Goal: Task Accomplishment & Management: Manage account settings

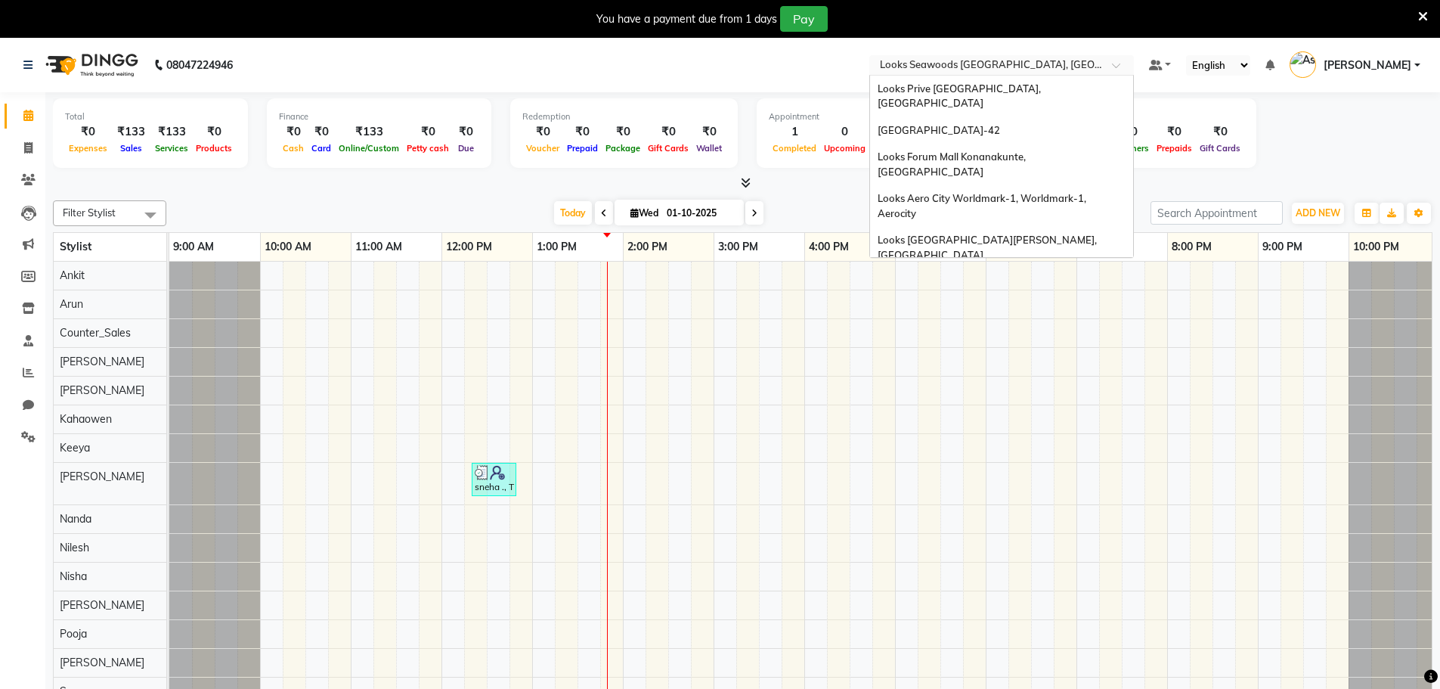
scroll to position [1659, 0]
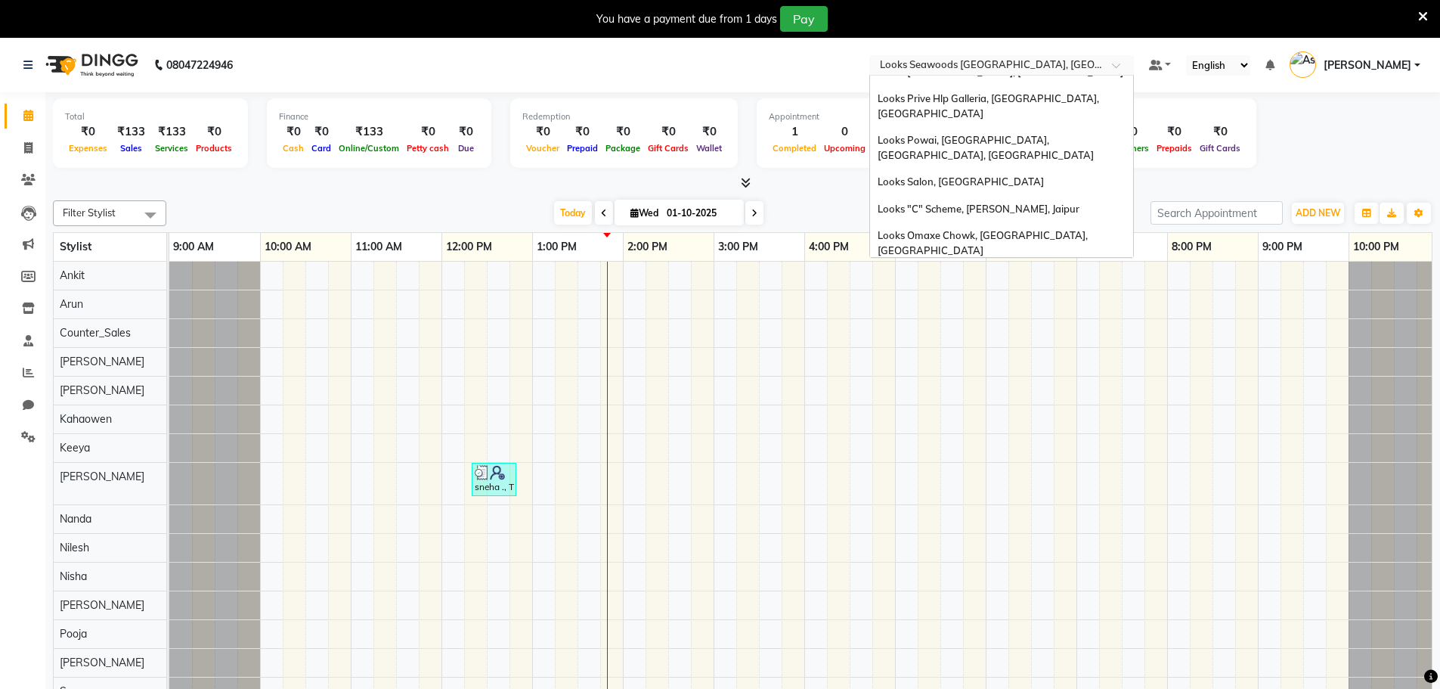
click at [1023, 65] on input "text" at bounding box center [986, 66] width 219 height 15
click at [1051, 63] on input "text" at bounding box center [986, 66] width 219 height 15
click at [1051, 63] on input "A" at bounding box center [986, 66] width 219 height 15
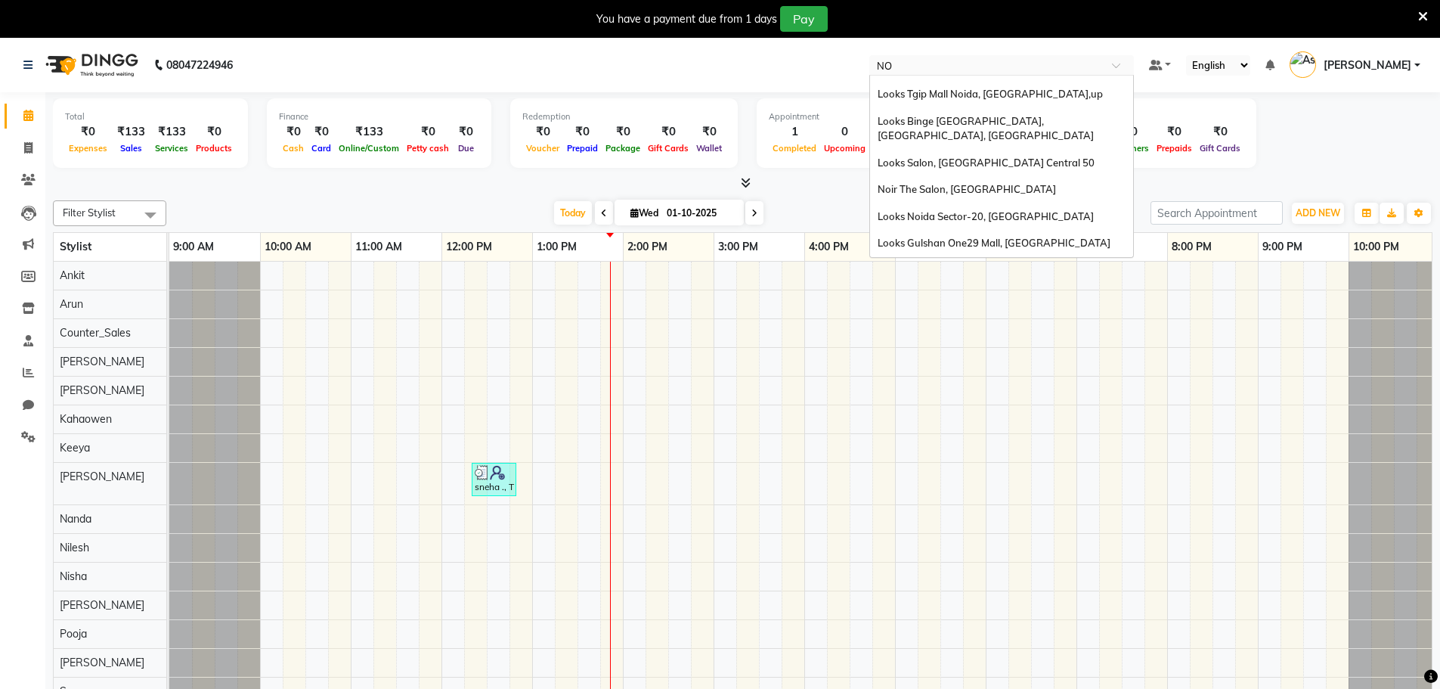
scroll to position [60, 0]
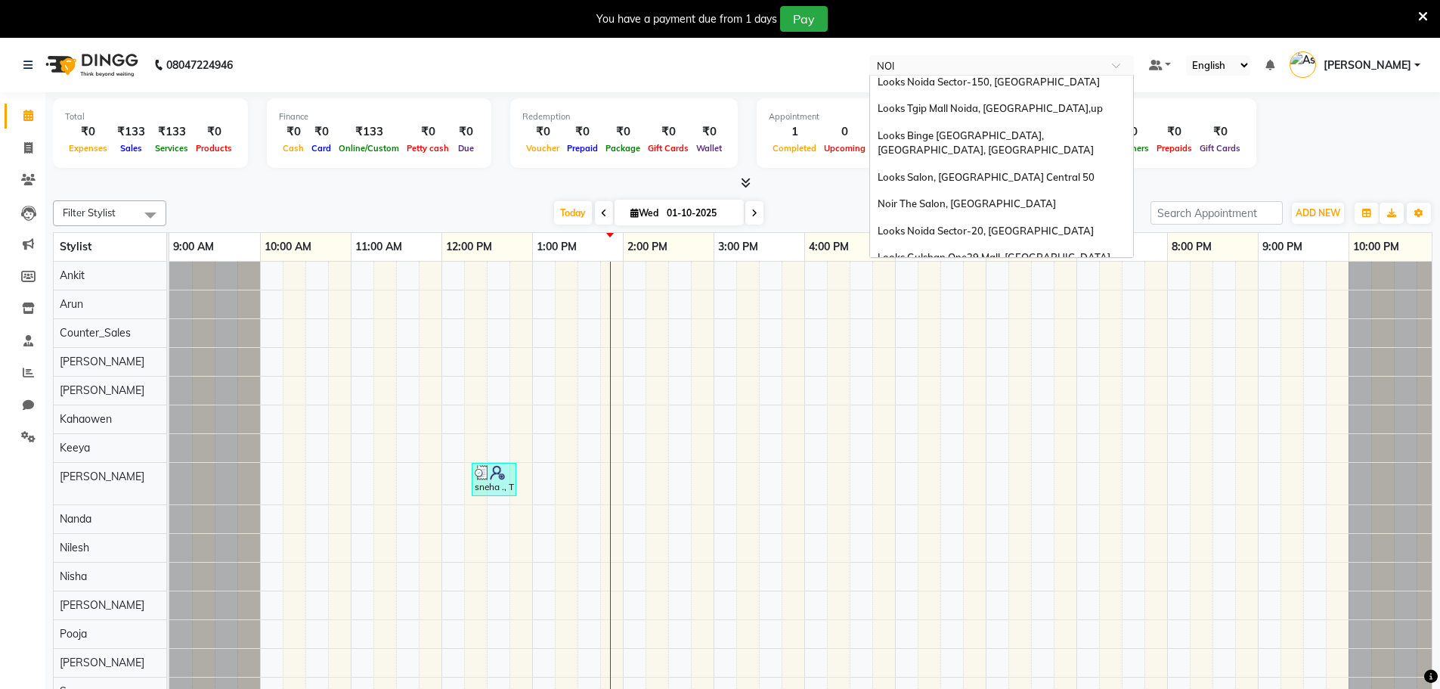
type input "NOIR"
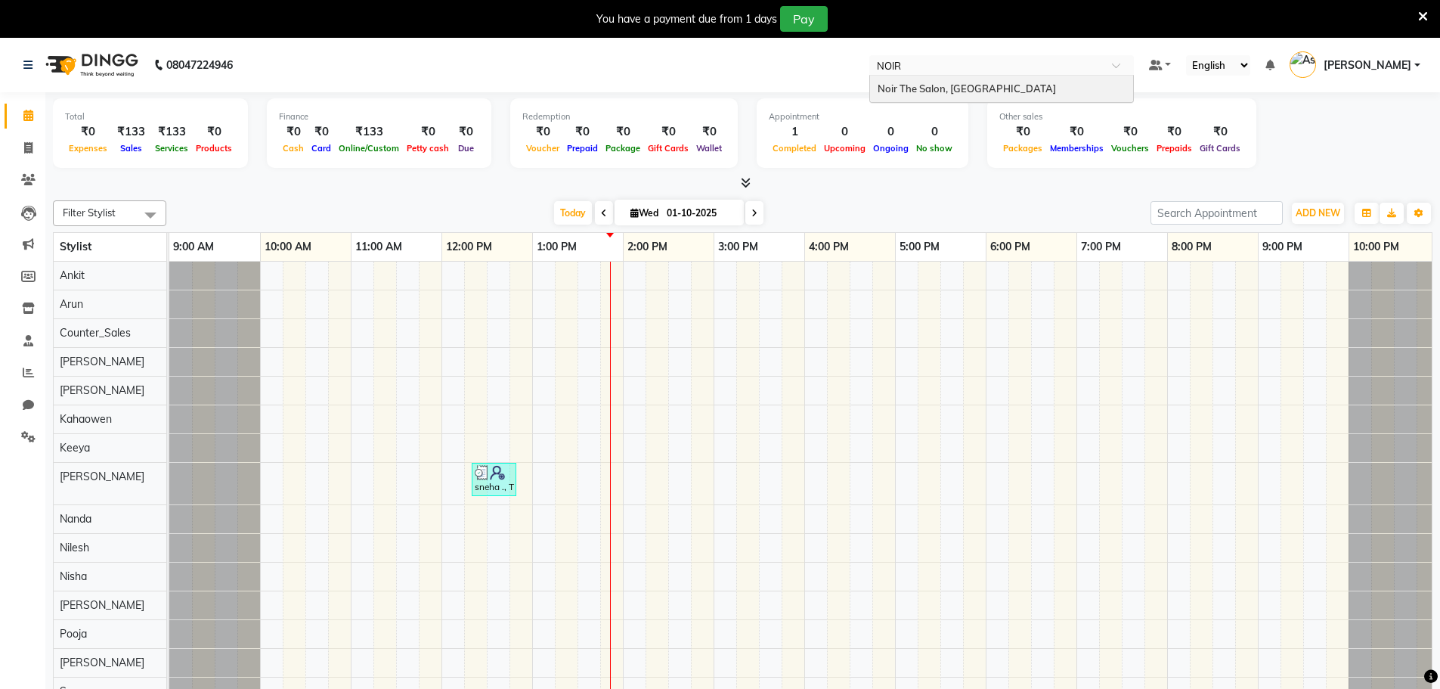
scroll to position [0, 0]
click at [1022, 90] on div "Noir The Salon, [GEOGRAPHIC_DATA]" at bounding box center [1001, 89] width 263 height 27
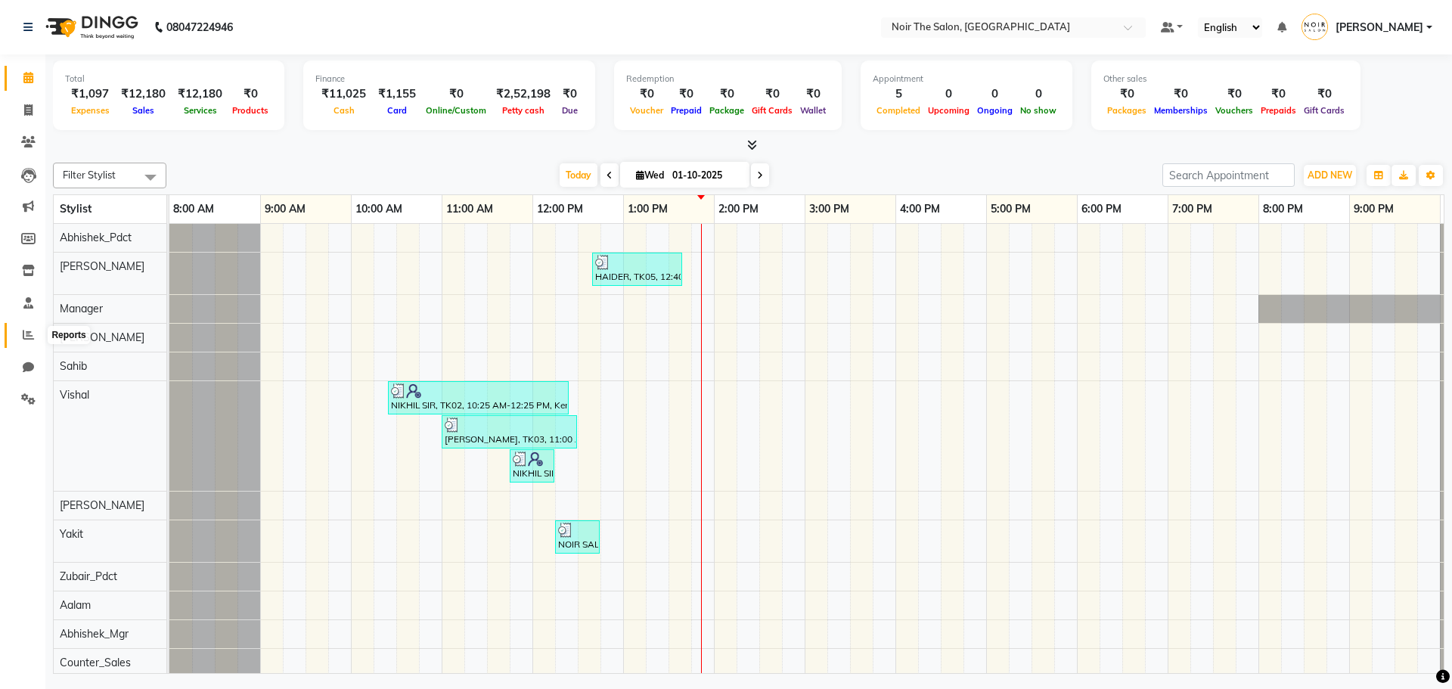
click at [21, 336] on span at bounding box center [28, 335] width 26 height 17
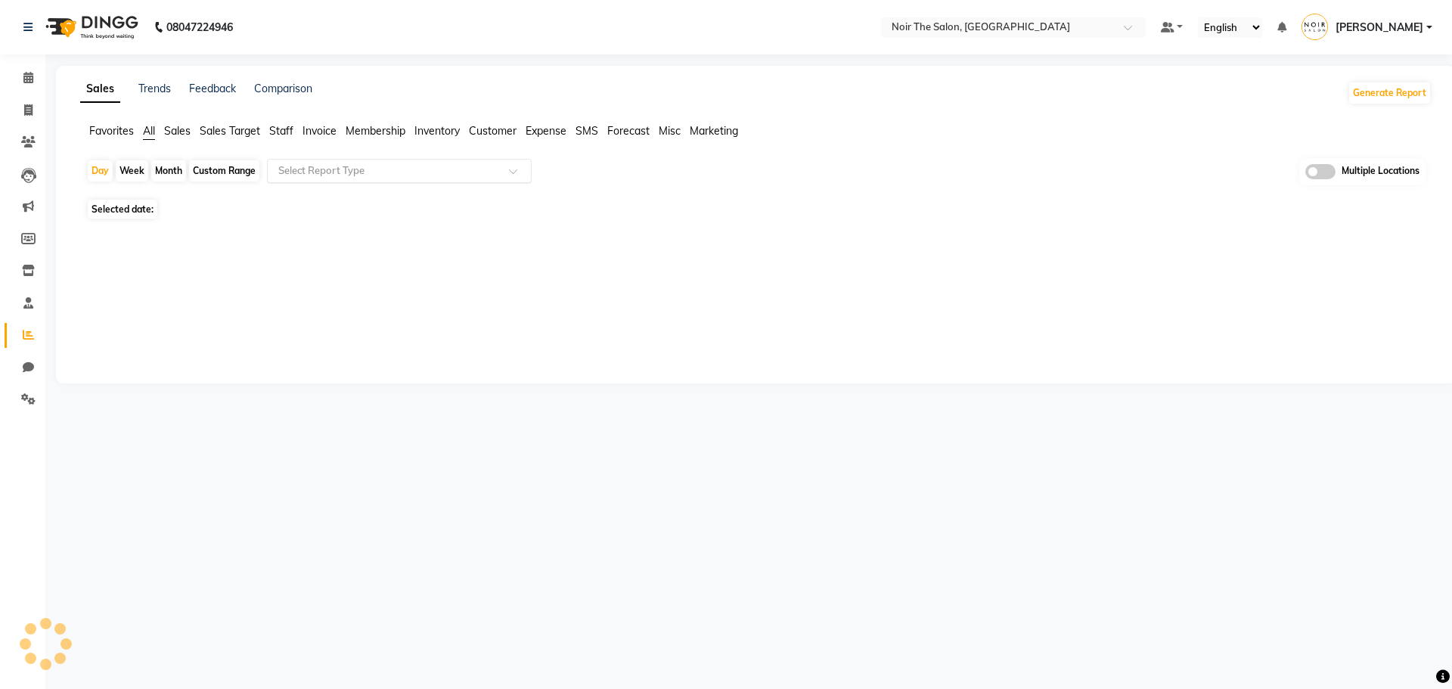
click at [317, 166] on input "text" at bounding box center [384, 170] width 218 height 15
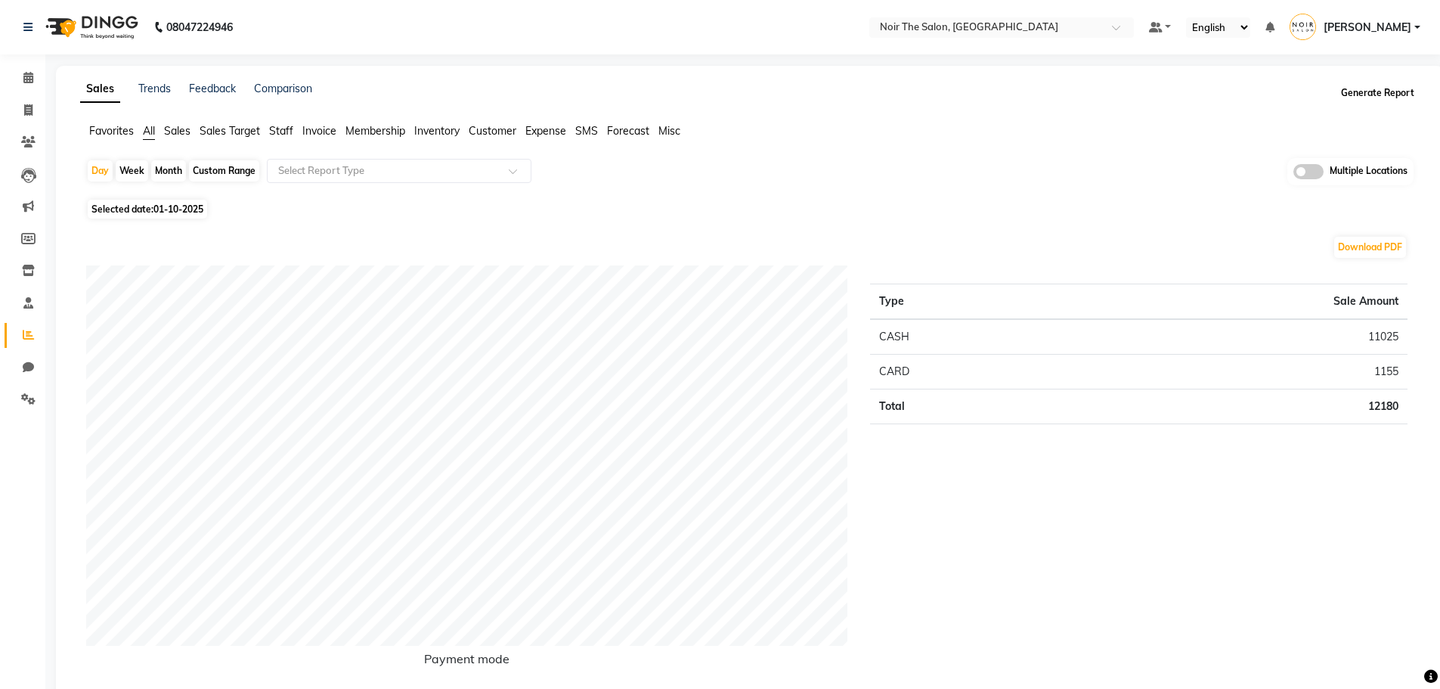
click at [1374, 86] on button "Generate Report" at bounding box center [1377, 92] width 81 height 21
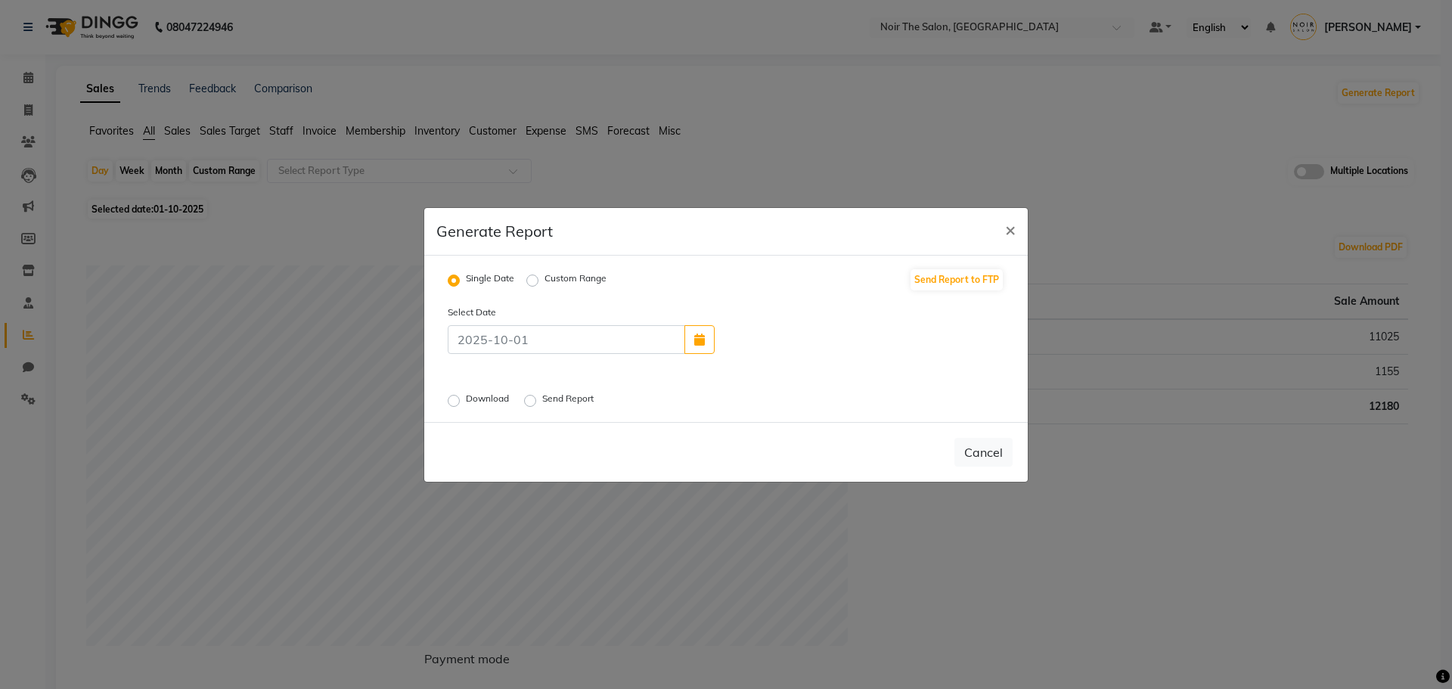
click at [544, 283] on label "Custom Range" at bounding box center [575, 280] width 62 height 18
click at [535, 283] on input "Custom Range" at bounding box center [534, 279] width 11 height 11
radio input "true"
select select "10"
select select "2025"
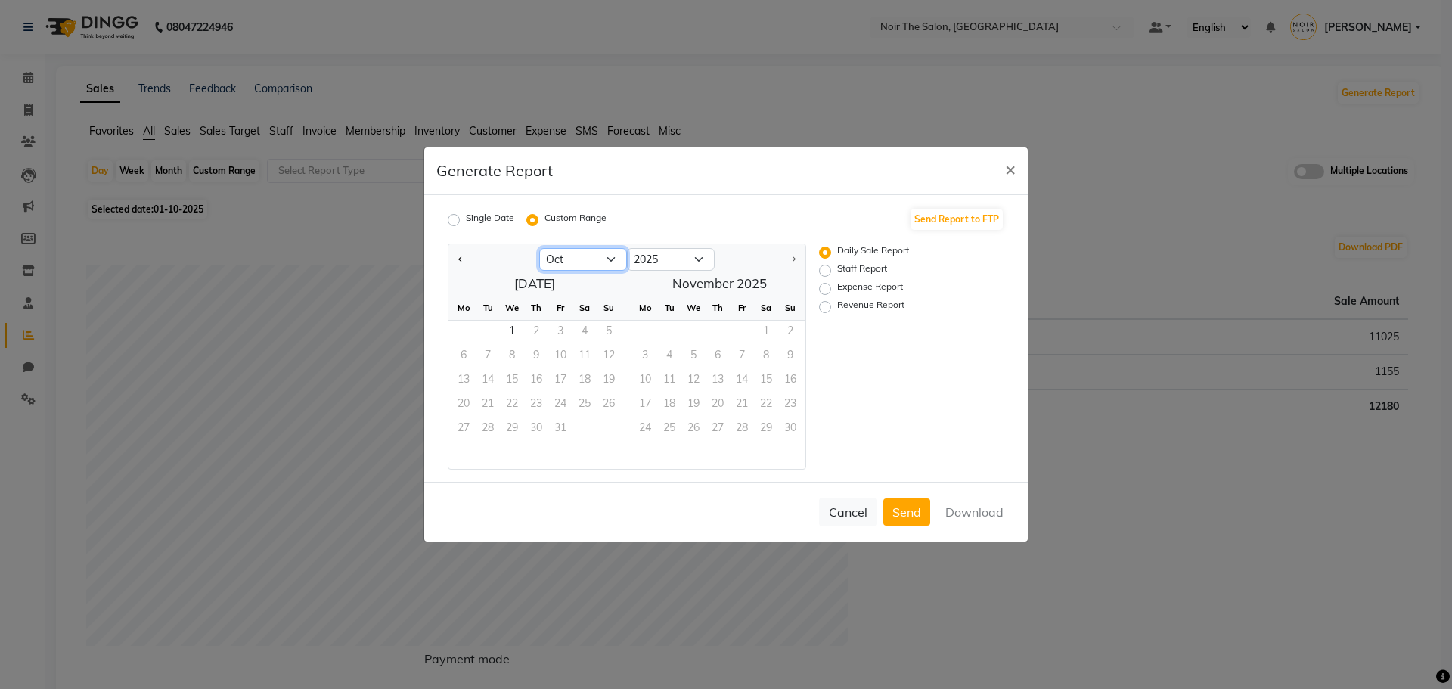
click at [584, 261] on select "Jan Feb Mar Apr May Jun Jul Aug Sep Oct" at bounding box center [583, 259] width 88 height 23
select select "9"
click at [539, 248] on select "Jan Feb Mar Apr May Jun Jul Aug Sep Oct" at bounding box center [583, 259] width 88 height 23
click at [466, 333] on span "1" at bounding box center [463, 333] width 24 height 24
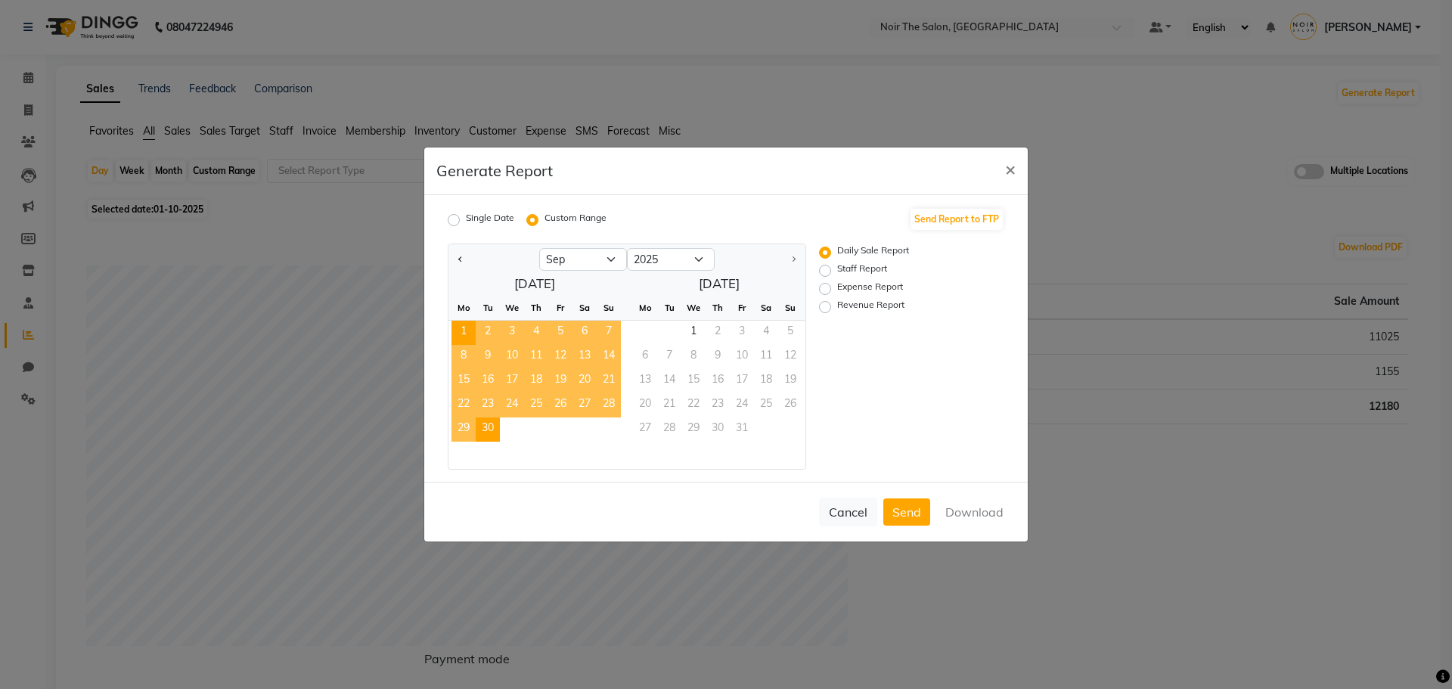
click at [494, 429] on span "30" at bounding box center [488, 429] width 24 height 24
click at [855, 268] on label "Staff Report" at bounding box center [862, 271] width 50 height 18
click at [832, 268] on input "Staff Report" at bounding box center [827, 270] width 11 height 11
radio input "true"
click at [966, 512] on button "Download" at bounding box center [974, 511] width 76 height 27
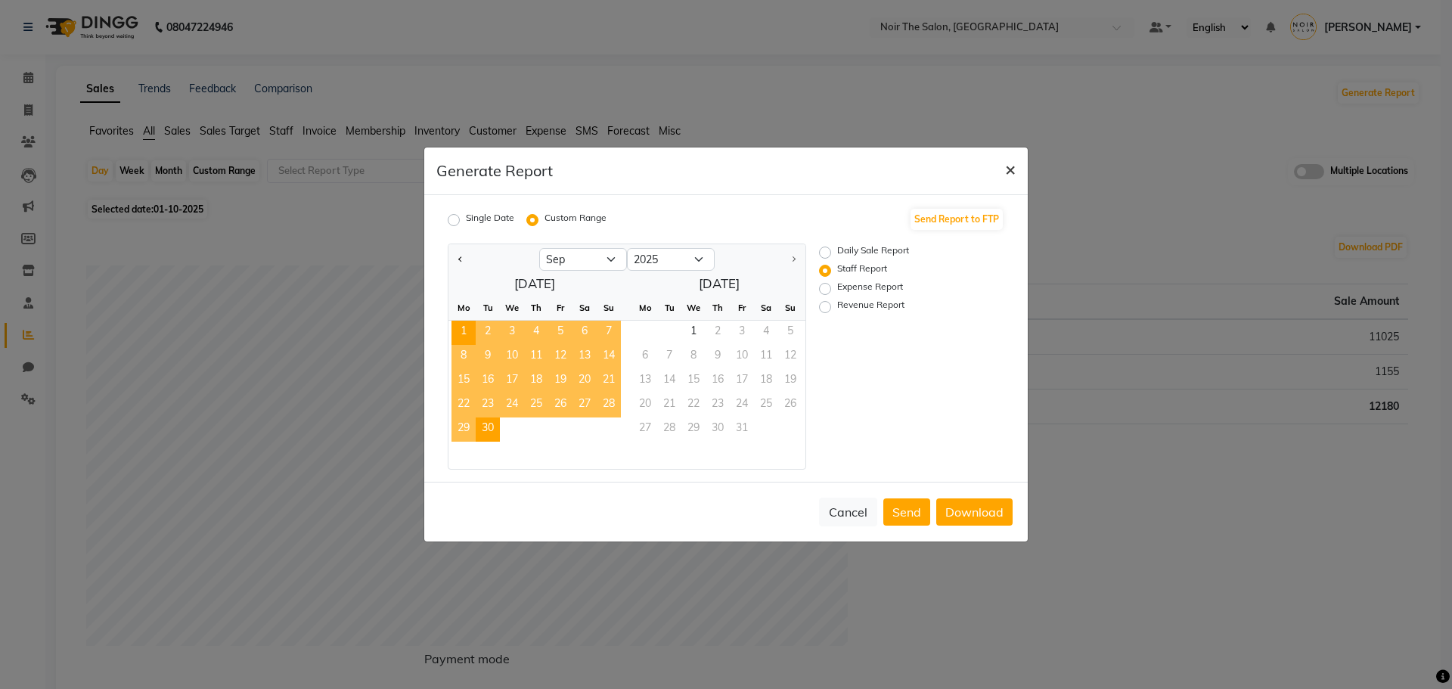
click at [1012, 175] on span "×" at bounding box center [1010, 168] width 11 height 23
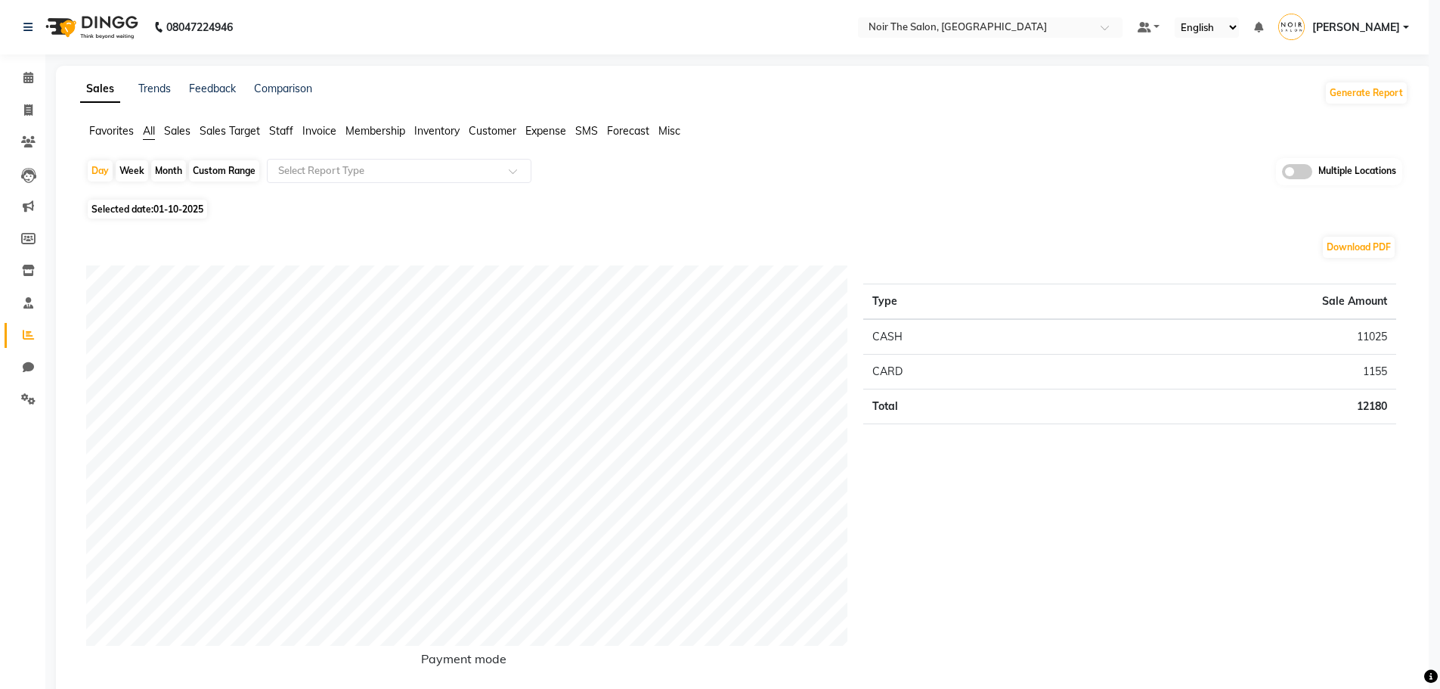
click at [944, 12] on nav "08047224946 Select Location × Noir The Salon, Chanakyapuri Default Panel My Pan…" at bounding box center [714, 27] width 1429 height 54
click at [929, 36] on div "Select Location × Noir The Salon, Chanakyapuri" at bounding box center [1001, 27] width 265 height 20
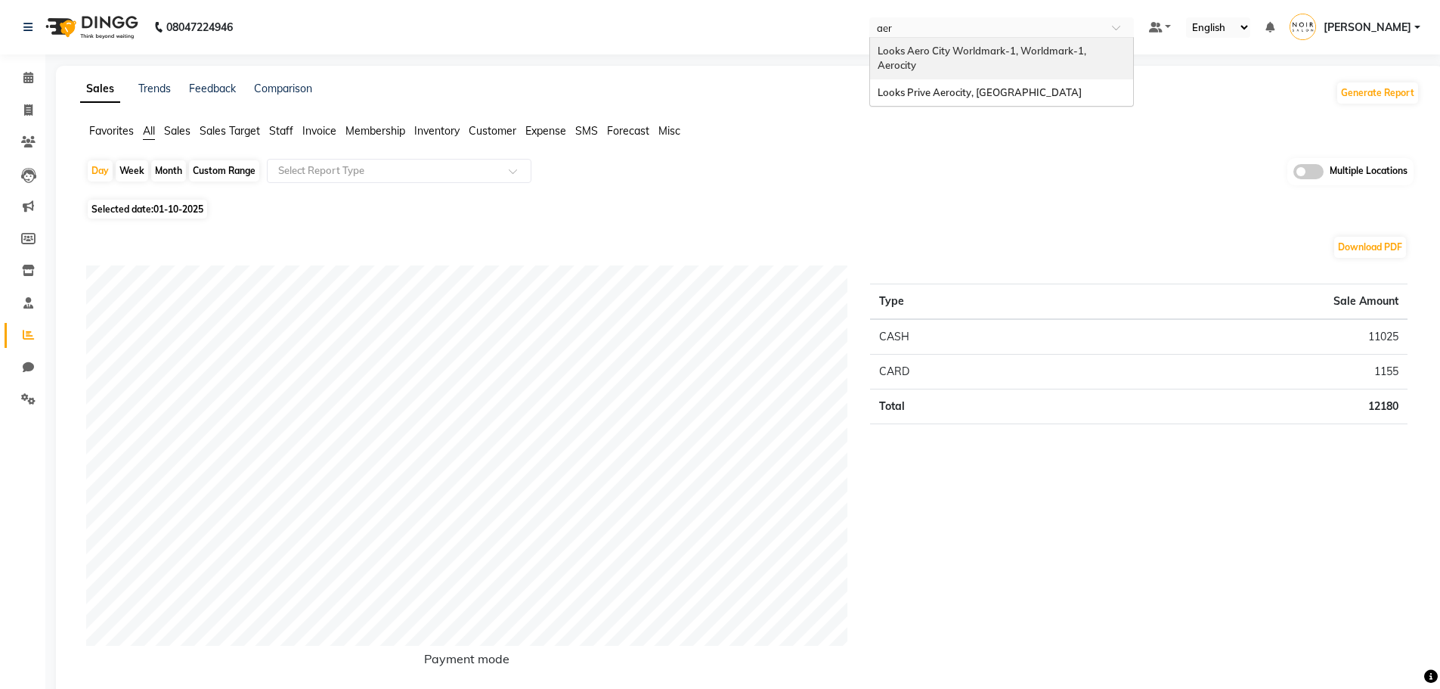
type input "aero"
click at [927, 86] on span "Looks Prive Aerocity, [GEOGRAPHIC_DATA]" at bounding box center [980, 92] width 204 height 12
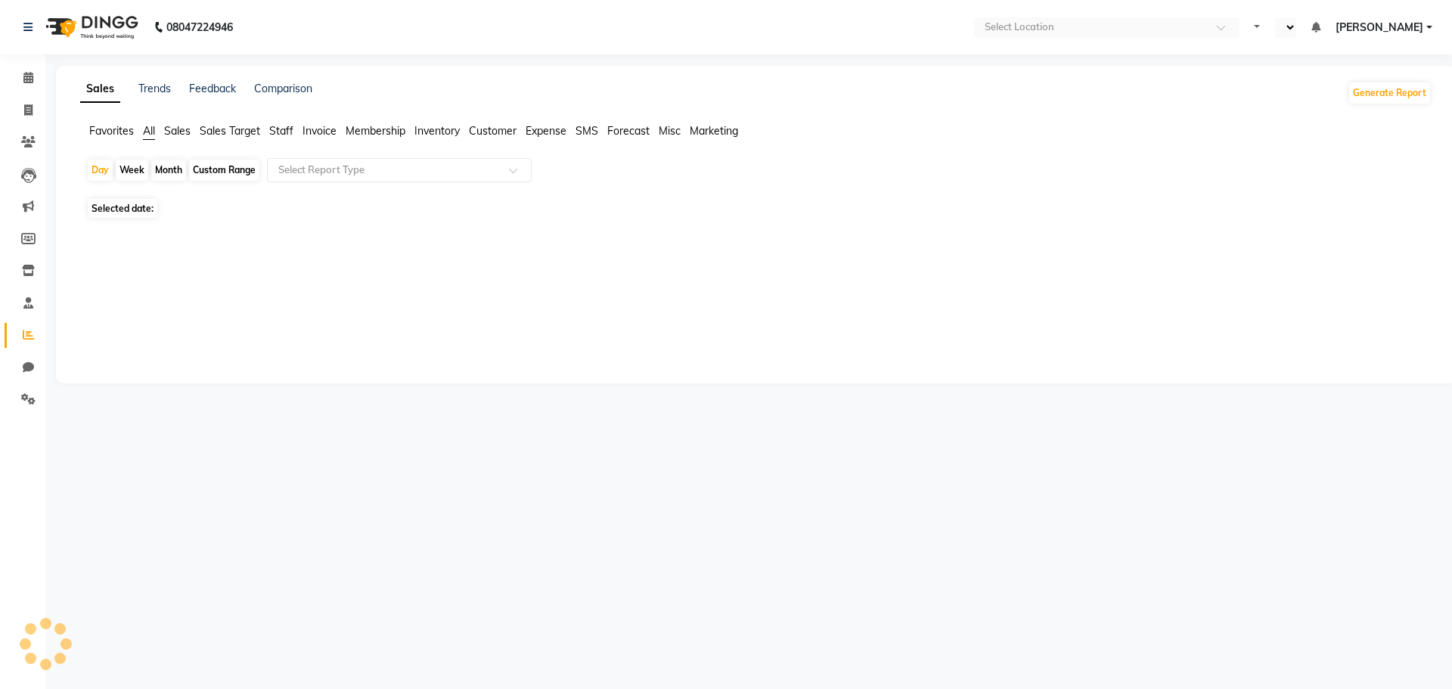
select select "en"
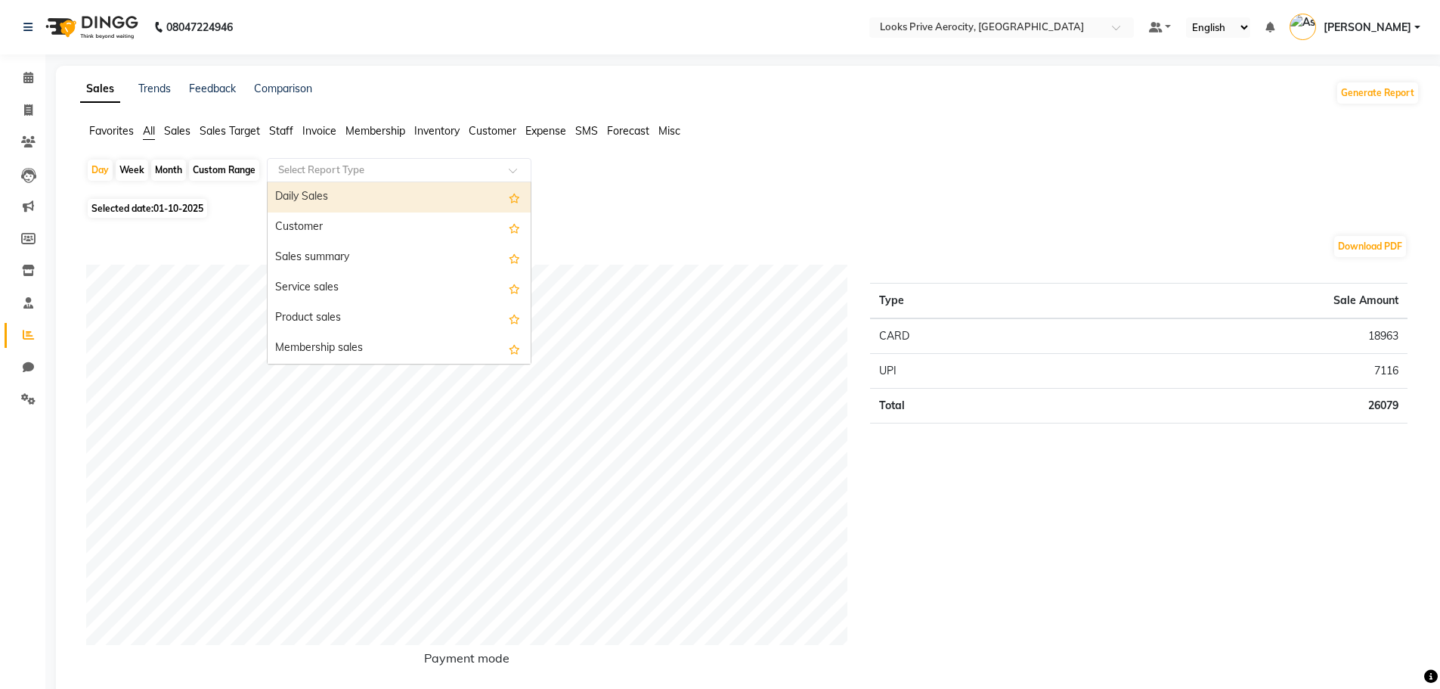
click at [303, 174] on input "text" at bounding box center [384, 170] width 218 height 15
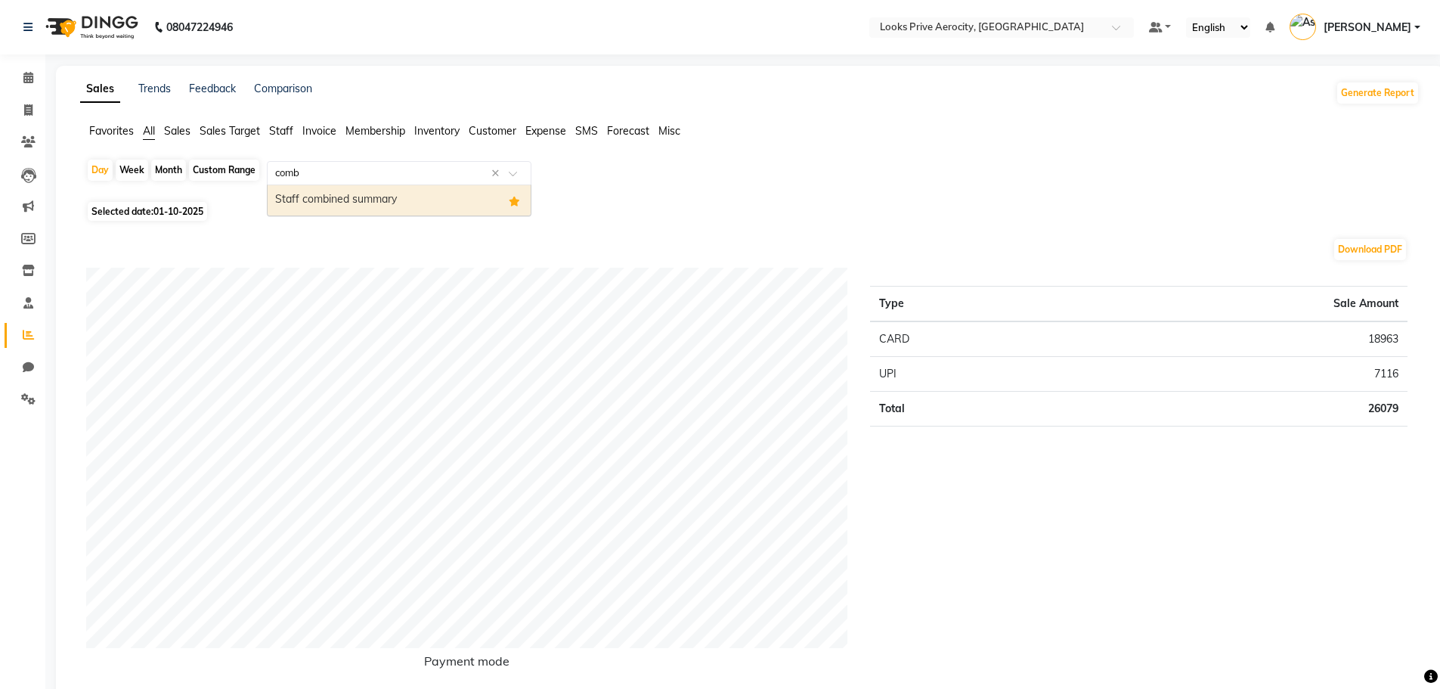
type input "combi"
click at [314, 197] on div "Staff combined summary" at bounding box center [399, 200] width 263 height 30
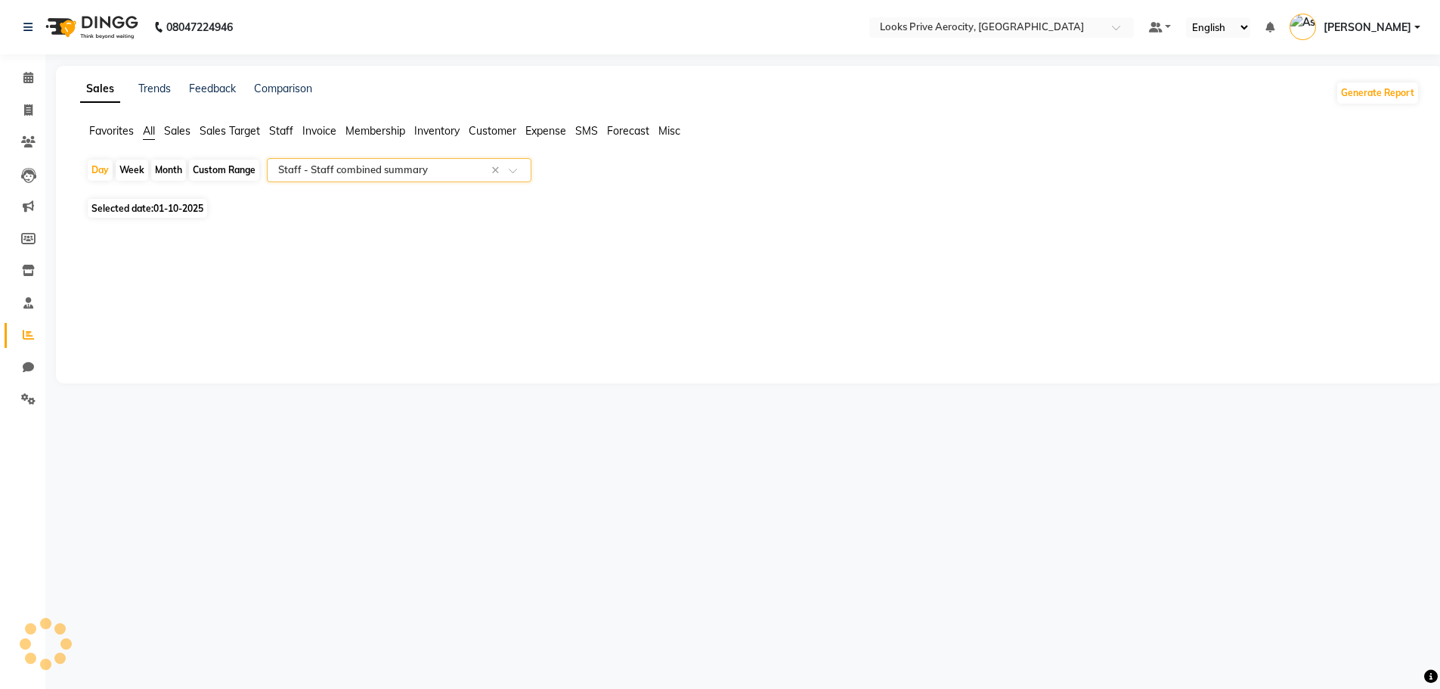
select select "full_report"
select select "csv"
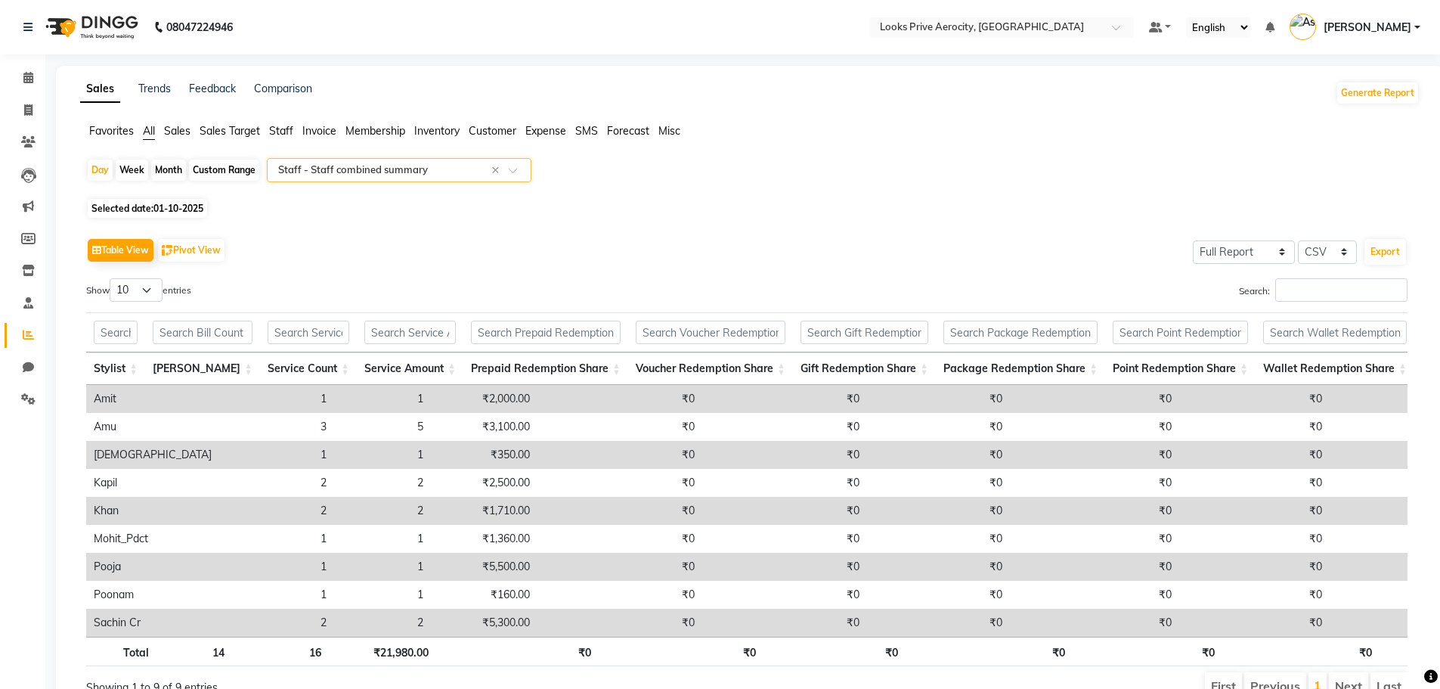
click at [174, 167] on div "Month" at bounding box center [168, 170] width 35 height 21
select select "10"
select select "2025"
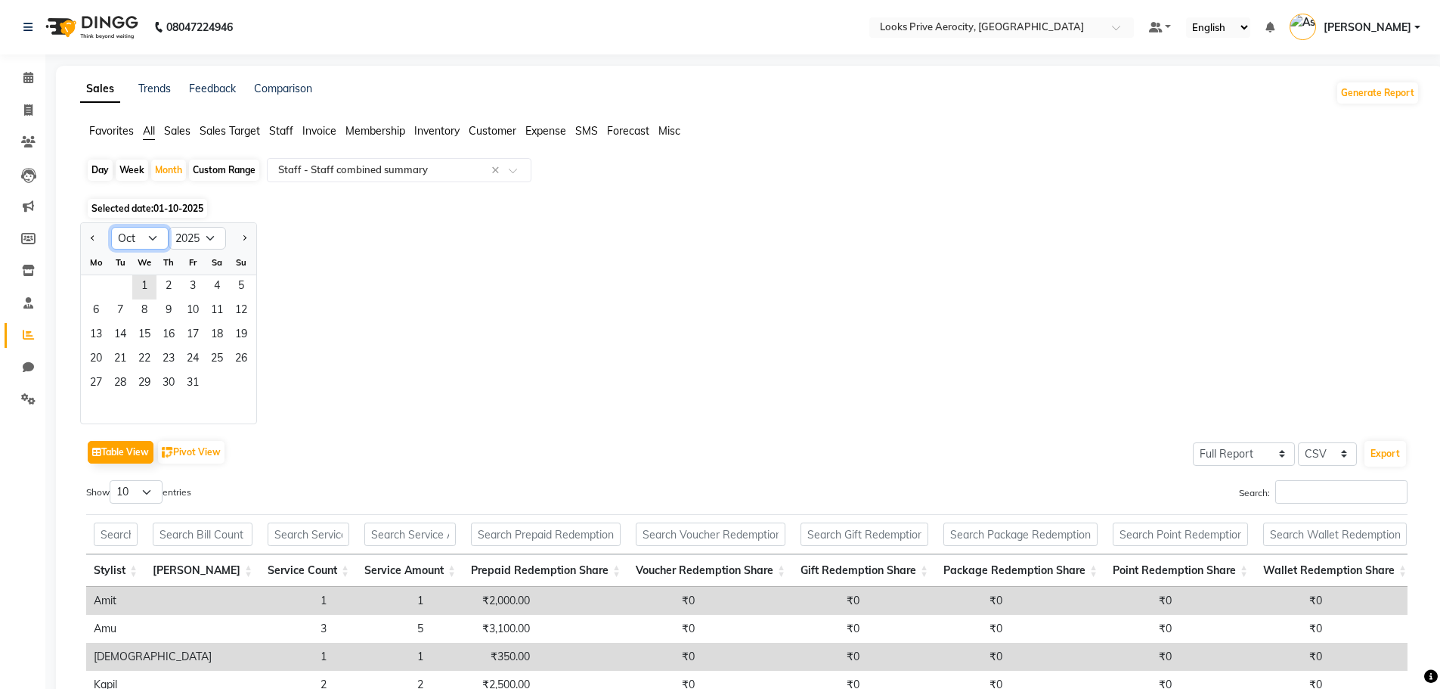
drag, startPoint x: 155, startPoint y: 237, endPoint x: 153, endPoint y: 246, distance: 9.2
click at [155, 237] on select "Jan Feb Mar Apr May Jun Jul Aug Sep Oct Nov Dec" at bounding box center [139, 238] width 57 height 23
select select "9"
click at [111, 227] on select "Jan Feb Mar Apr May Jun Jul Aug Sep Oct Nov Dec" at bounding box center [139, 238] width 57 height 23
click at [88, 287] on span "1" at bounding box center [96, 287] width 24 height 24
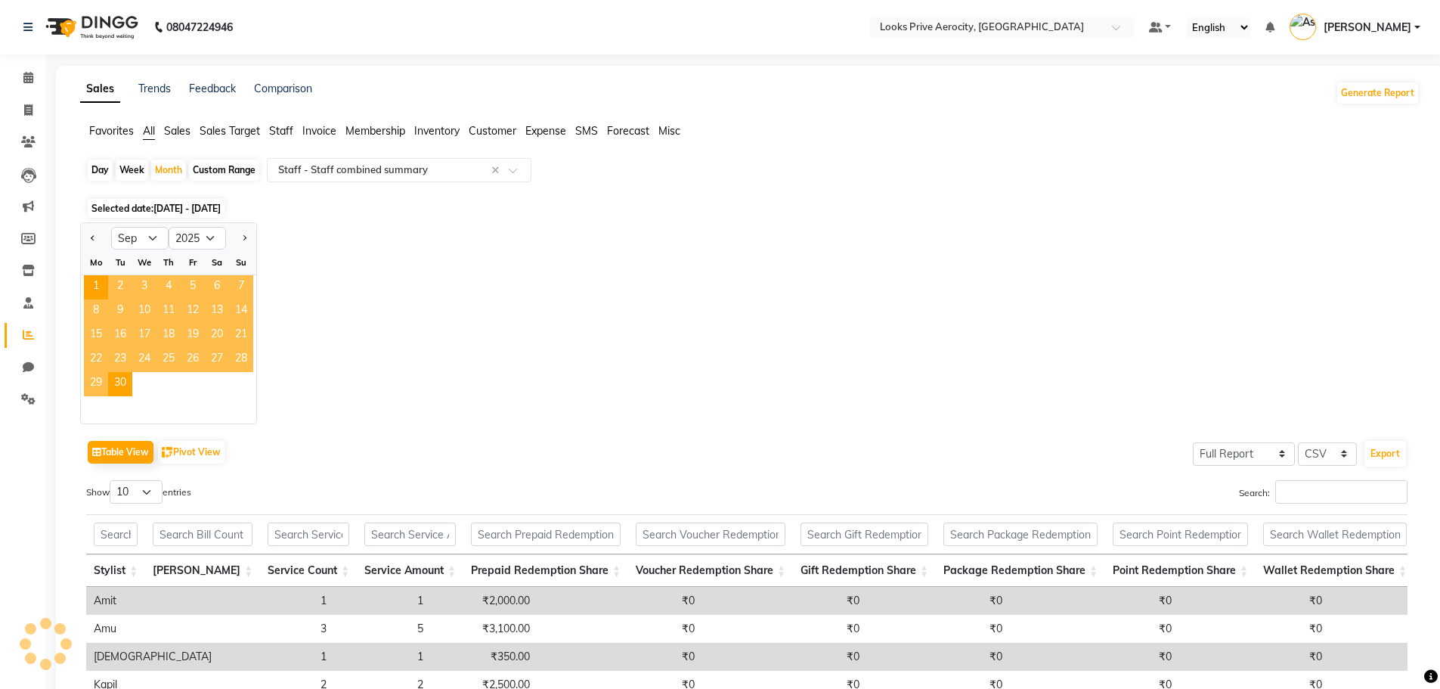
click at [474, 359] on div "Jan Feb Mar Apr May Jun Jul Aug Sep Oct Nov Dec 2015 2016 2017 2018 2019 2020 2…" at bounding box center [750, 323] width 1340 height 202
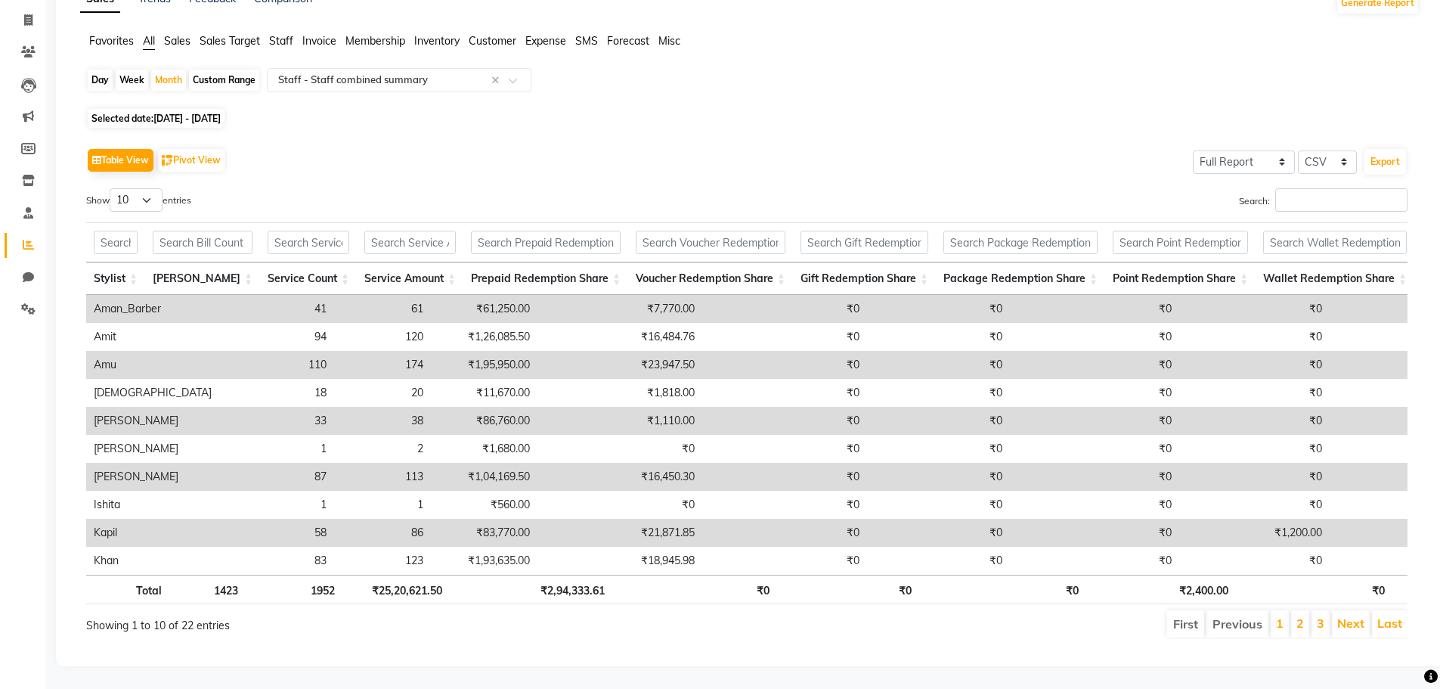
scroll to position [113, 0]
click at [138, 231] on input "text" at bounding box center [116, 242] width 44 height 23
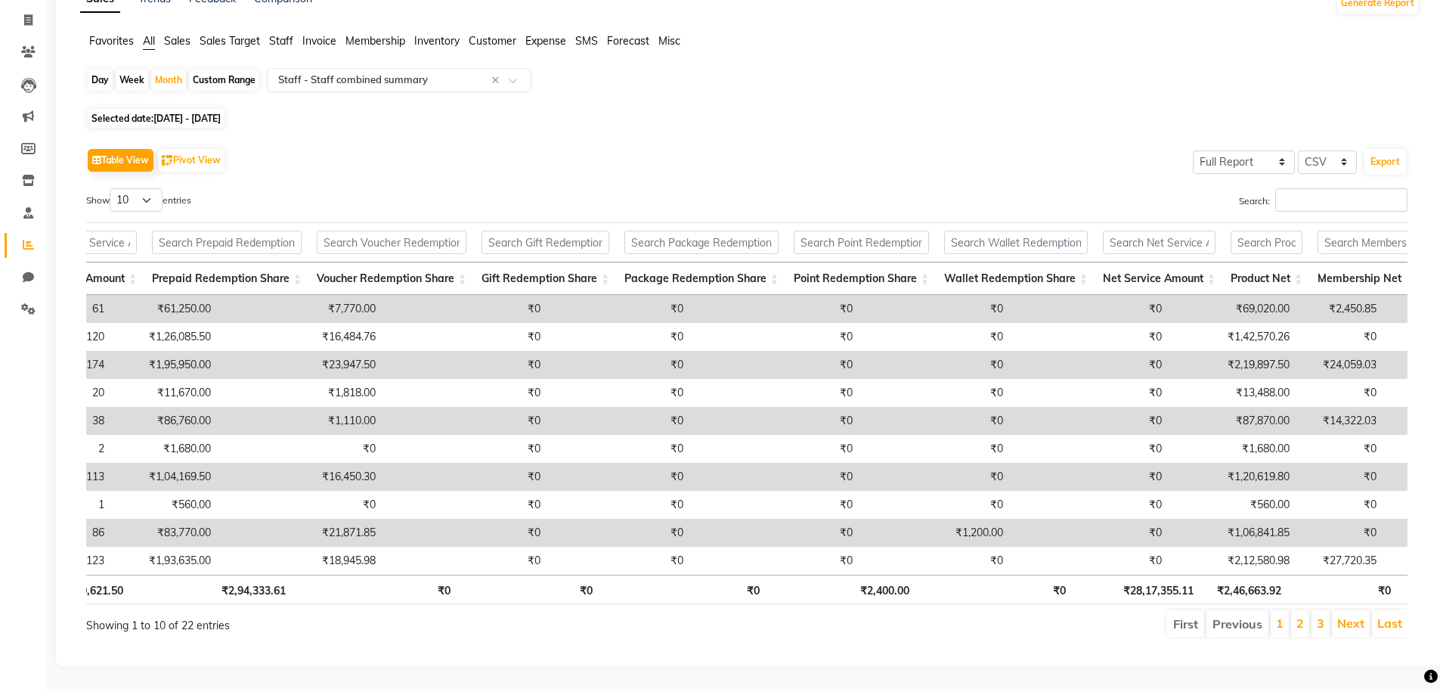
scroll to position [0, 0]
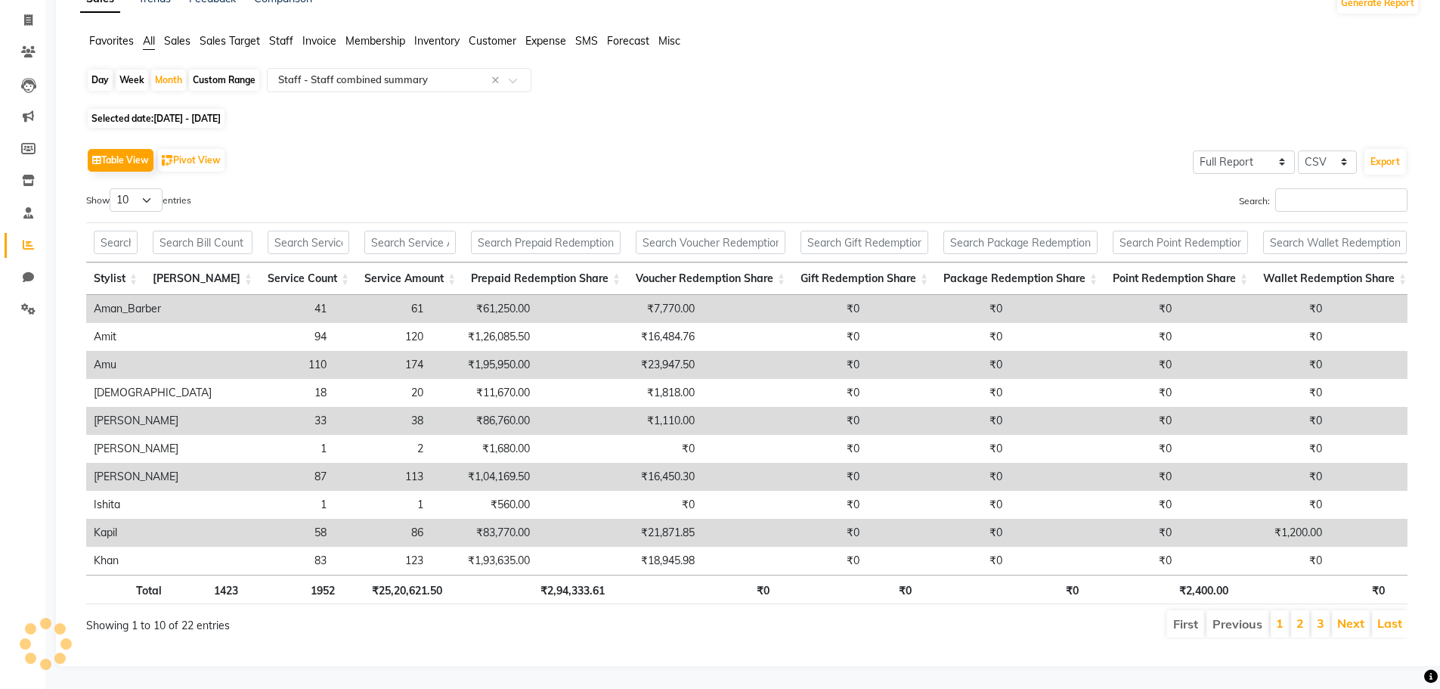
click at [323, 144] on div "Table View Pivot View Select Full Report Filtered Report Select CSV PDF Export" at bounding box center [747, 160] width 1322 height 32
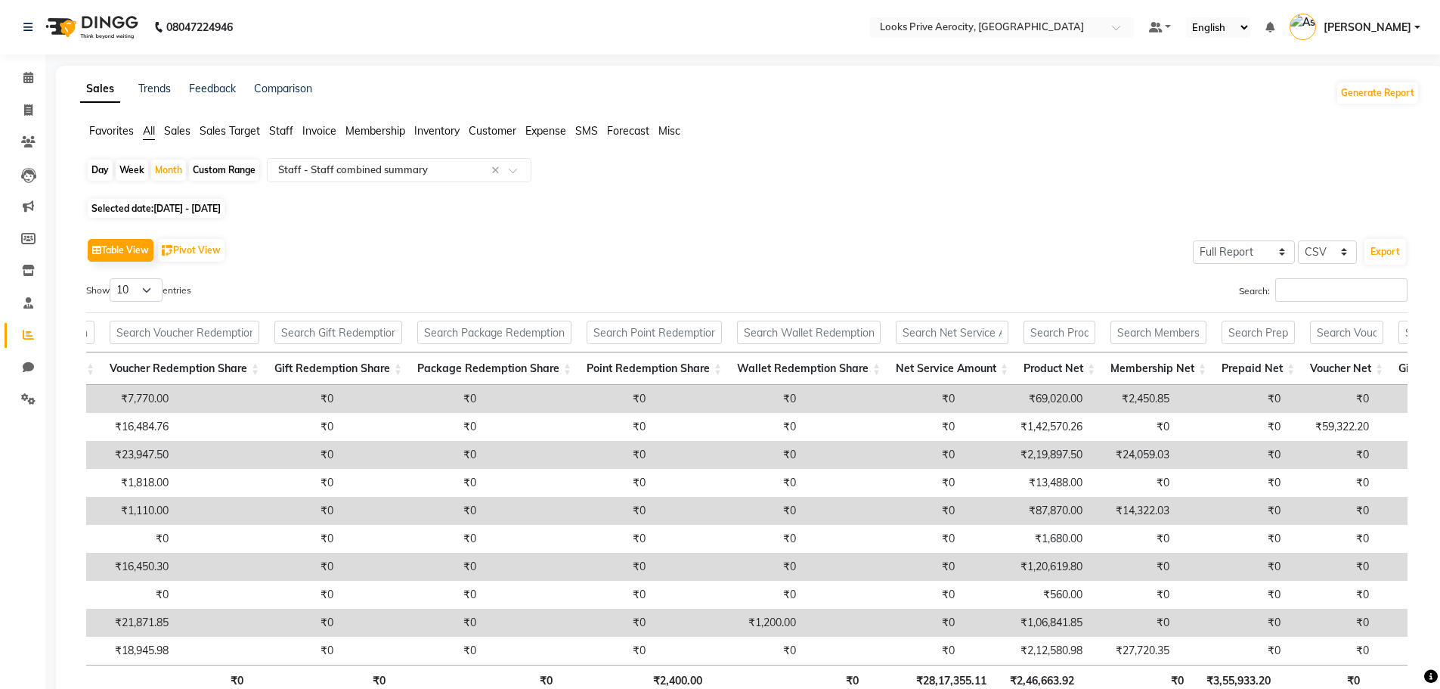
click at [996, 32] on input "text" at bounding box center [986, 28] width 219 height 15
type input "head"
click at [994, 49] on span "Looks Head Office, [GEOGRAPHIC_DATA], [GEOGRAPHIC_DATA]" at bounding box center [977, 58] width 199 height 27
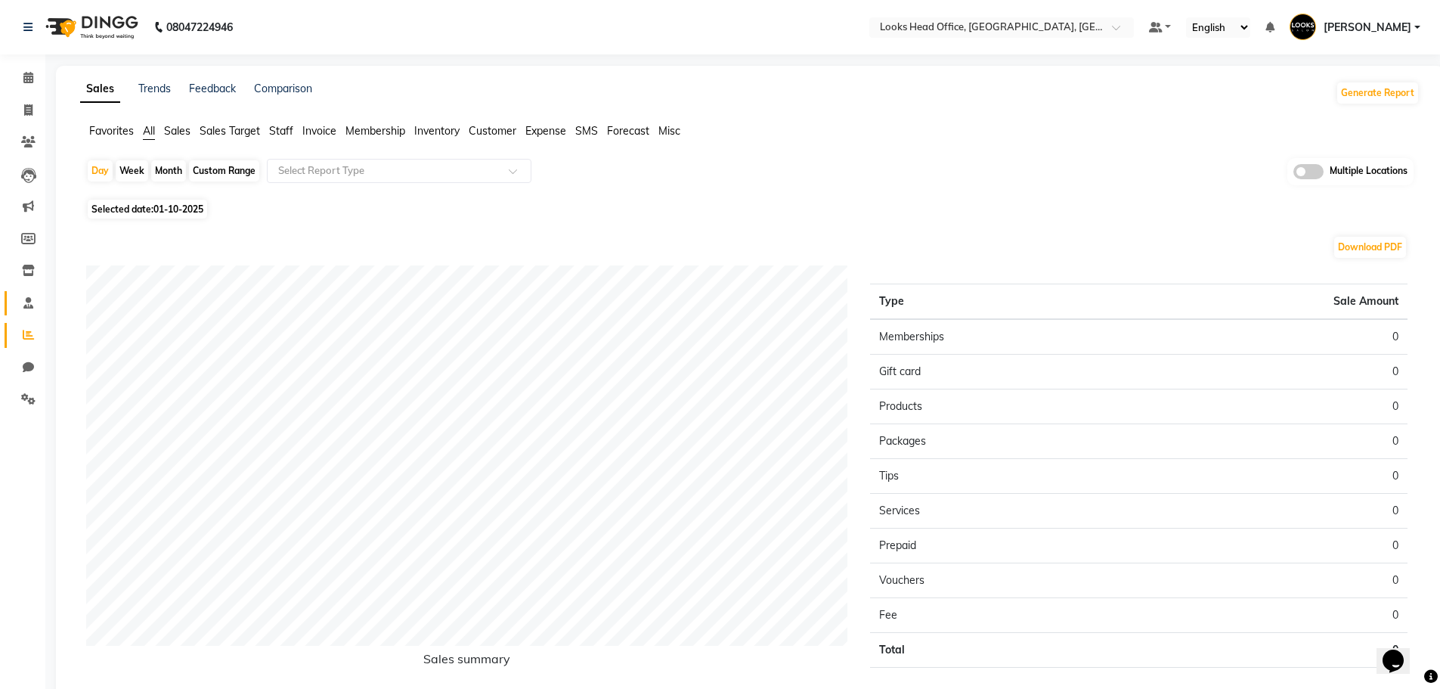
click at [26, 308] on icon at bounding box center [28, 302] width 10 height 11
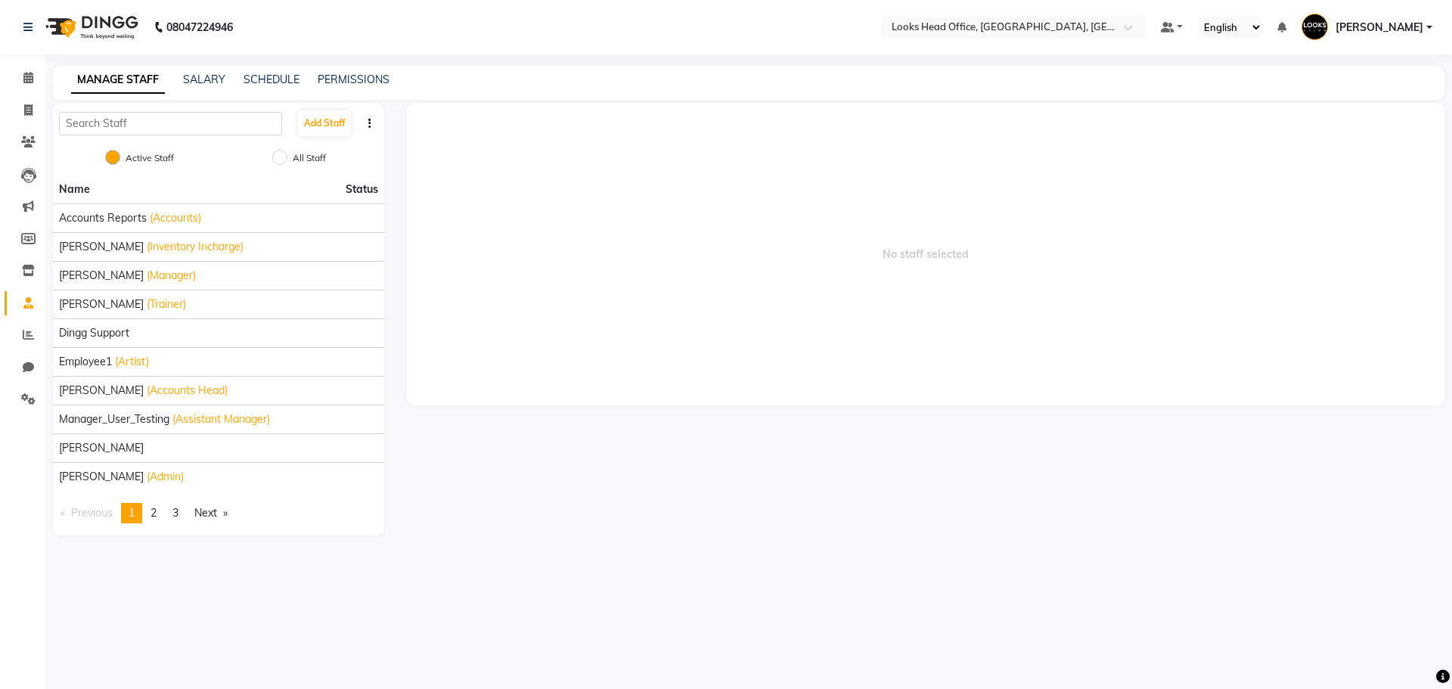
click at [1023, 9] on nav "08047224946 Select Location × Looks Head Office, New Delhi, Delhi Default Panel…" at bounding box center [726, 27] width 1452 height 54
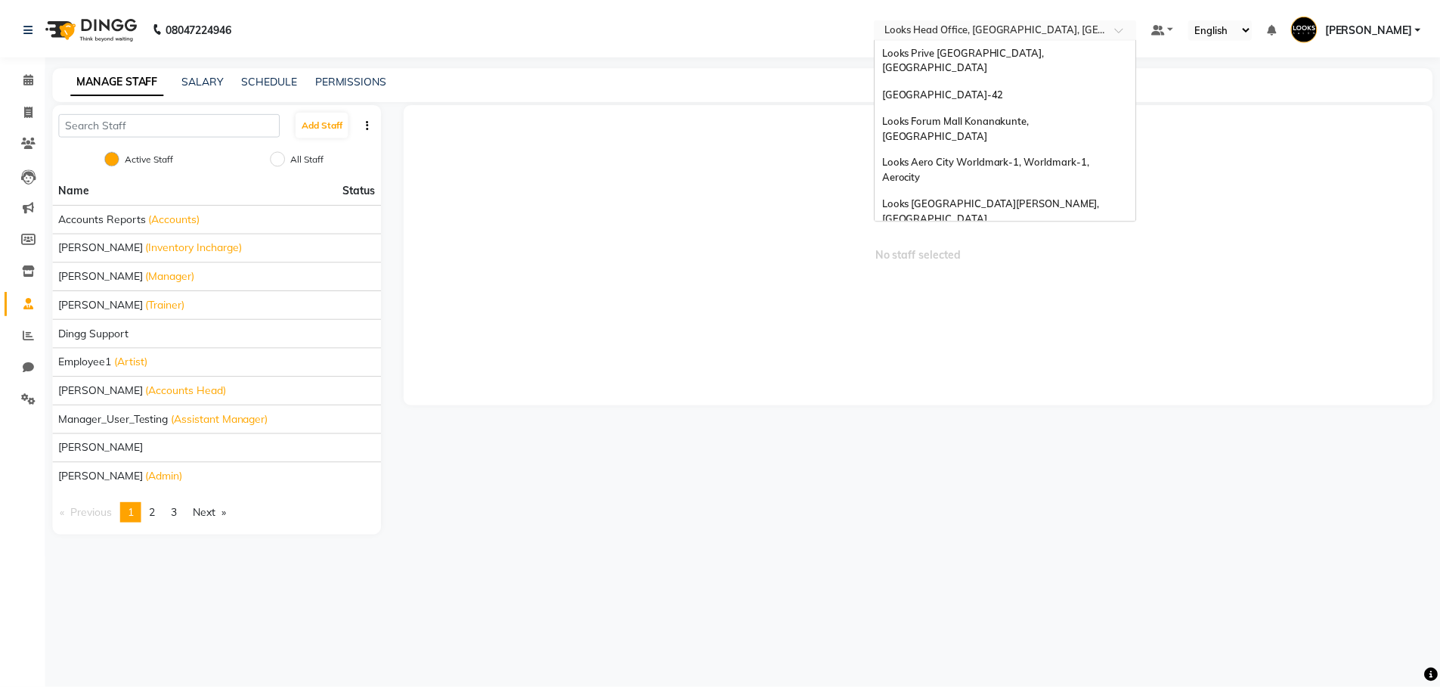
scroll to position [364, 0]
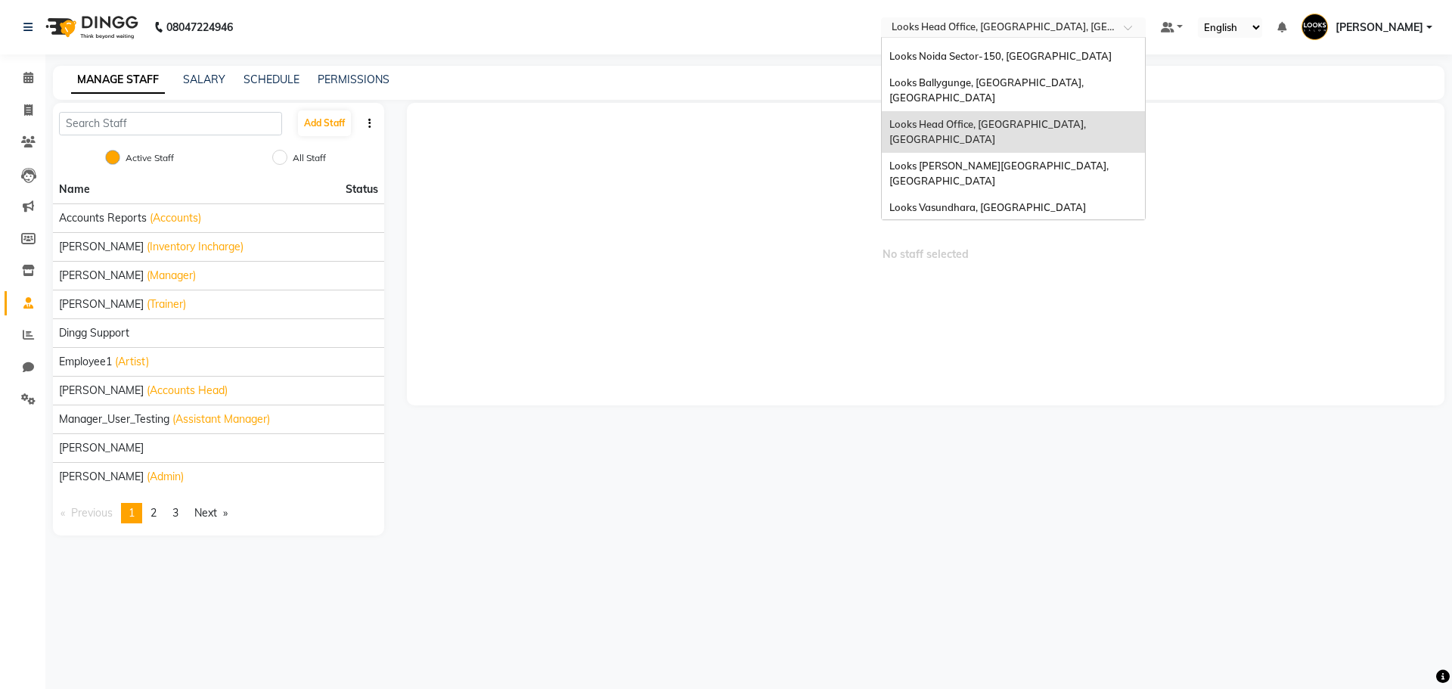
click at [1021, 26] on input "text" at bounding box center [997, 28] width 219 height 15
click at [394, 71] on div "MANAGE STAFF SALARY SCHEDULE PERMISSIONS" at bounding box center [748, 83] width 1391 height 34
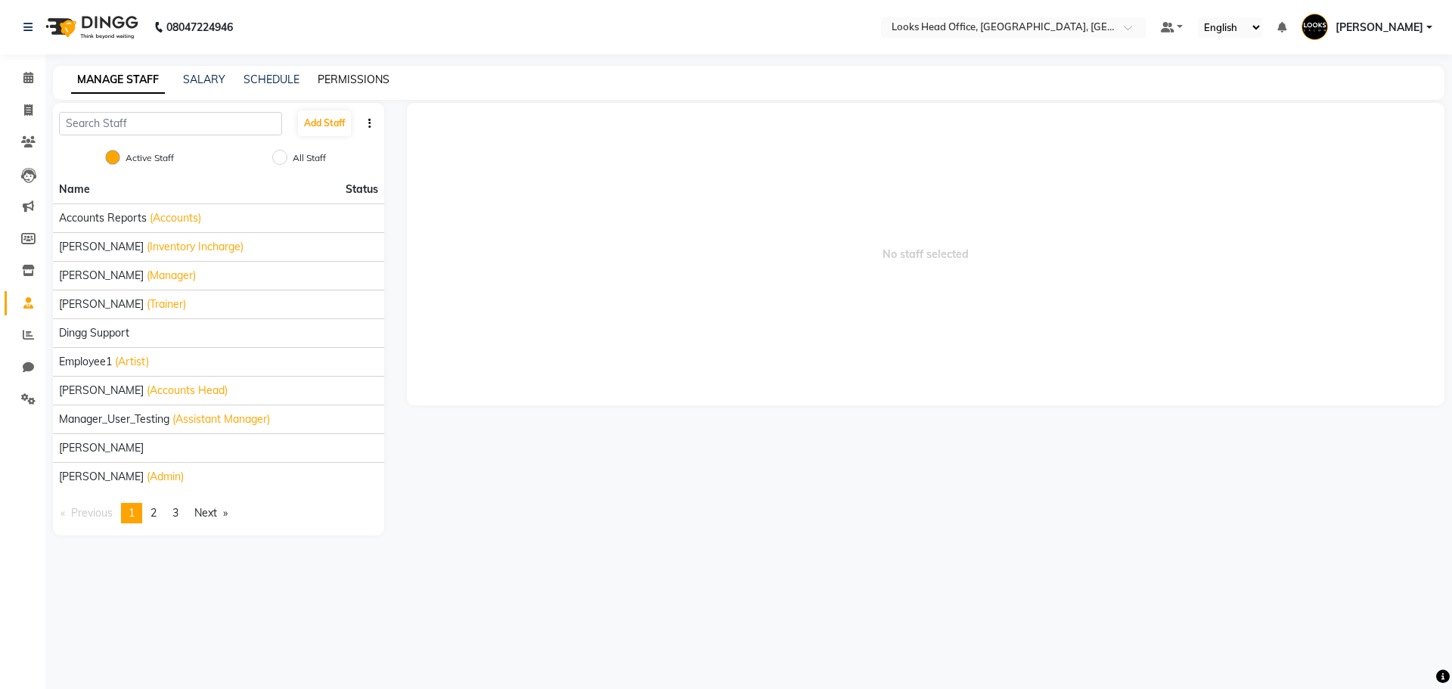
click at [372, 76] on link "PERMISSIONS" at bounding box center [354, 80] width 72 height 14
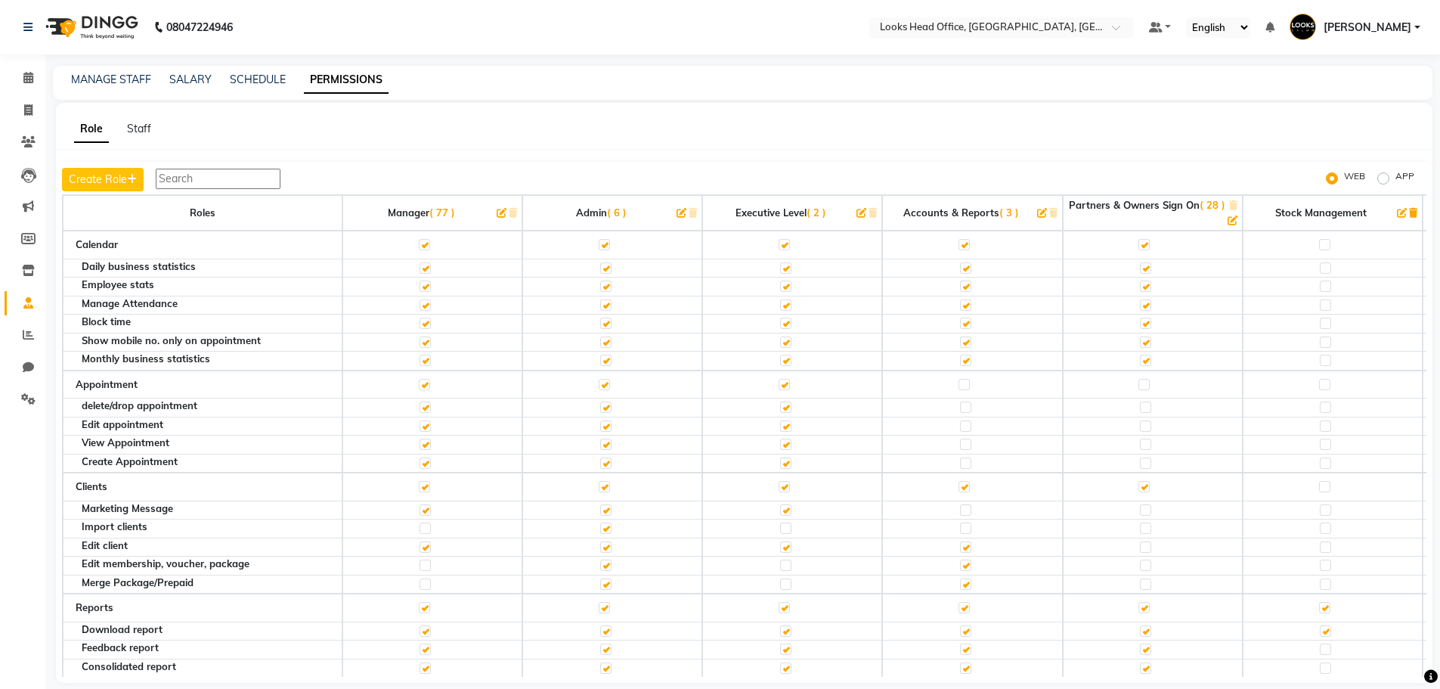
click at [239, 181] on input "text" at bounding box center [218, 179] width 125 height 20
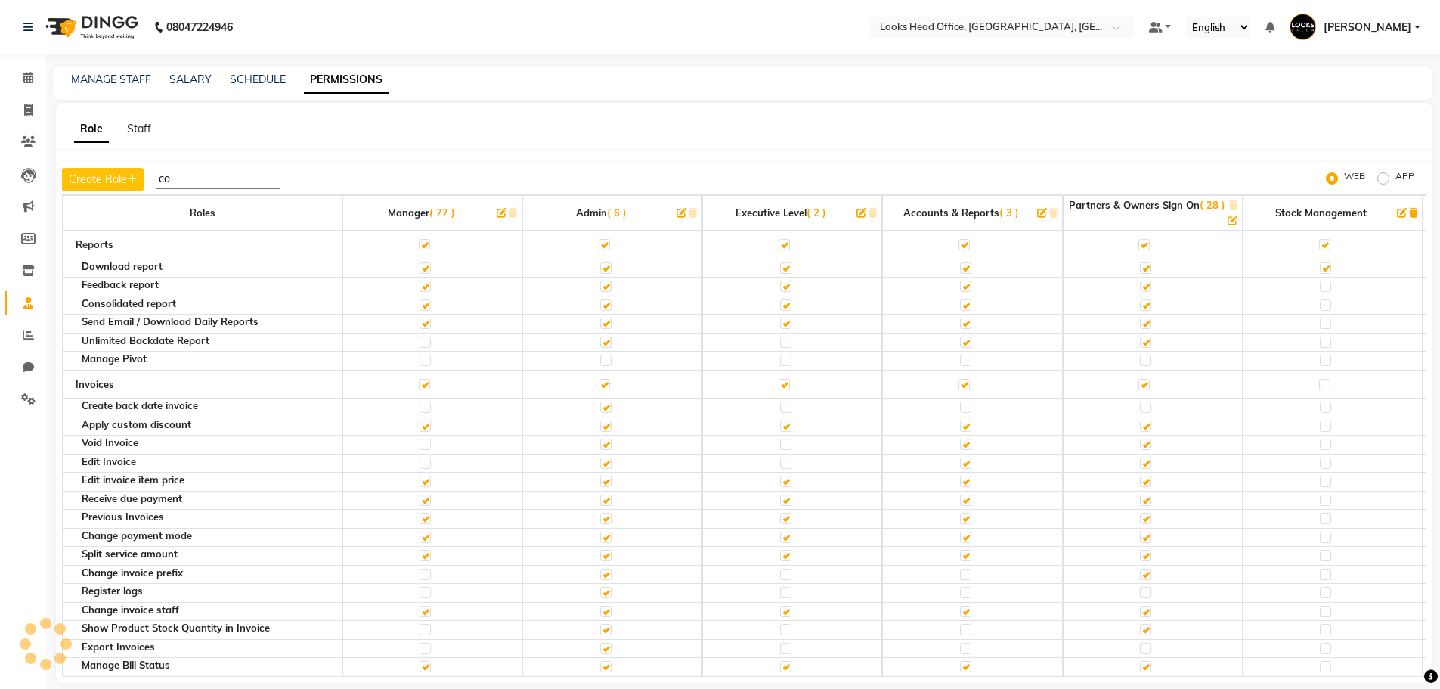
type input "c"
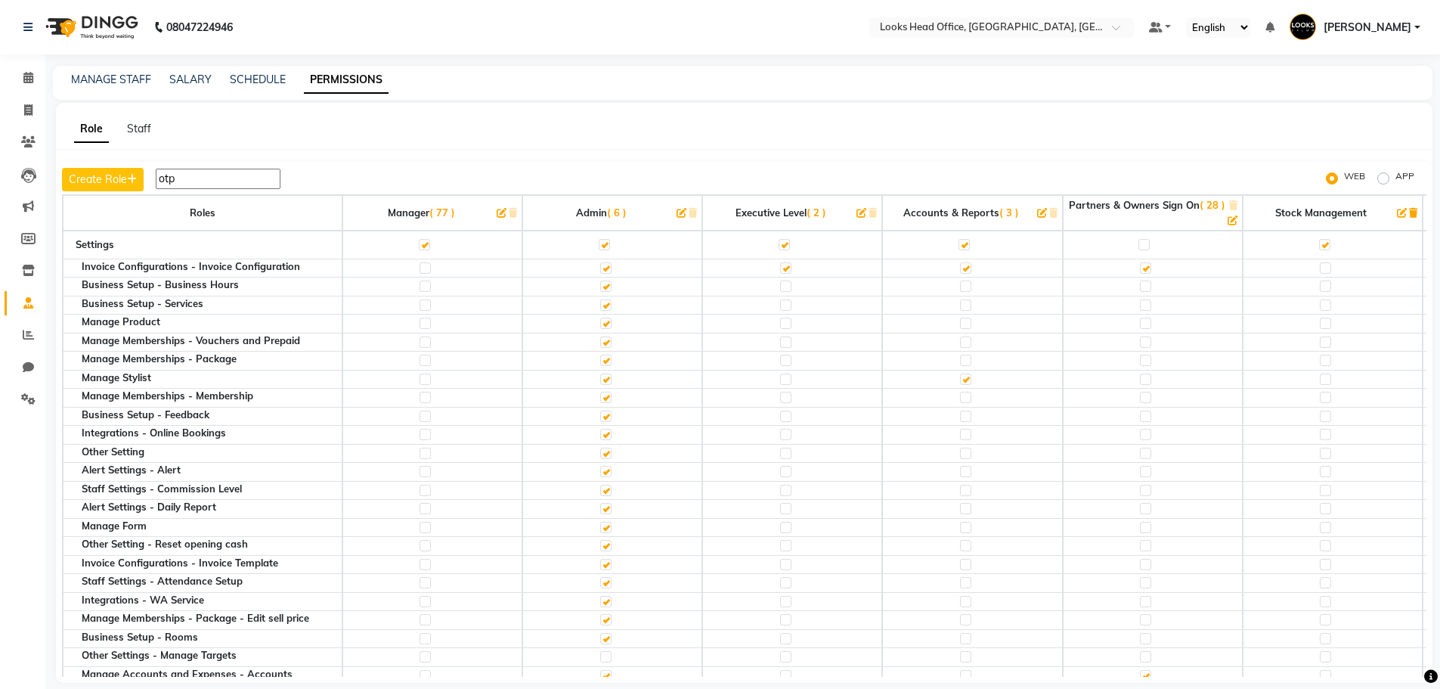
type input "otp"
click at [1148, 246] on label at bounding box center [1144, 244] width 11 height 11
click at [1148, 246] on input "checkbox" at bounding box center [1144, 245] width 10 height 10
checkbox input "true"
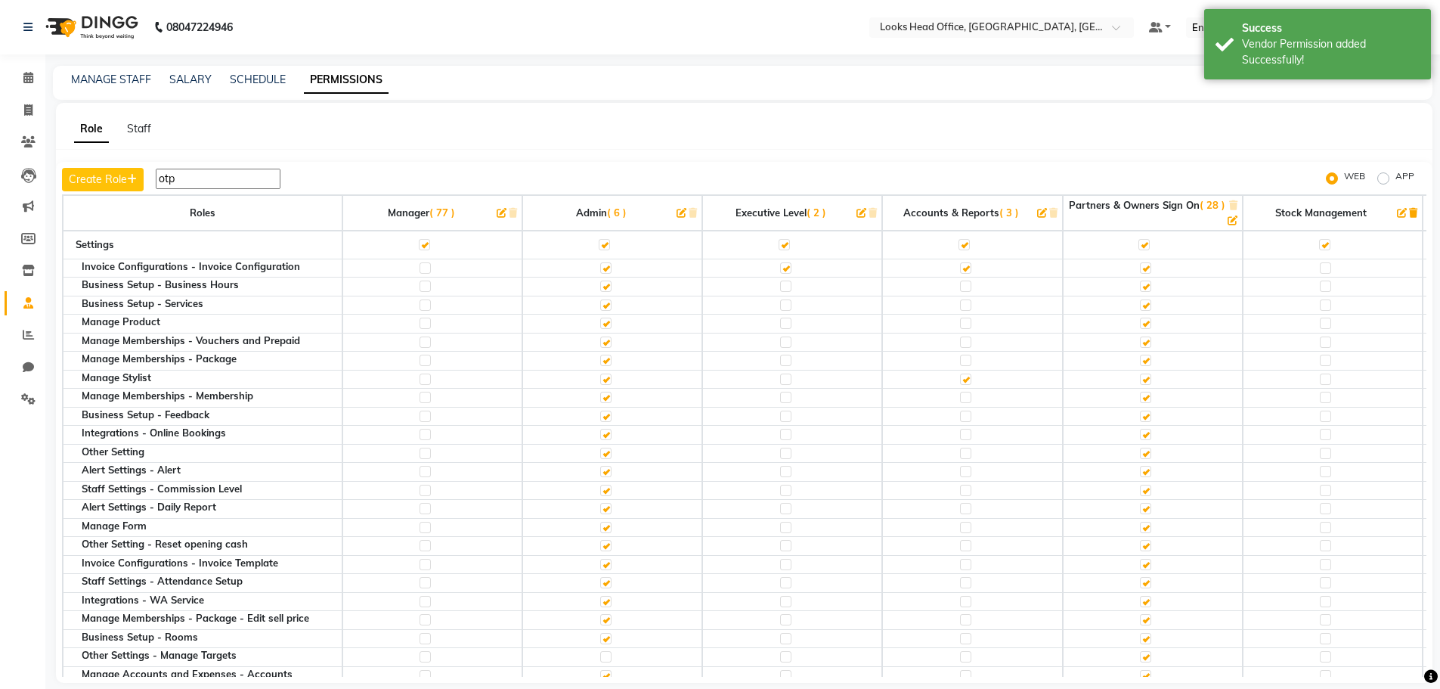
click at [1148, 246] on label at bounding box center [1144, 244] width 11 height 11
click at [1148, 246] on input "checkbox" at bounding box center [1144, 245] width 10 height 10
checkbox input "false"
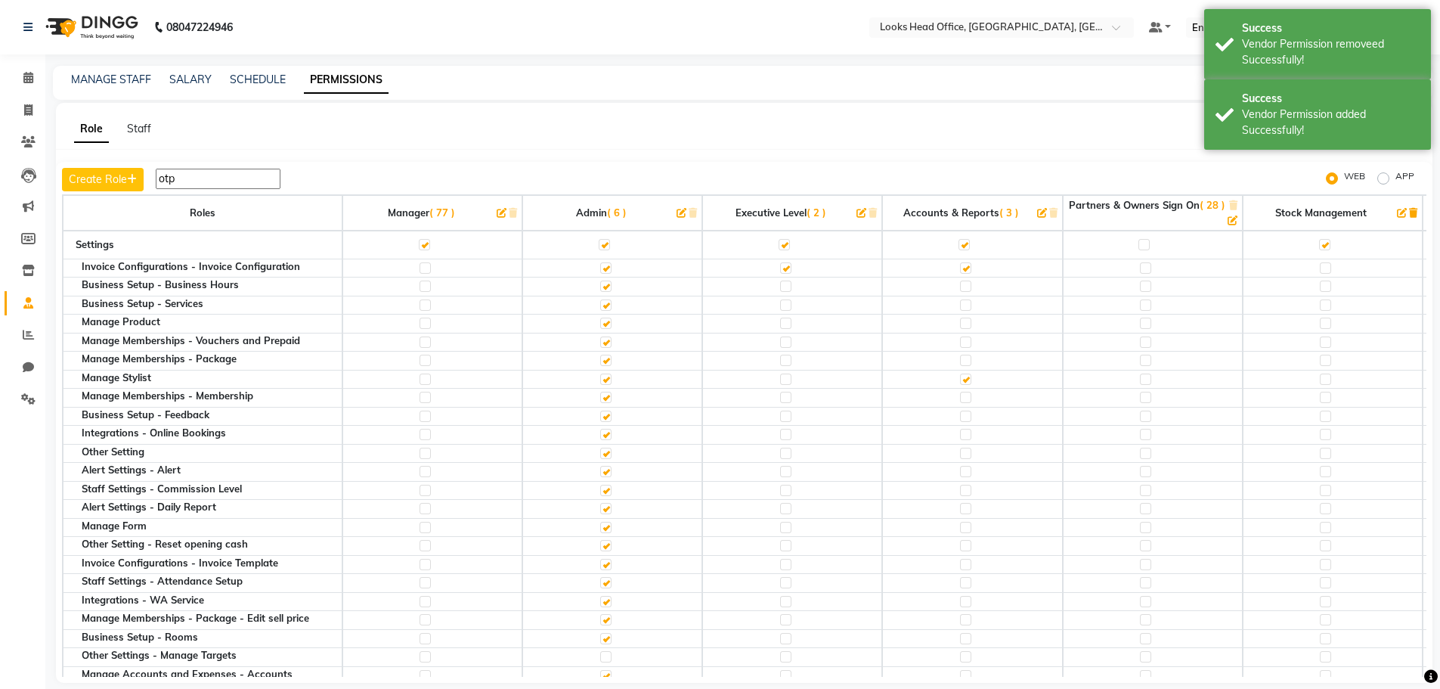
click at [215, 172] on input "otp" at bounding box center [218, 179] width 125 height 20
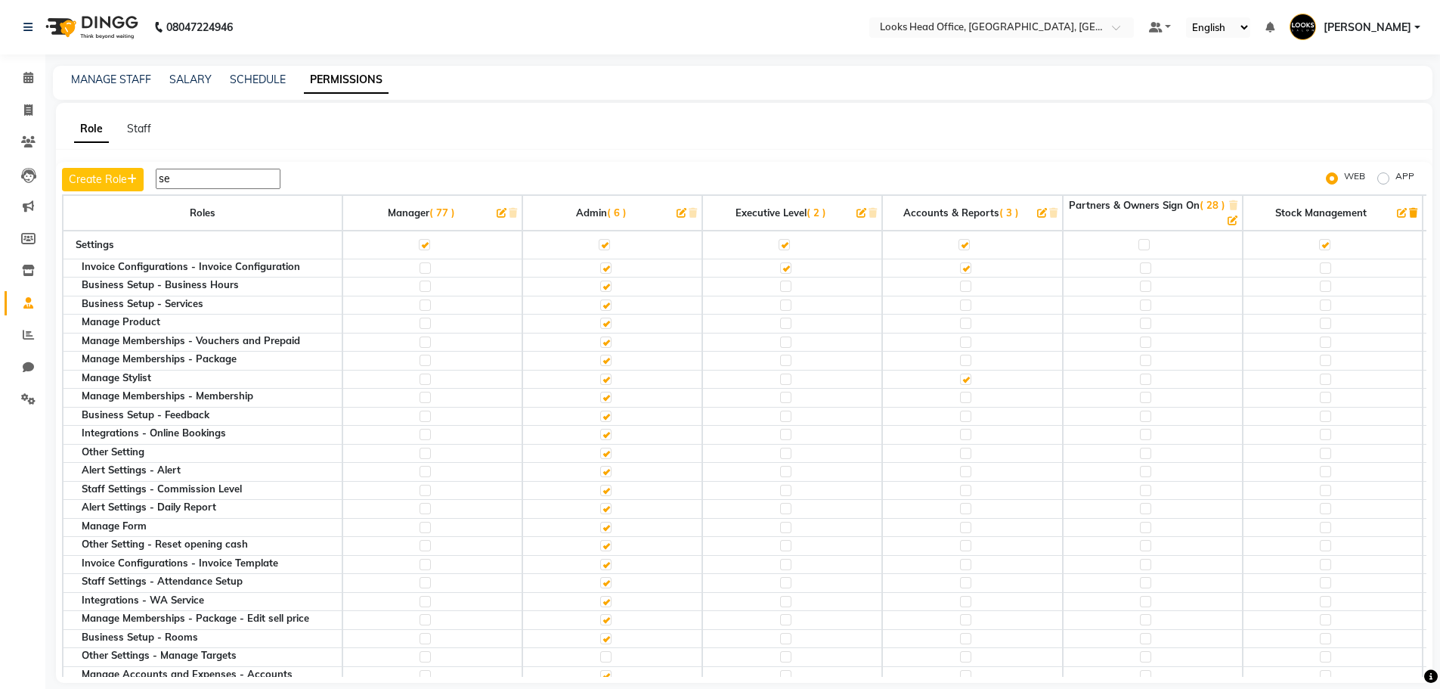
type input "s"
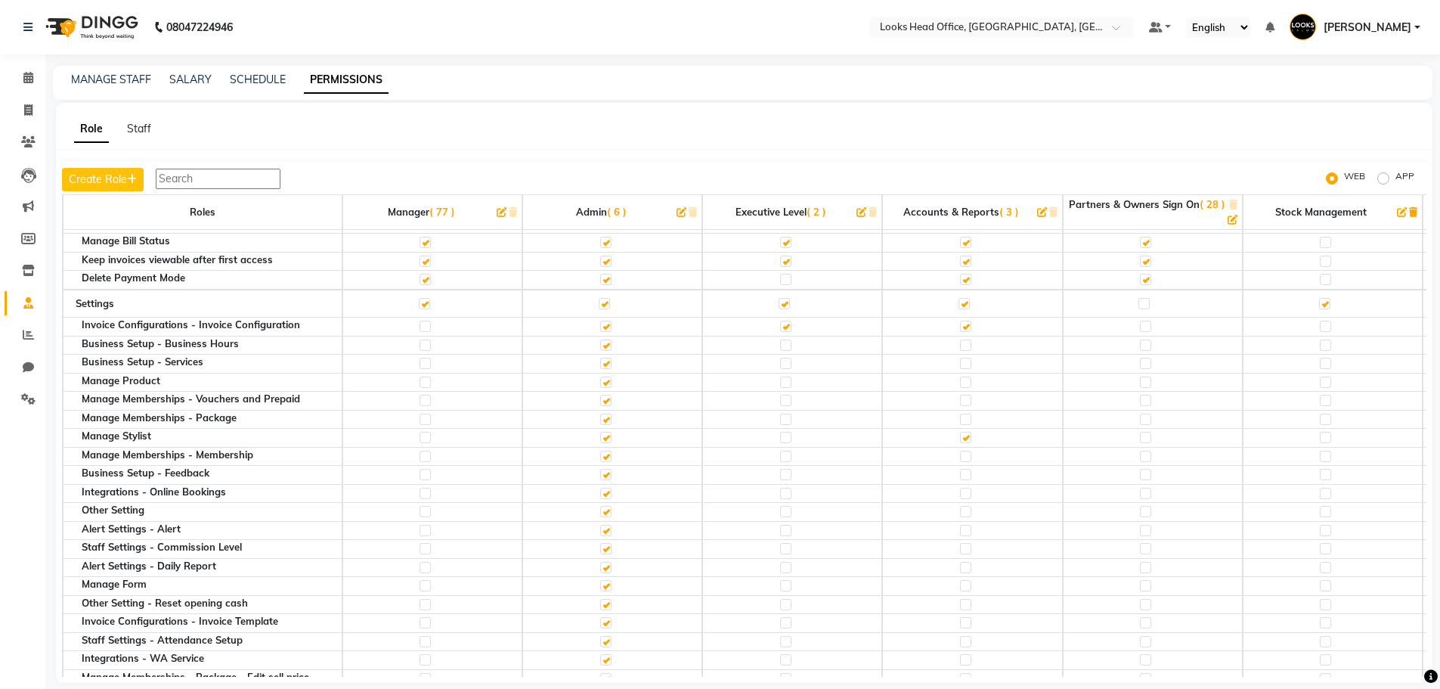
scroll to position [680, 0]
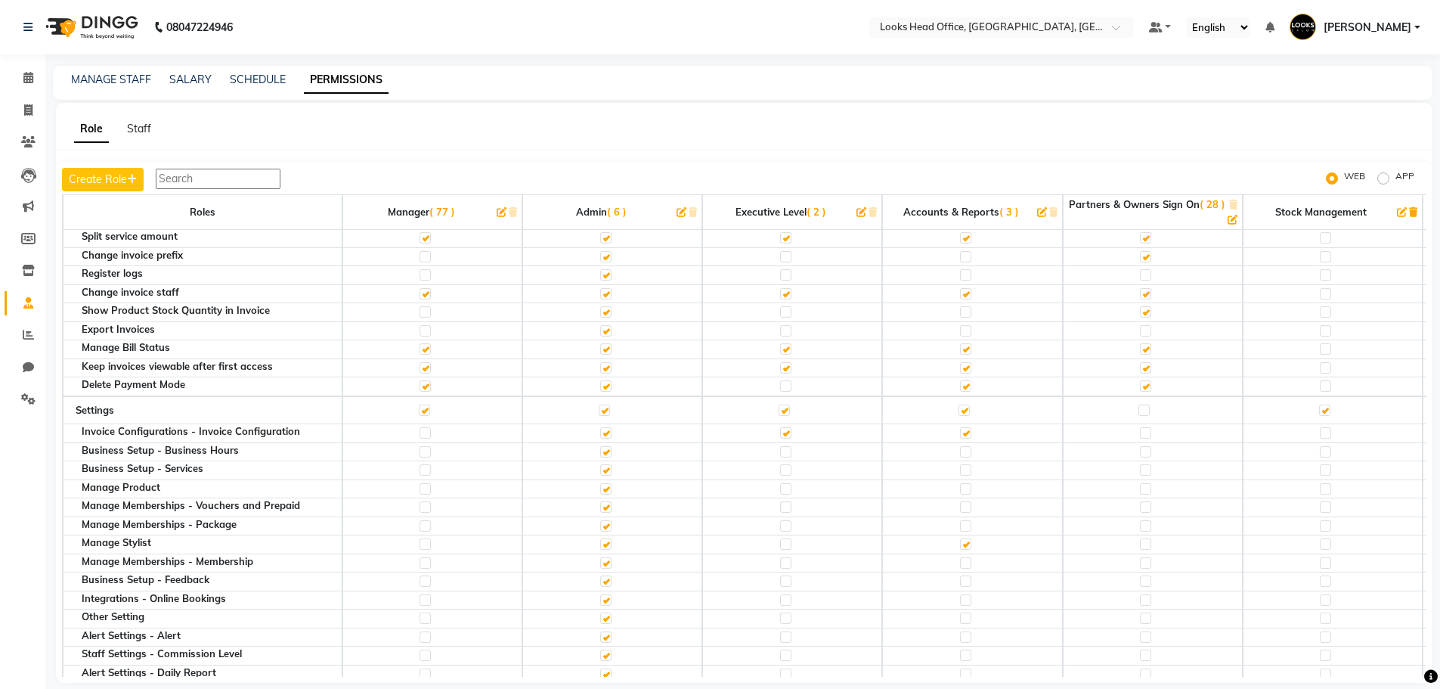
click at [1145, 410] on label at bounding box center [1144, 409] width 11 height 11
click at [1145, 410] on input "checkbox" at bounding box center [1144, 410] width 10 height 10
checkbox input "true"
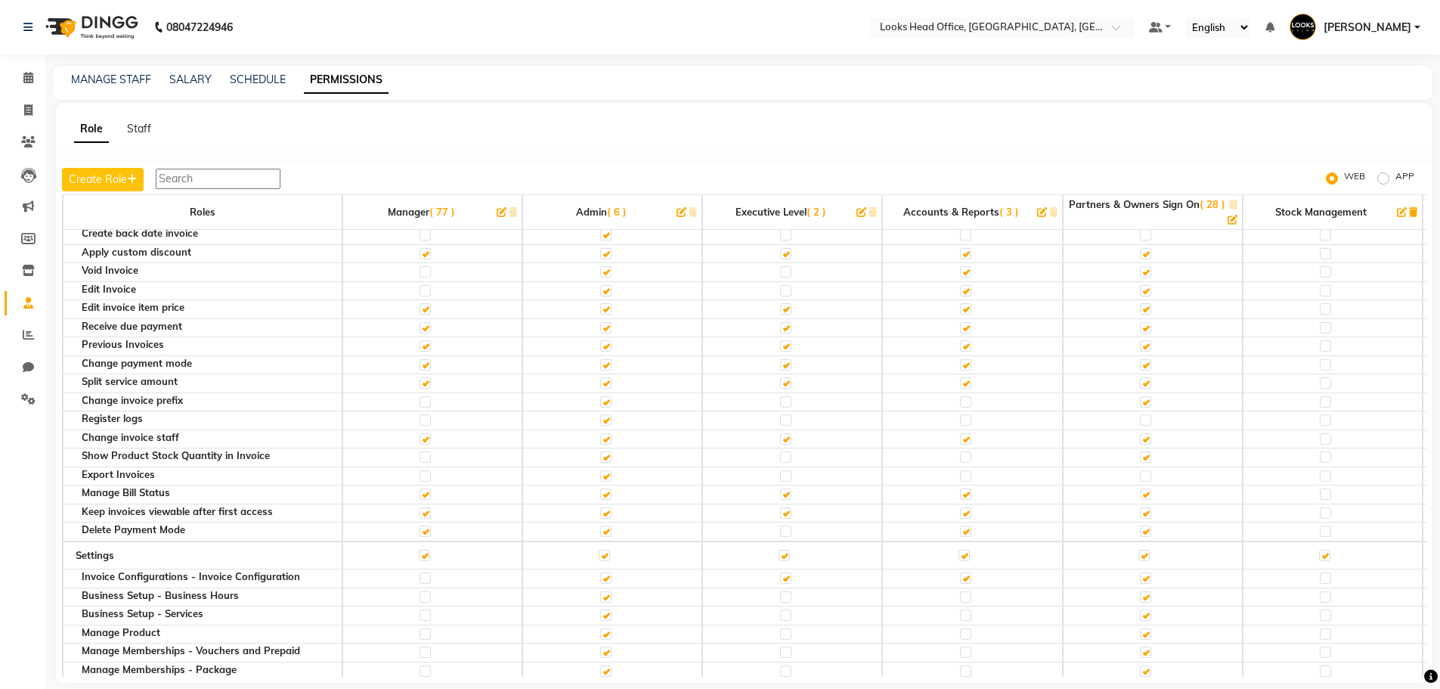
scroll to position [529, 0]
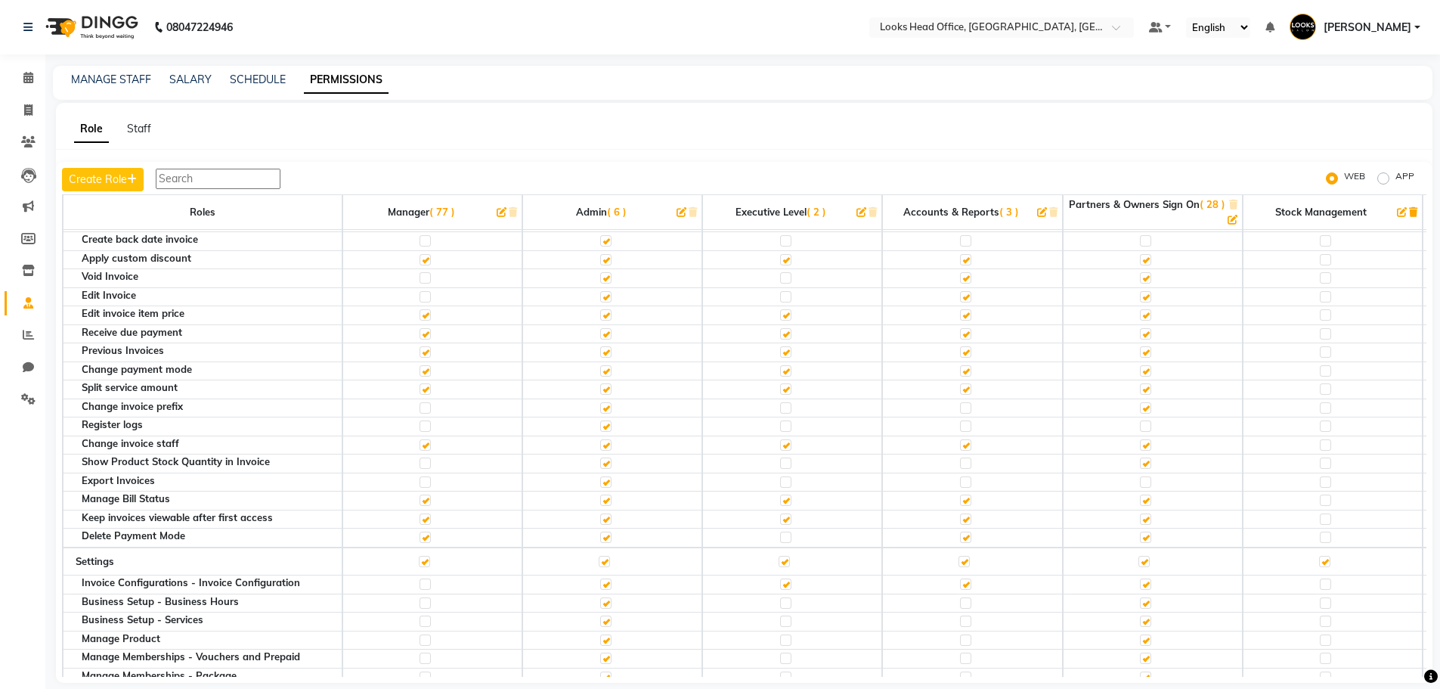
click at [1148, 410] on label at bounding box center [1145, 407] width 11 height 11
click at [1148, 410] on input "checkbox" at bounding box center [1145, 408] width 10 height 10
checkbox input "false"
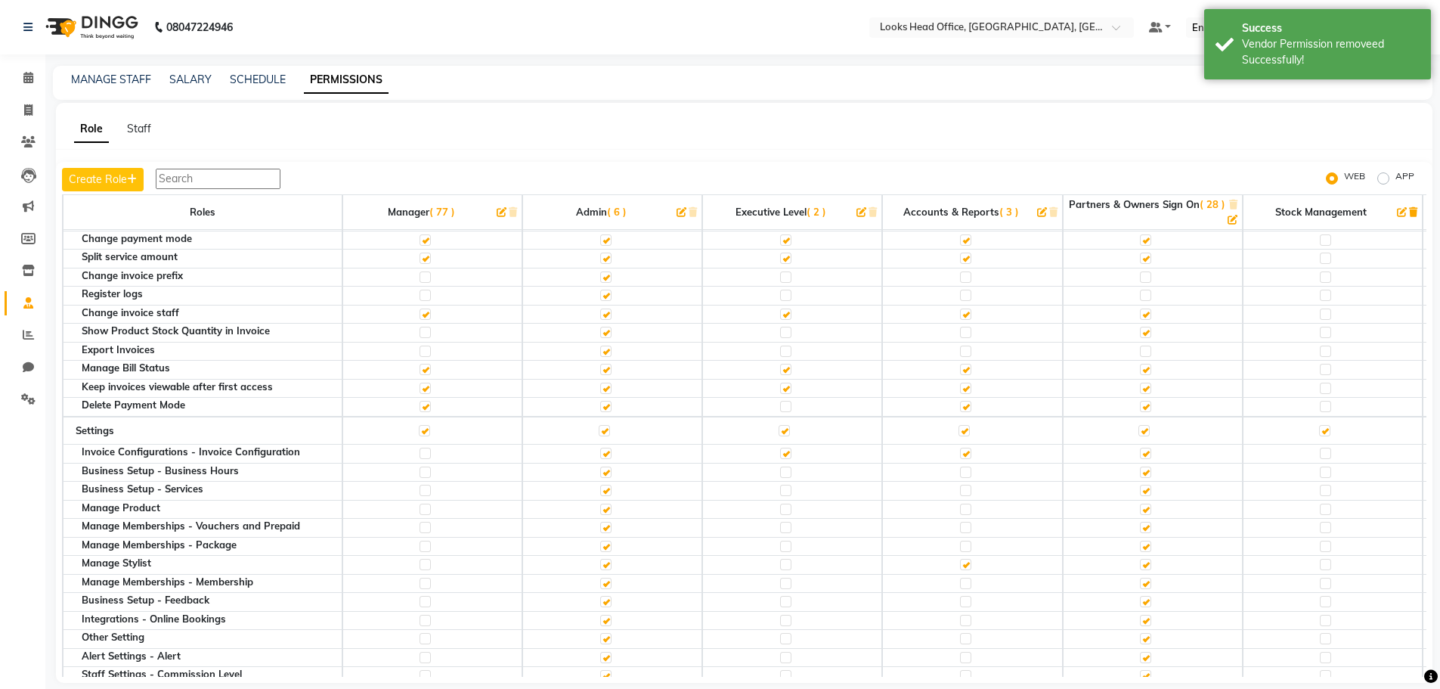
scroll to position [680, 0]
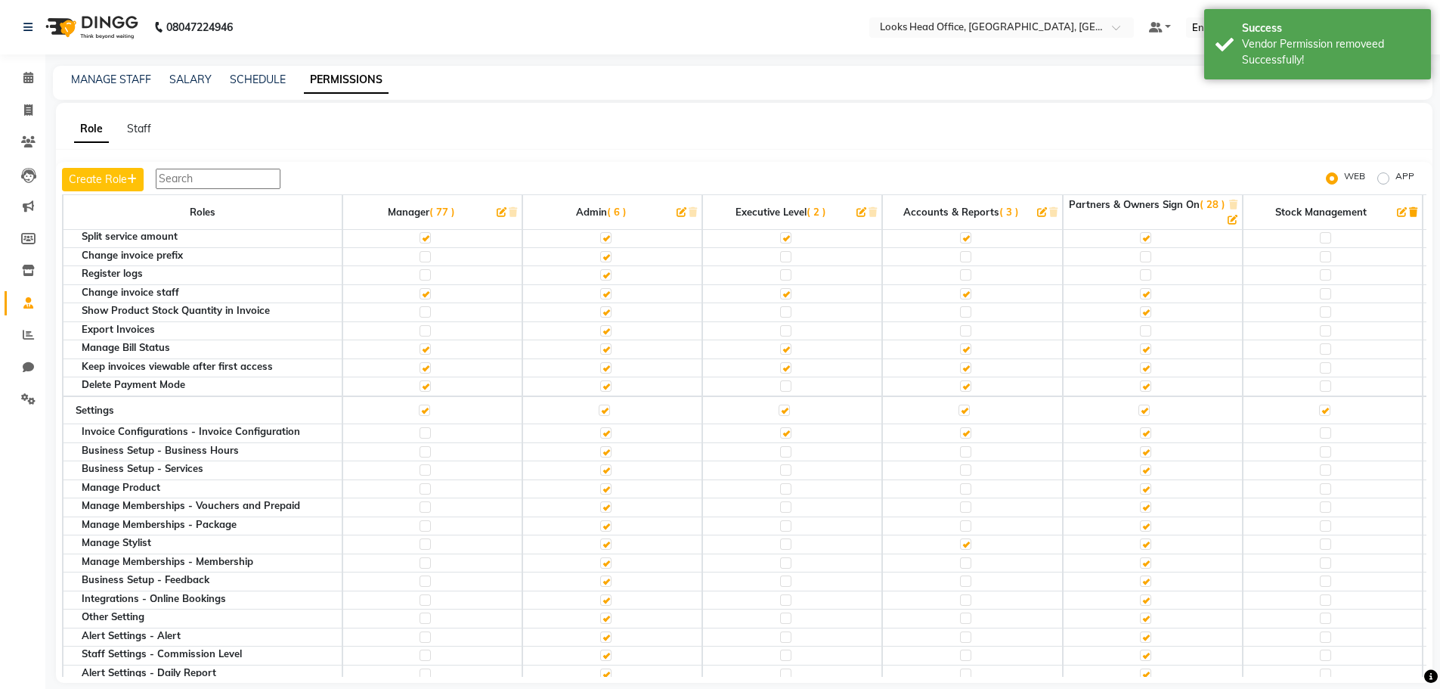
click at [1151, 455] on label at bounding box center [1145, 451] width 11 height 11
click at [1150, 455] on input "checkbox" at bounding box center [1145, 452] width 10 height 10
checkbox input "false"
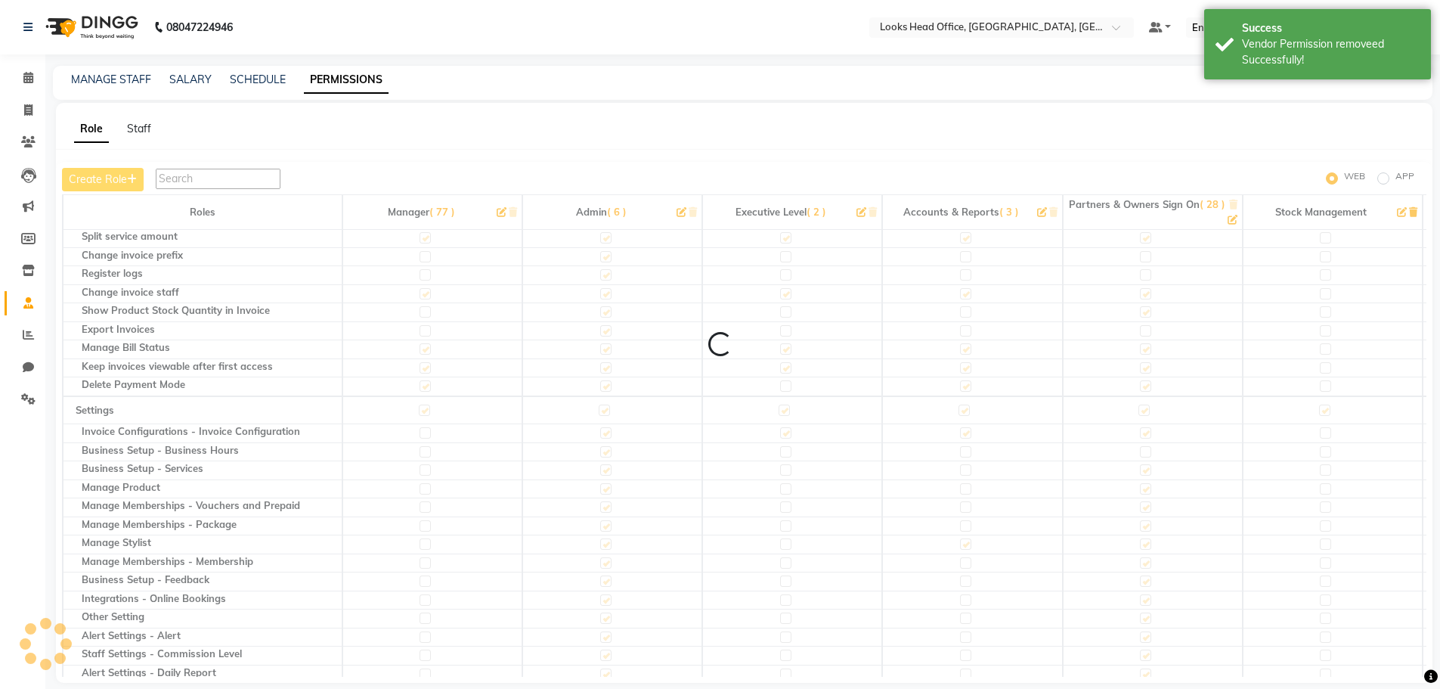
click at [1148, 471] on label at bounding box center [1145, 469] width 11 height 11
click at [1148, 471] on input "checkbox" at bounding box center [1145, 470] width 10 height 10
checkbox input "false"
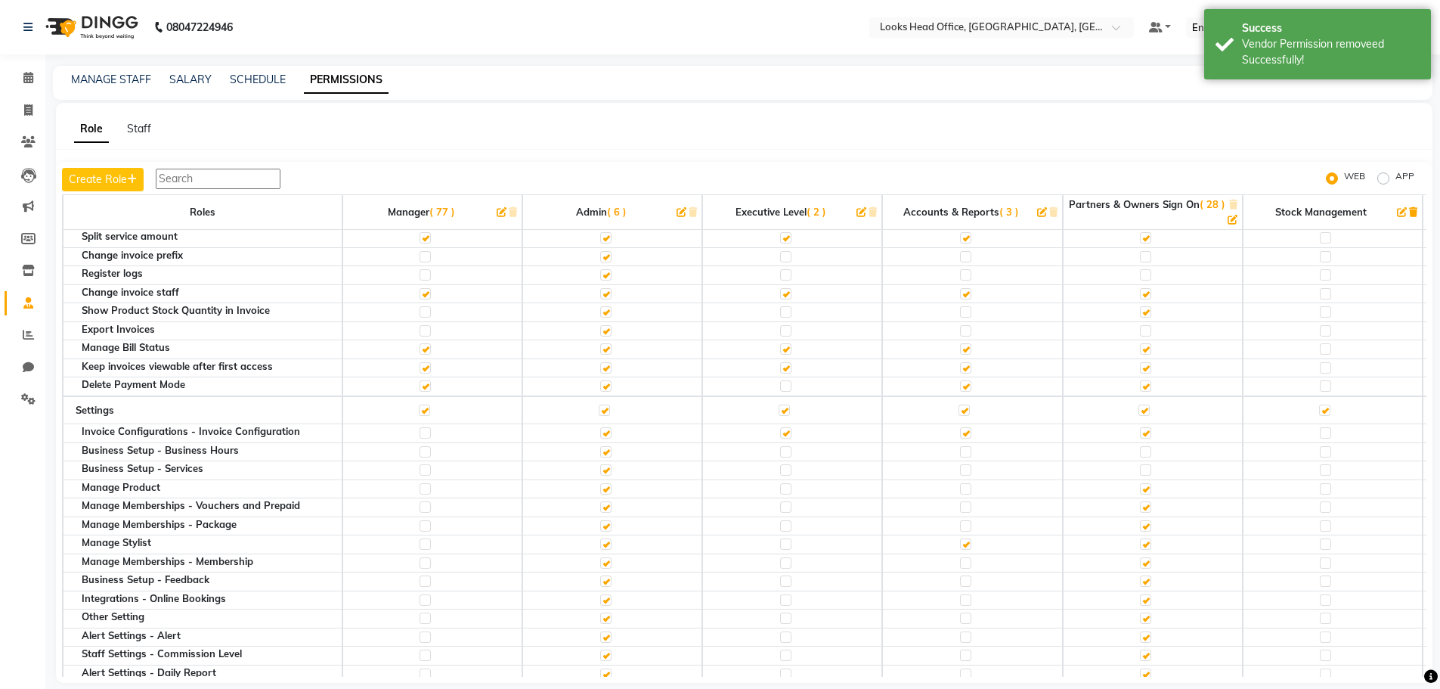
click at [1148, 491] on label at bounding box center [1145, 488] width 11 height 11
click at [1148, 491] on input "checkbox" at bounding box center [1145, 489] width 10 height 10
checkbox input "false"
click at [1150, 510] on label at bounding box center [1145, 506] width 11 height 11
click at [1150, 510] on input "checkbox" at bounding box center [1145, 507] width 10 height 10
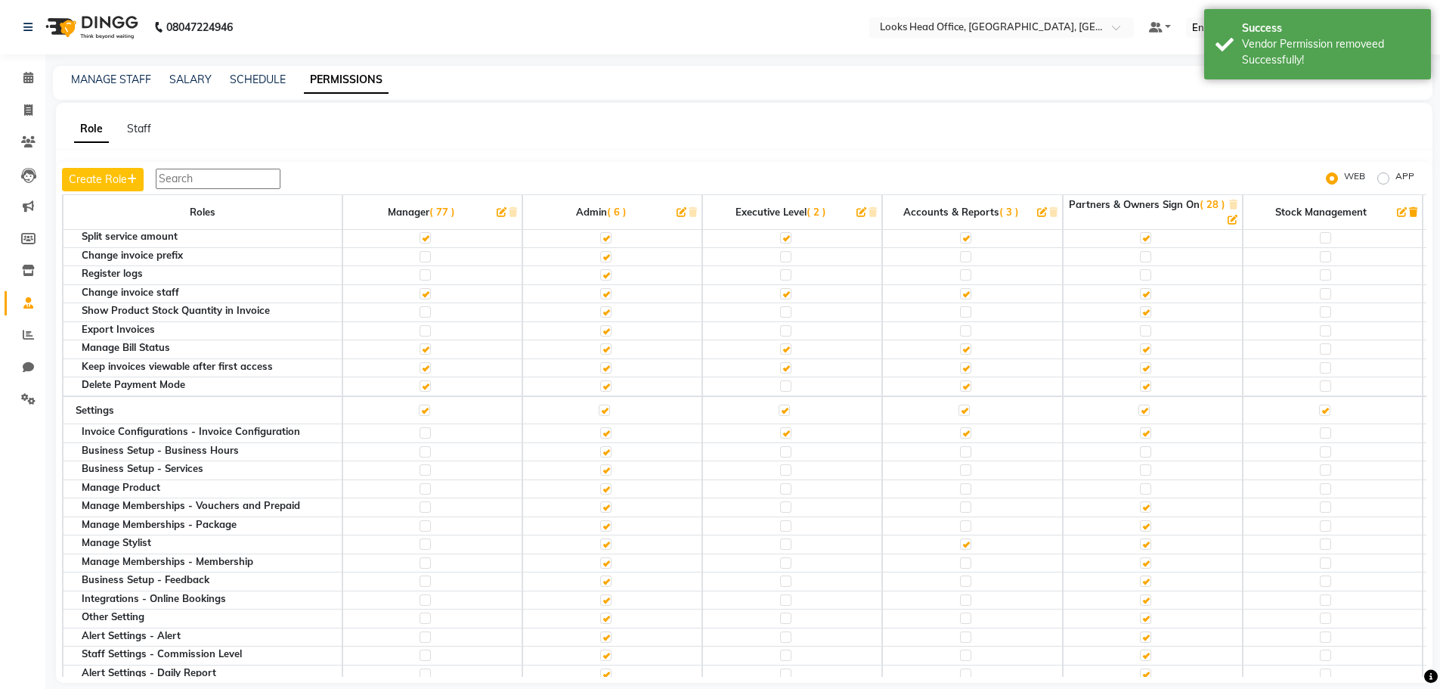
checkbox input "false"
click at [1150, 525] on label at bounding box center [1145, 525] width 11 height 11
click at [1150, 525] on input "checkbox" at bounding box center [1145, 526] width 10 height 10
checkbox input "false"
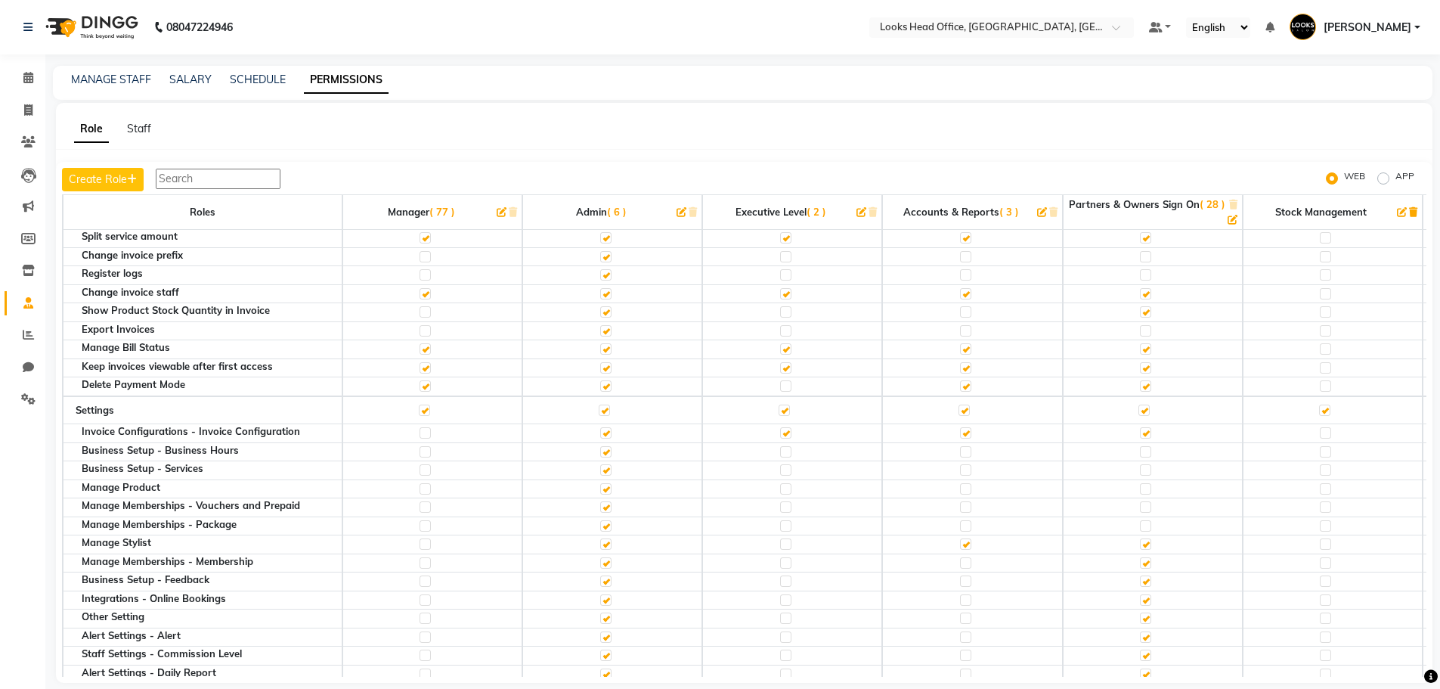
click at [1150, 541] on label at bounding box center [1145, 543] width 11 height 11
click at [1150, 541] on input "checkbox" at bounding box center [1145, 544] width 10 height 10
checkbox input "false"
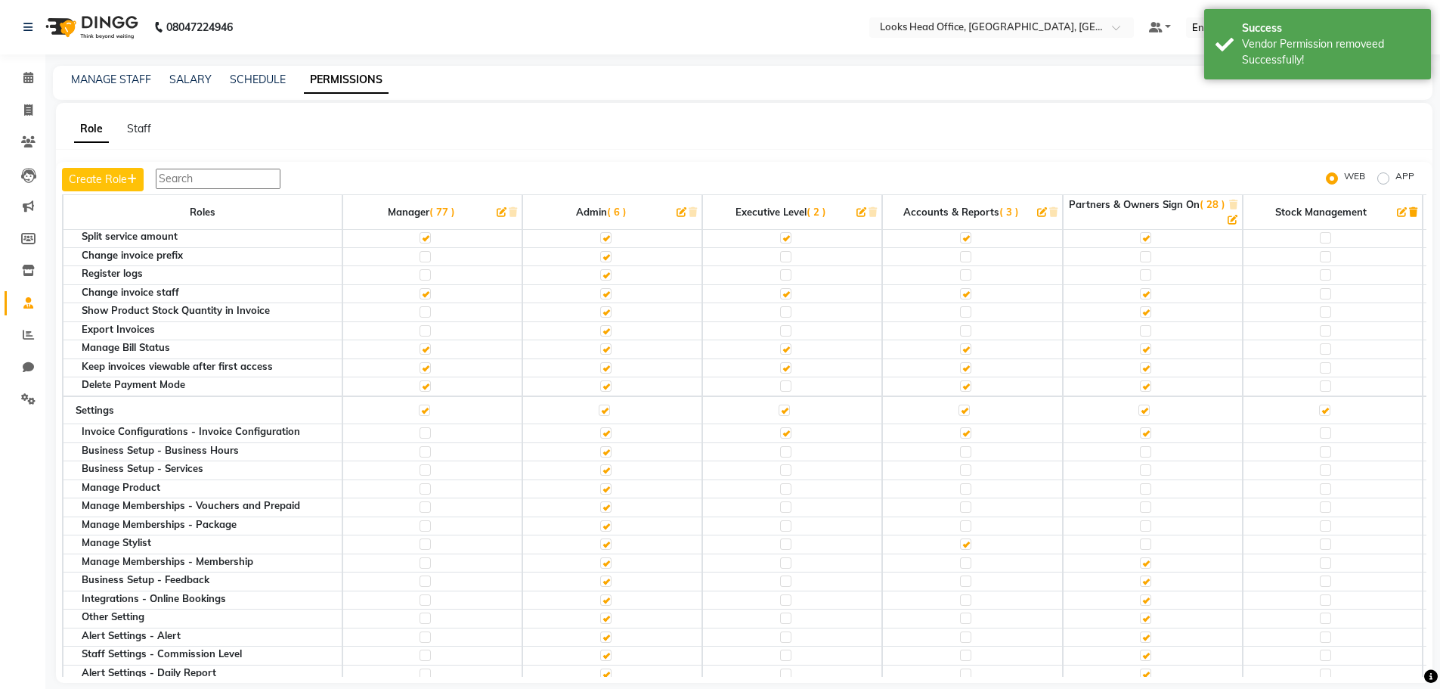
click at [1145, 562] on label at bounding box center [1145, 562] width 11 height 11
click at [1145, 562] on input "checkbox" at bounding box center [1145, 563] width 10 height 10
checkbox input "false"
click at [1146, 582] on label at bounding box center [1145, 580] width 11 height 11
click at [1146, 582] on input "checkbox" at bounding box center [1145, 581] width 10 height 10
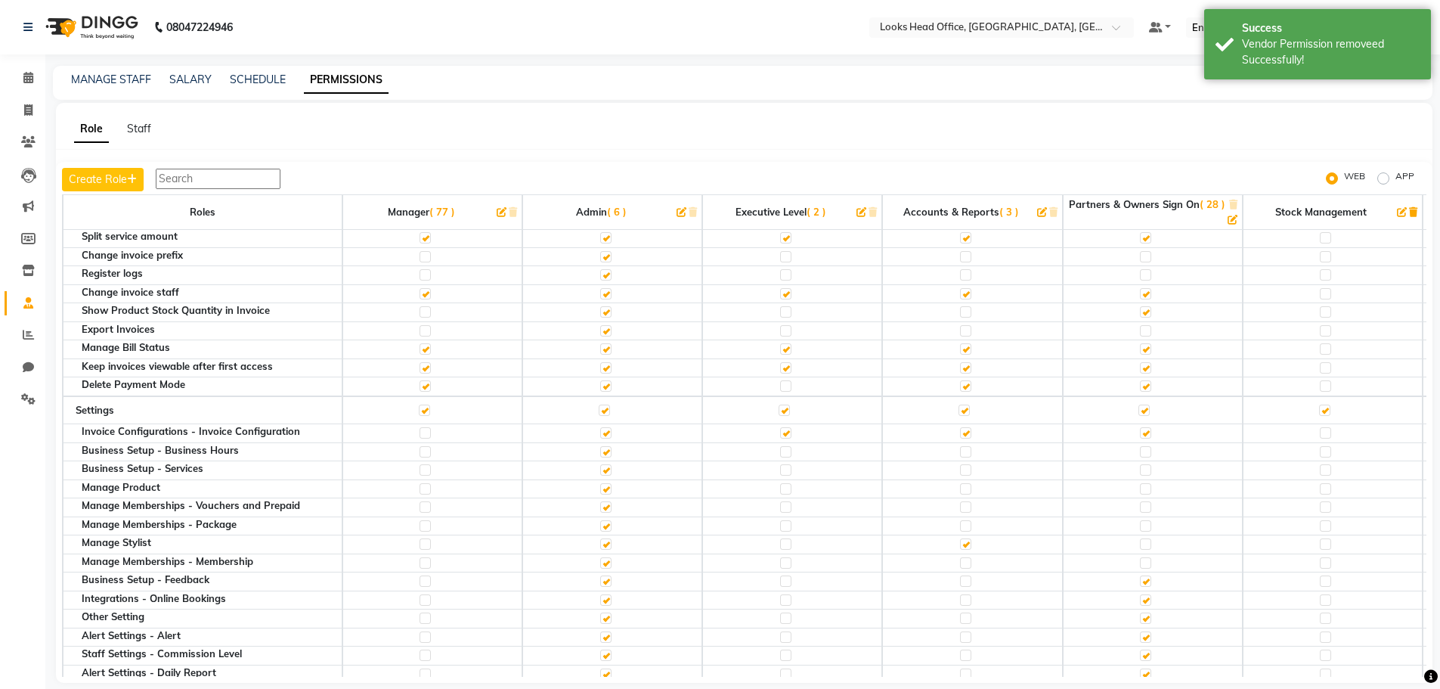
checkbox input "false"
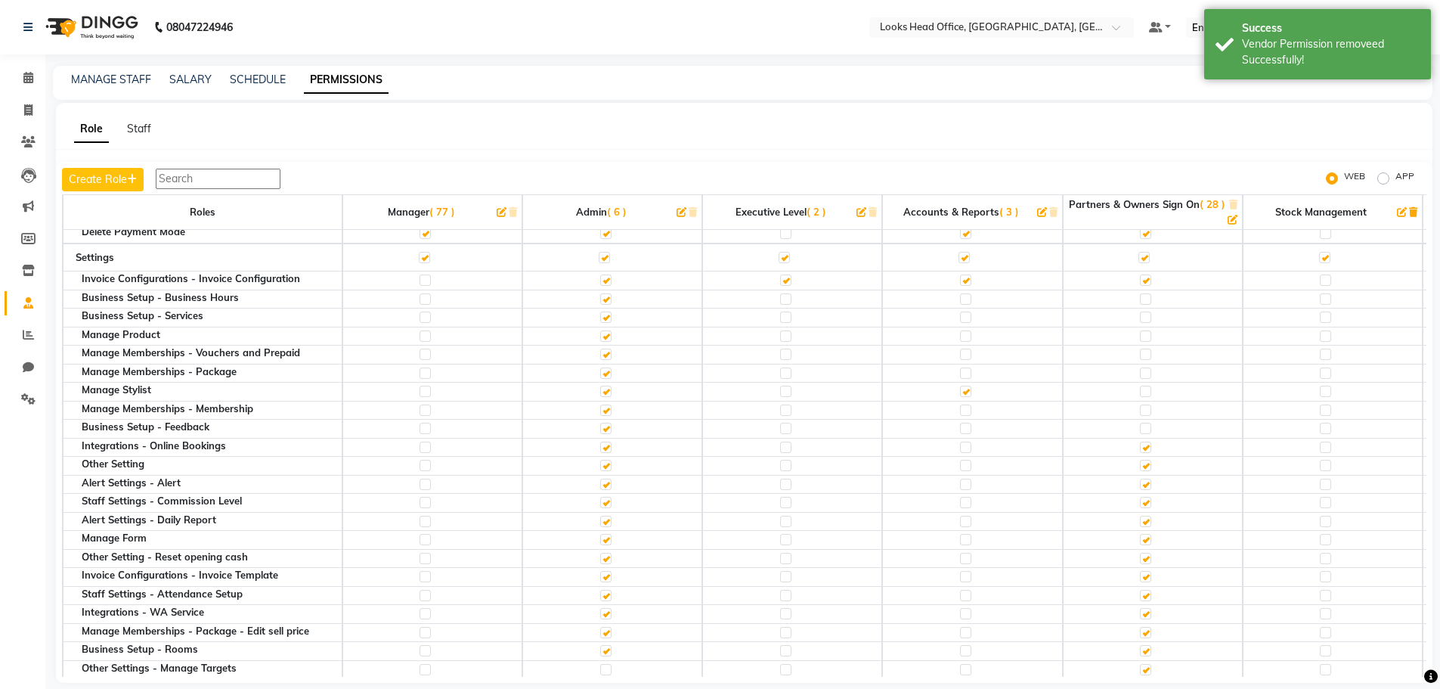
scroll to position [907, 0]
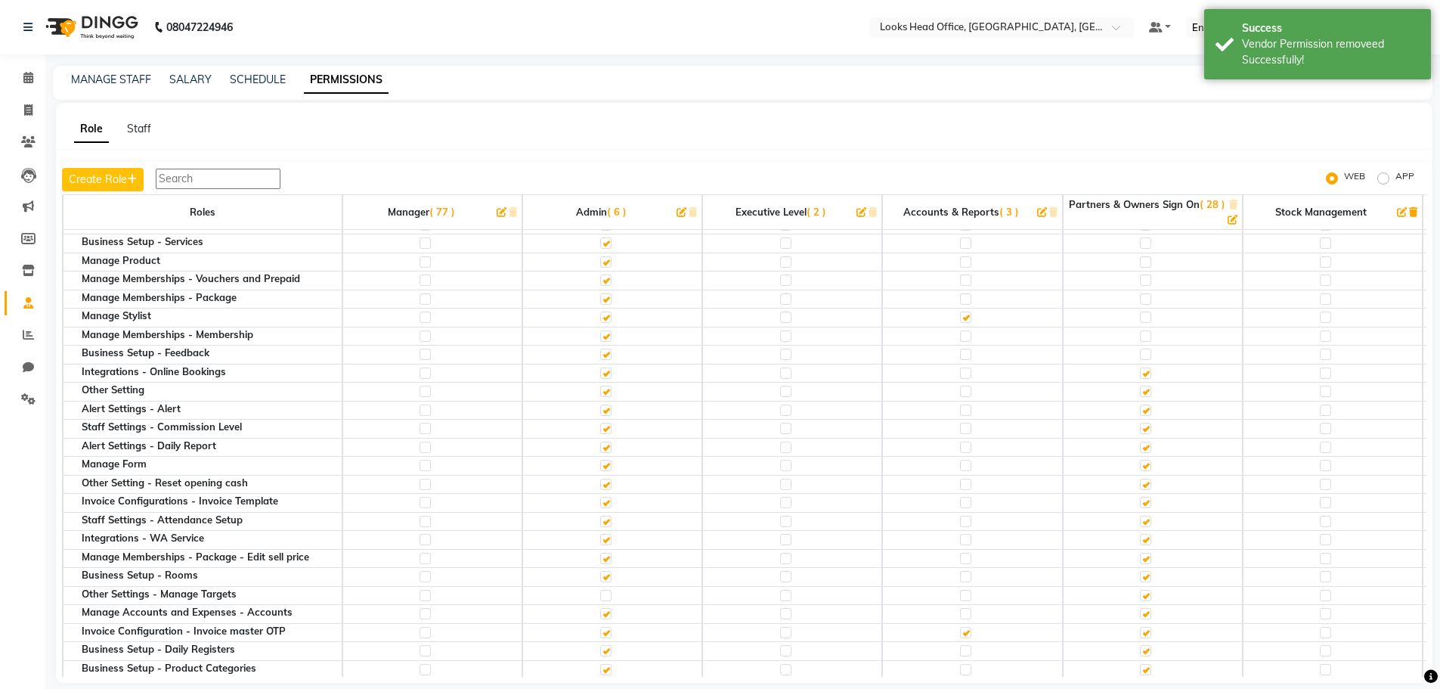
click at [1151, 373] on label at bounding box center [1145, 372] width 11 height 11
click at [1150, 373] on input "checkbox" at bounding box center [1145, 373] width 10 height 10
checkbox input "false"
click at [1150, 395] on label at bounding box center [1145, 391] width 11 height 11
click at [1150, 395] on input "checkbox" at bounding box center [1145, 391] width 10 height 10
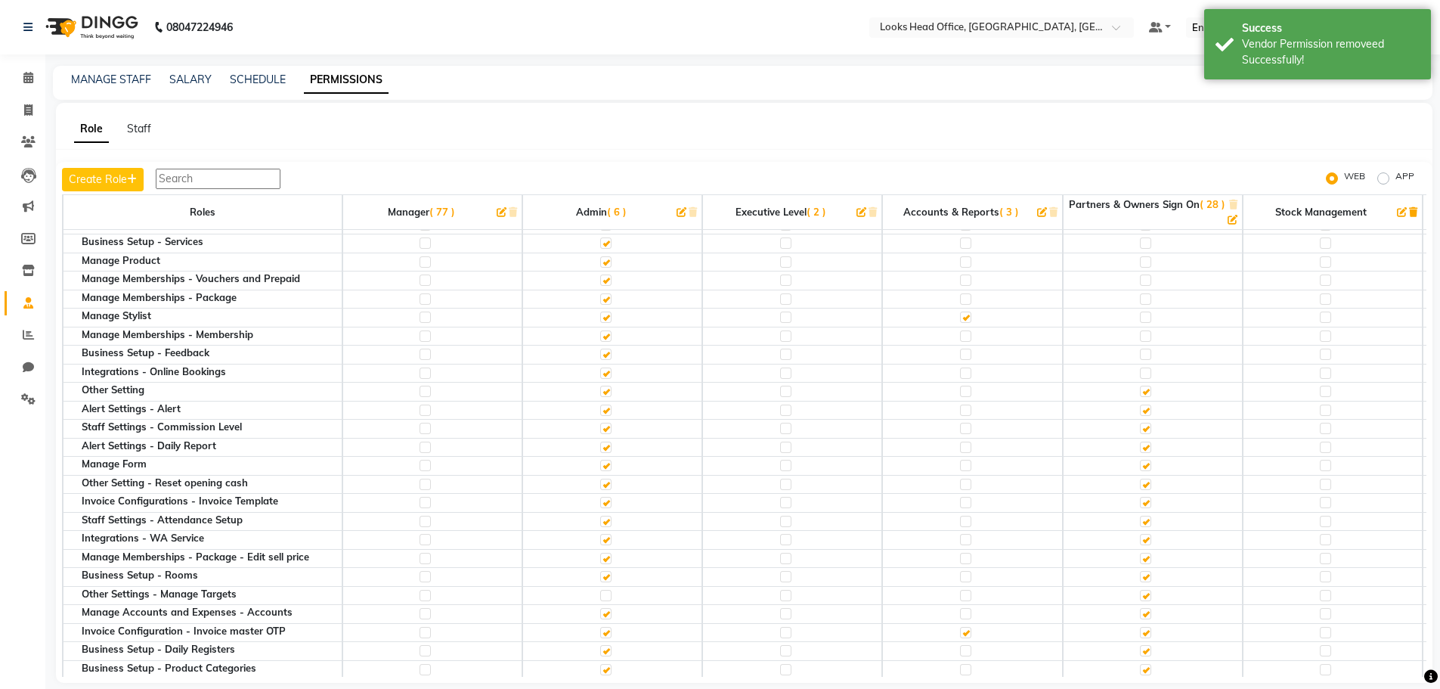
checkbox input "false"
click at [1148, 412] on label at bounding box center [1145, 409] width 11 height 11
click at [1148, 412] on input "checkbox" at bounding box center [1145, 410] width 10 height 10
checkbox input "false"
click at [1148, 426] on label at bounding box center [1145, 428] width 11 height 11
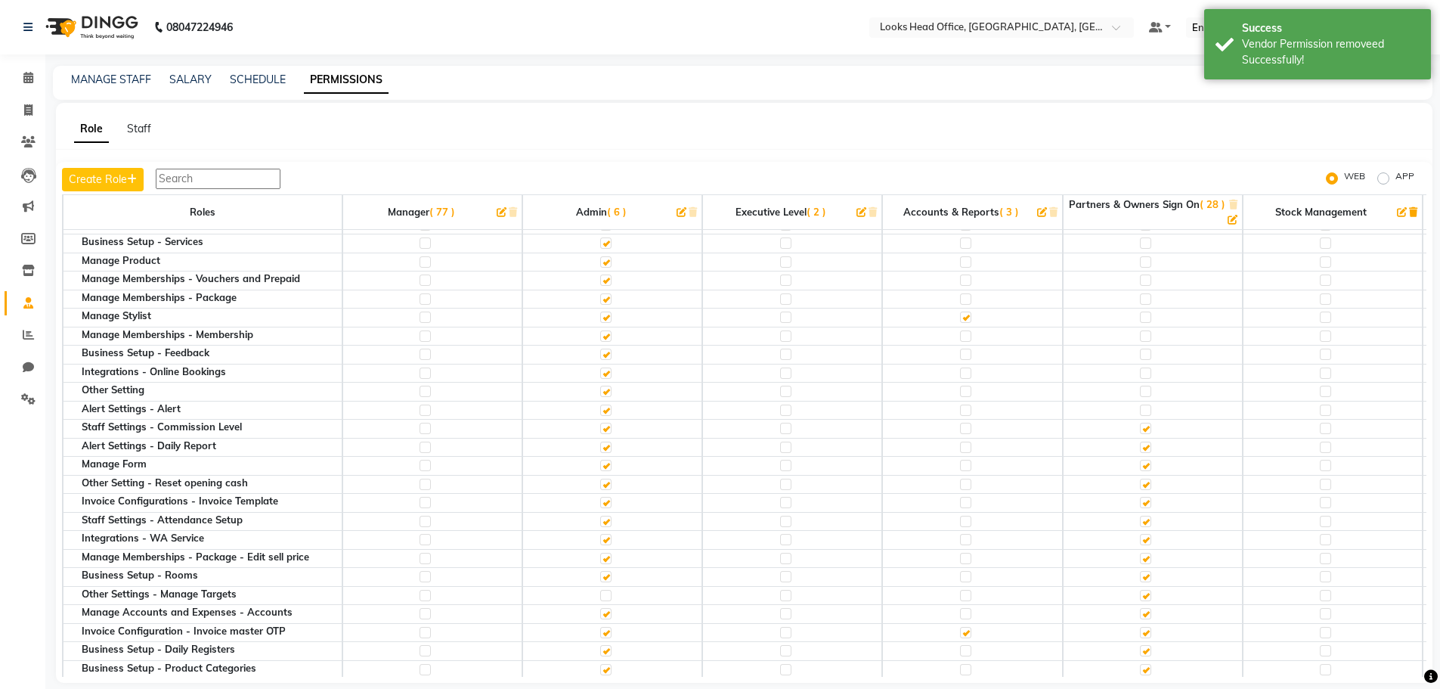
click at [1148, 426] on input "checkbox" at bounding box center [1145, 428] width 10 height 10
checkbox input "false"
click at [1148, 445] on label at bounding box center [1145, 447] width 11 height 11
click at [1148, 445] on input "checkbox" at bounding box center [1145, 447] width 10 height 10
checkbox input "false"
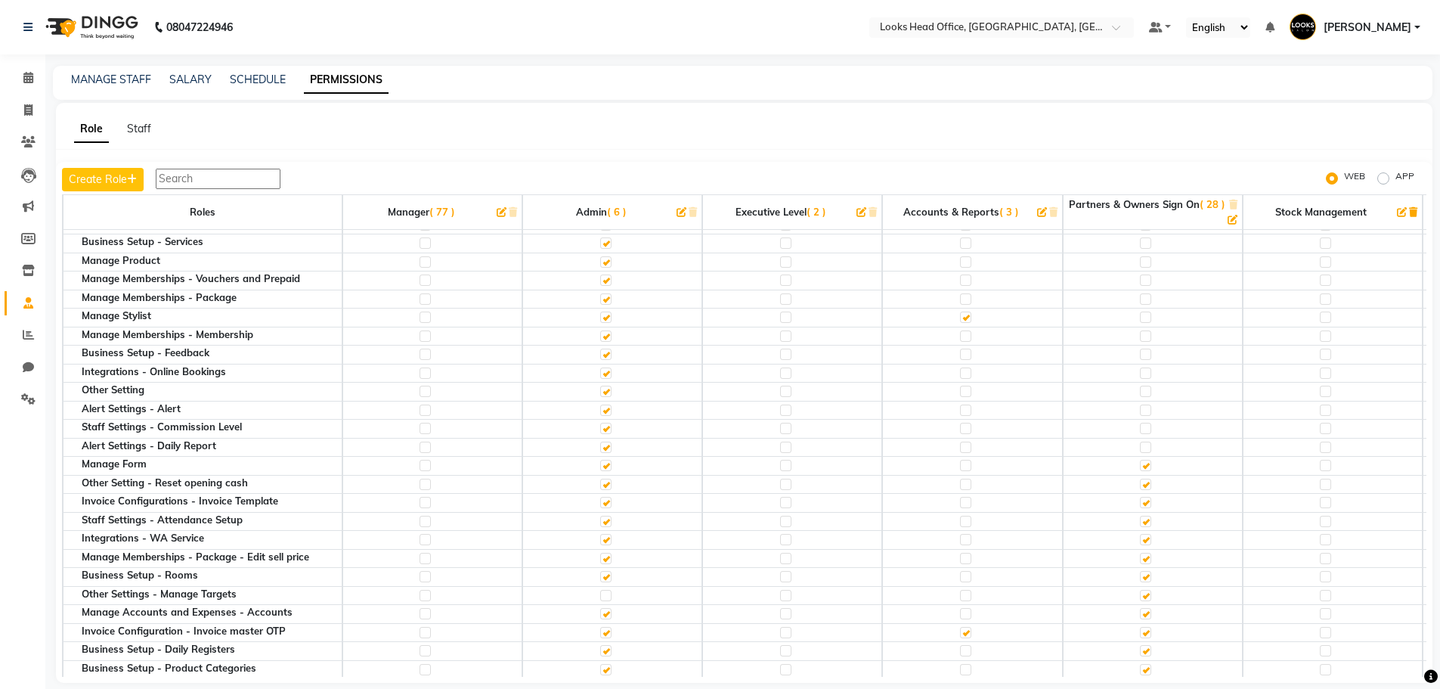
click at [1149, 466] on label at bounding box center [1145, 465] width 11 height 11
click at [1149, 466] on input "checkbox" at bounding box center [1145, 465] width 10 height 10
checkbox input "false"
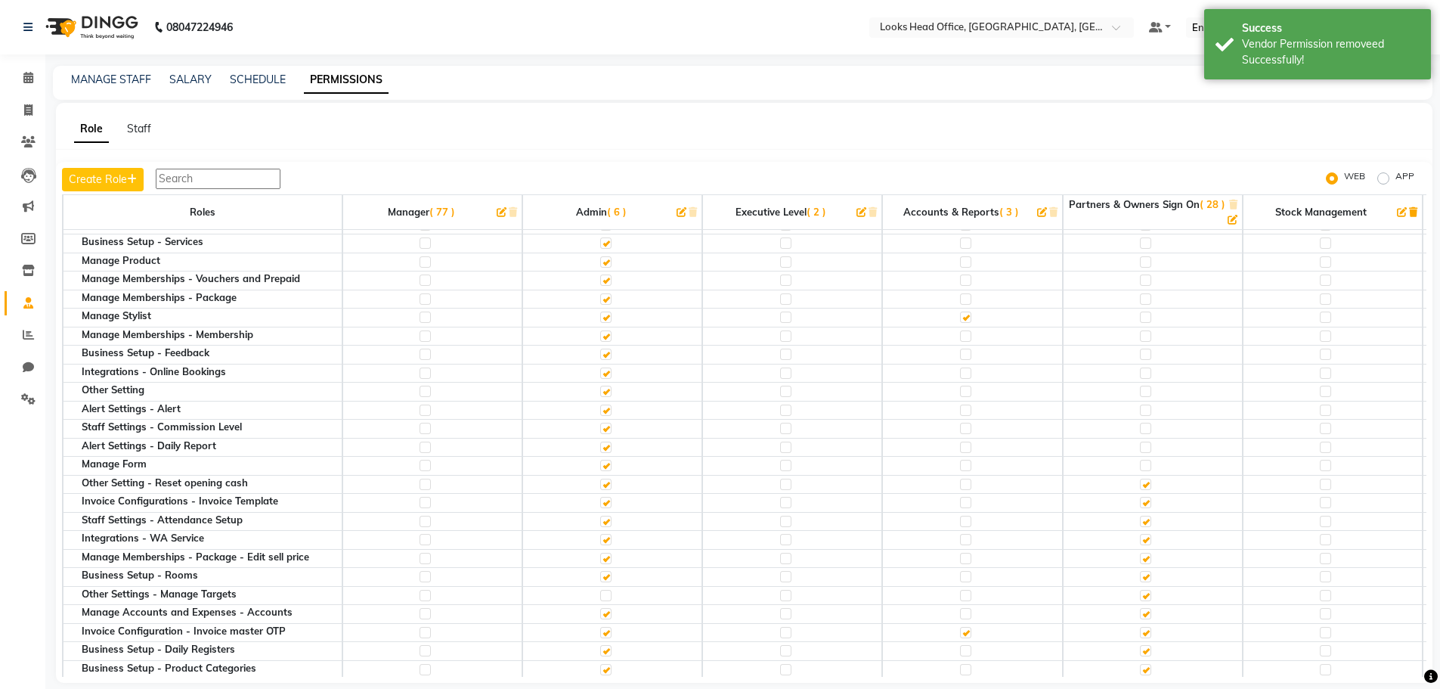
drag, startPoint x: 1151, startPoint y: 485, endPoint x: 1148, endPoint y: 500, distance: 15.4
click at [1150, 486] on label at bounding box center [1145, 484] width 11 height 11
click at [1150, 486] on input "checkbox" at bounding box center [1145, 484] width 10 height 10
checkbox input "false"
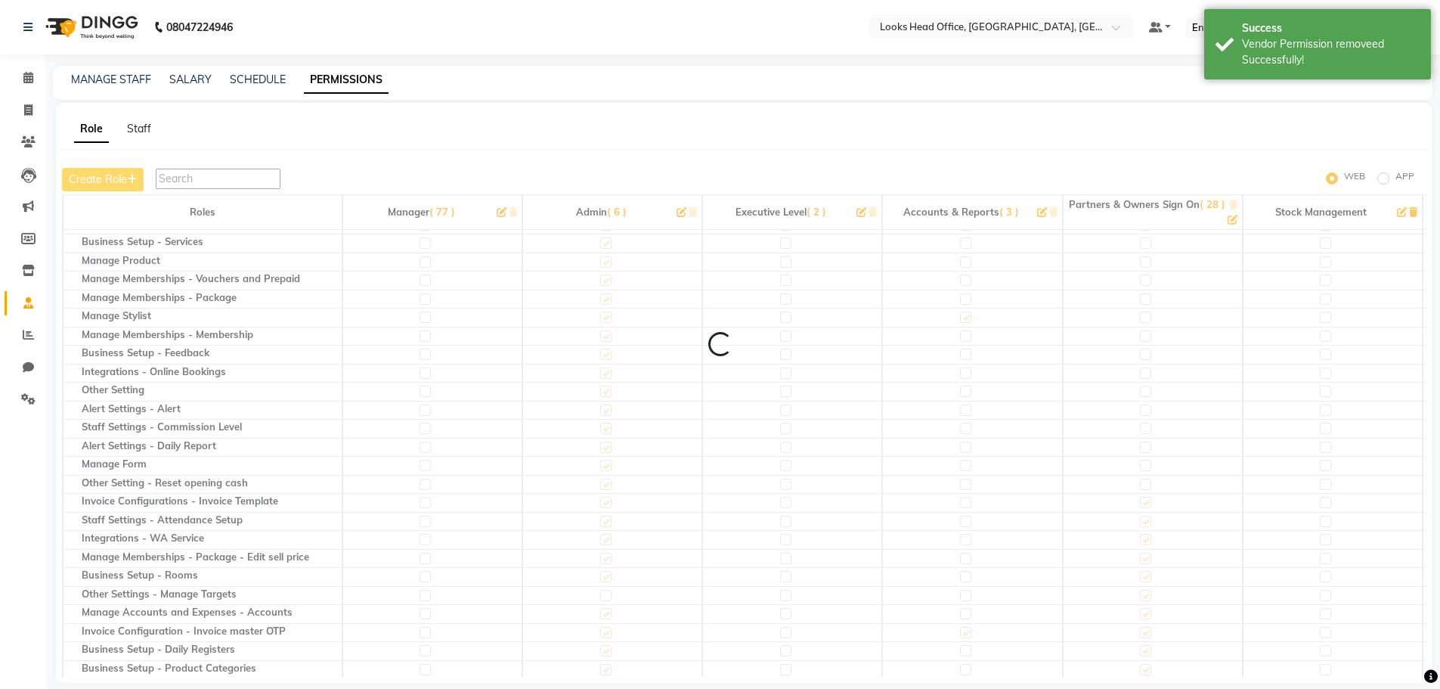
click at [1148, 504] on label at bounding box center [1145, 502] width 11 height 11
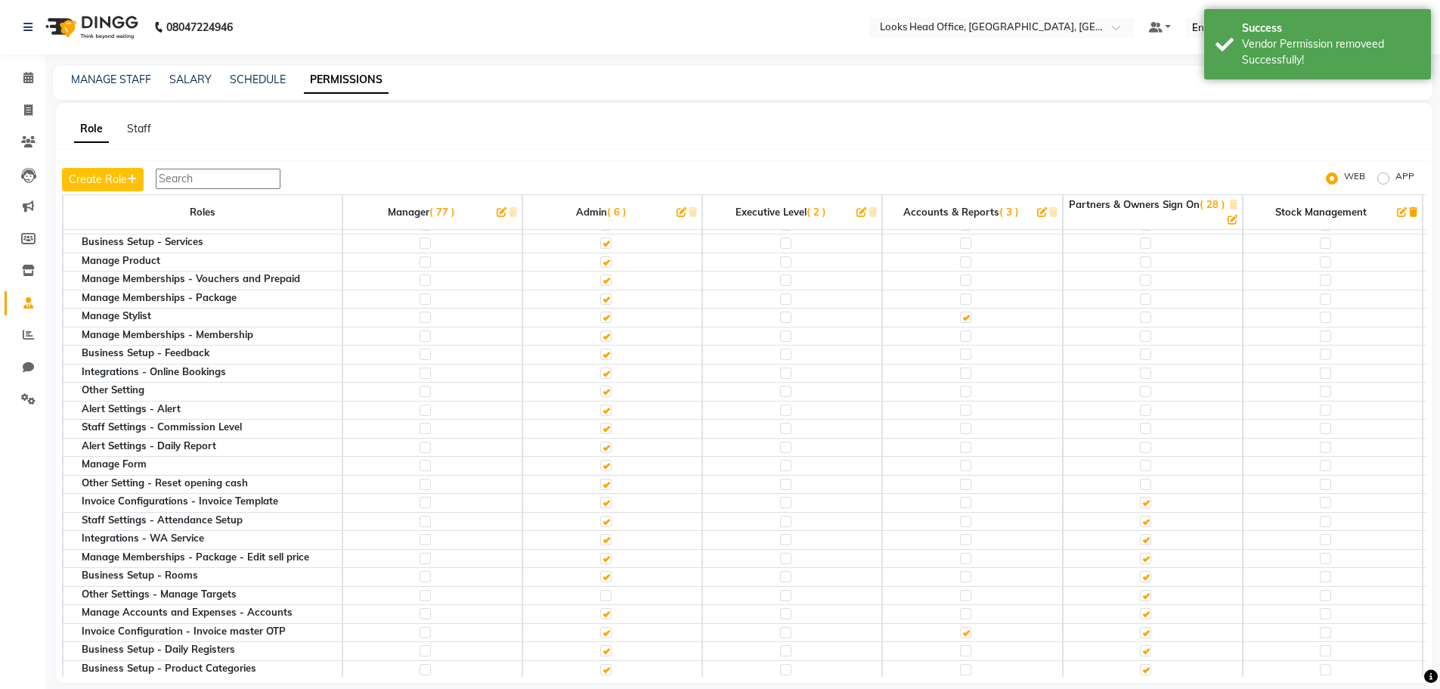
click at [1151, 506] on label at bounding box center [1145, 502] width 11 height 11
click at [1150, 506] on input "checkbox" at bounding box center [1145, 502] width 10 height 10
checkbox input "false"
click at [1148, 521] on label at bounding box center [1145, 521] width 11 height 11
click at [1148, 521] on input "checkbox" at bounding box center [1145, 521] width 10 height 10
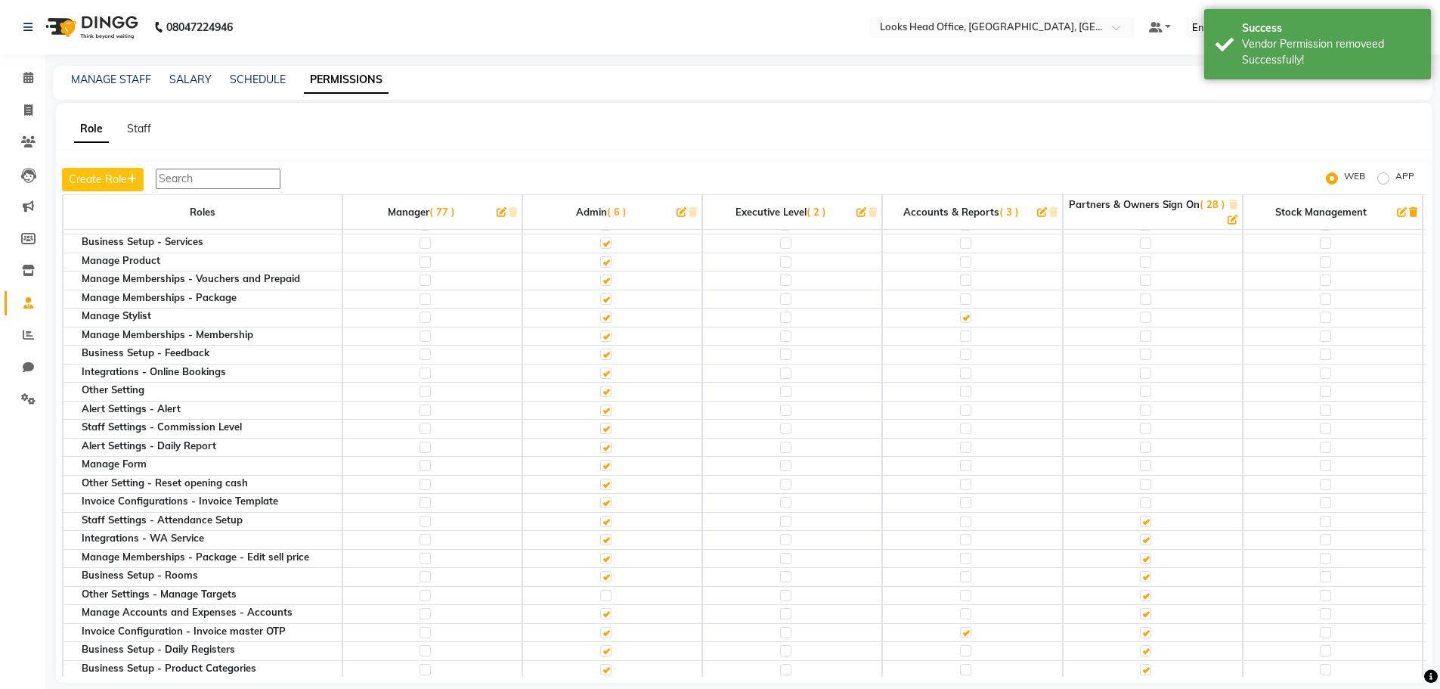
checkbox input "false"
click at [1148, 536] on label at bounding box center [1145, 539] width 11 height 11
click at [1148, 536] on input "checkbox" at bounding box center [1145, 540] width 10 height 10
checkbox input "false"
click at [1148, 556] on label at bounding box center [1145, 558] width 11 height 11
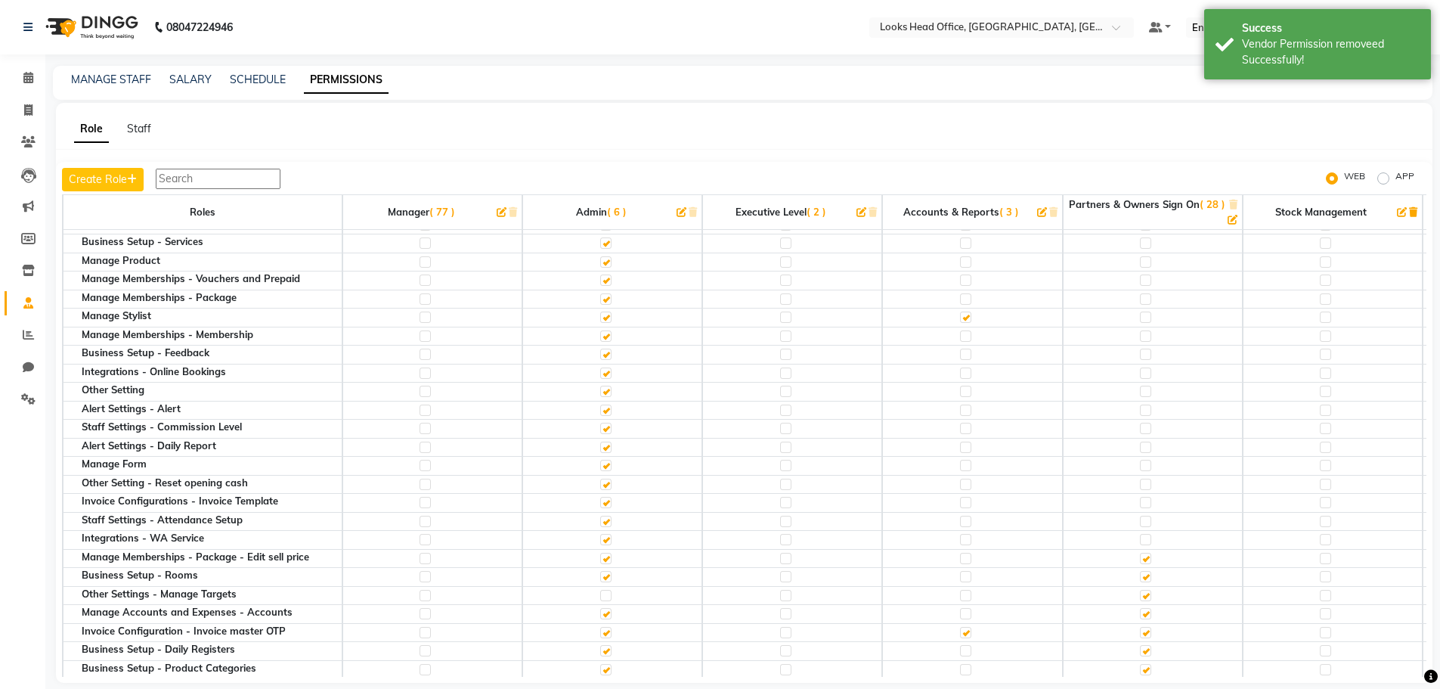
click at [1148, 556] on input "checkbox" at bounding box center [1145, 558] width 10 height 10
checkbox input "false"
click at [1146, 575] on label at bounding box center [1145, 576] width 11 height 11
click at [1146, 575] on input "checkbox" at bounding box center [1145, 577] width 10 height 10
checkbox input "false"
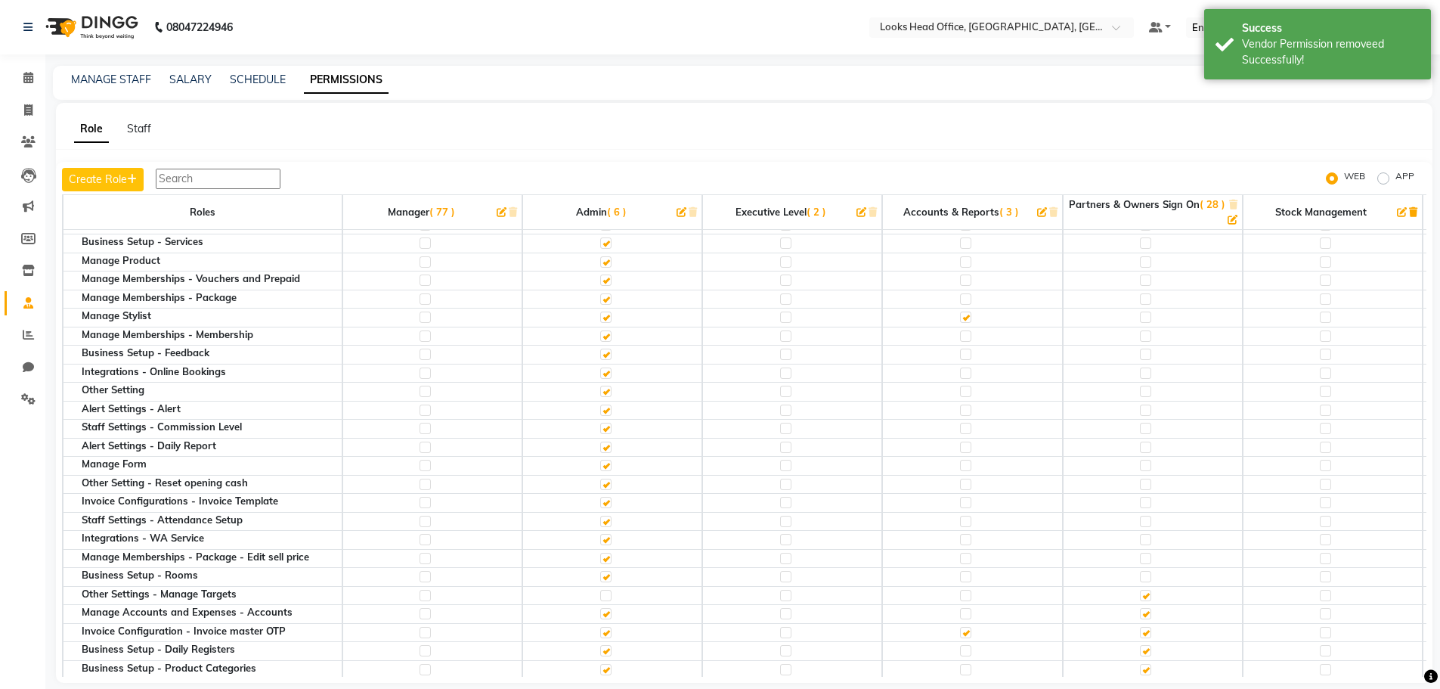
click at [1145, 596] on label at bounding box center [1145, 595] width 11 height 11
click at [1145, 596] on input "checkbox" at bounding box center [1145, 595] width 10 height 10
checkbox input "false"
click at [1148, 614] on label at bounding box center [1145, 613] width 11 height 11
click at [1148, 614] on input "checkbox" at bounding box center [1145, 614] width 10 height 10
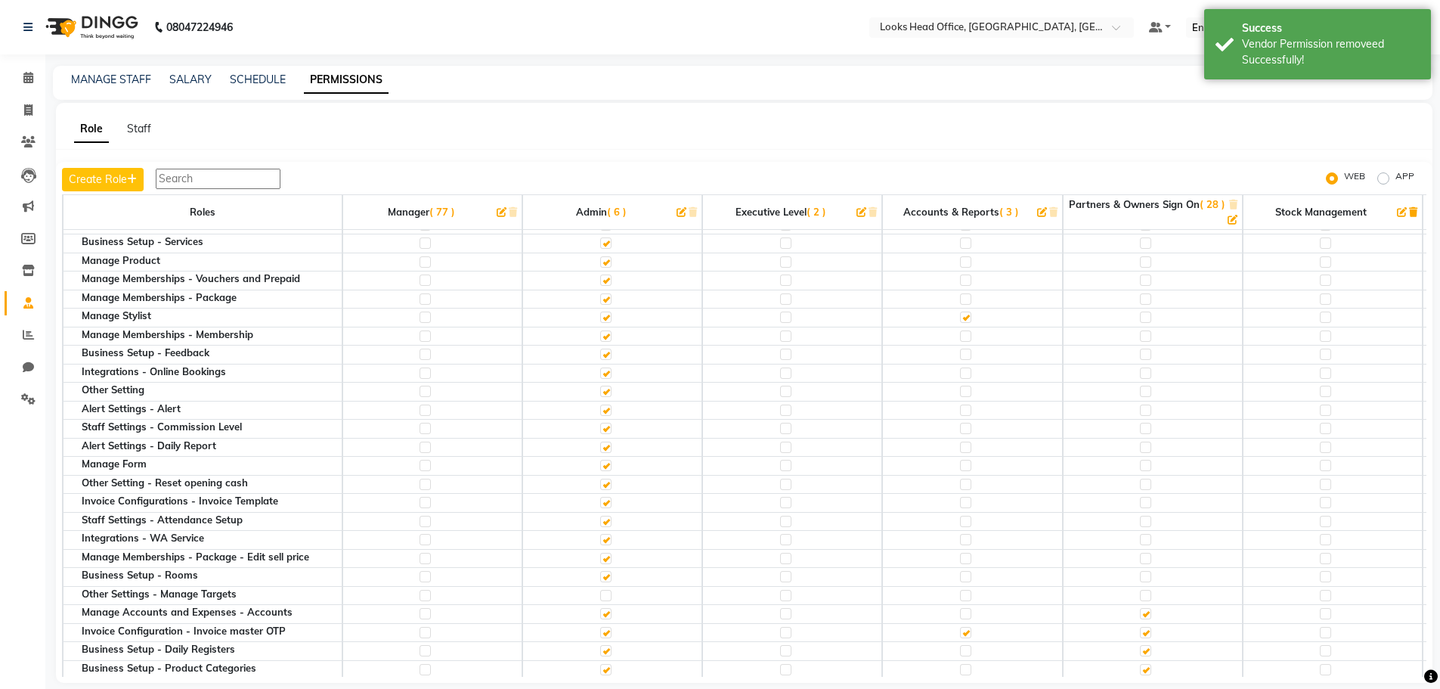
checkbox input "false"
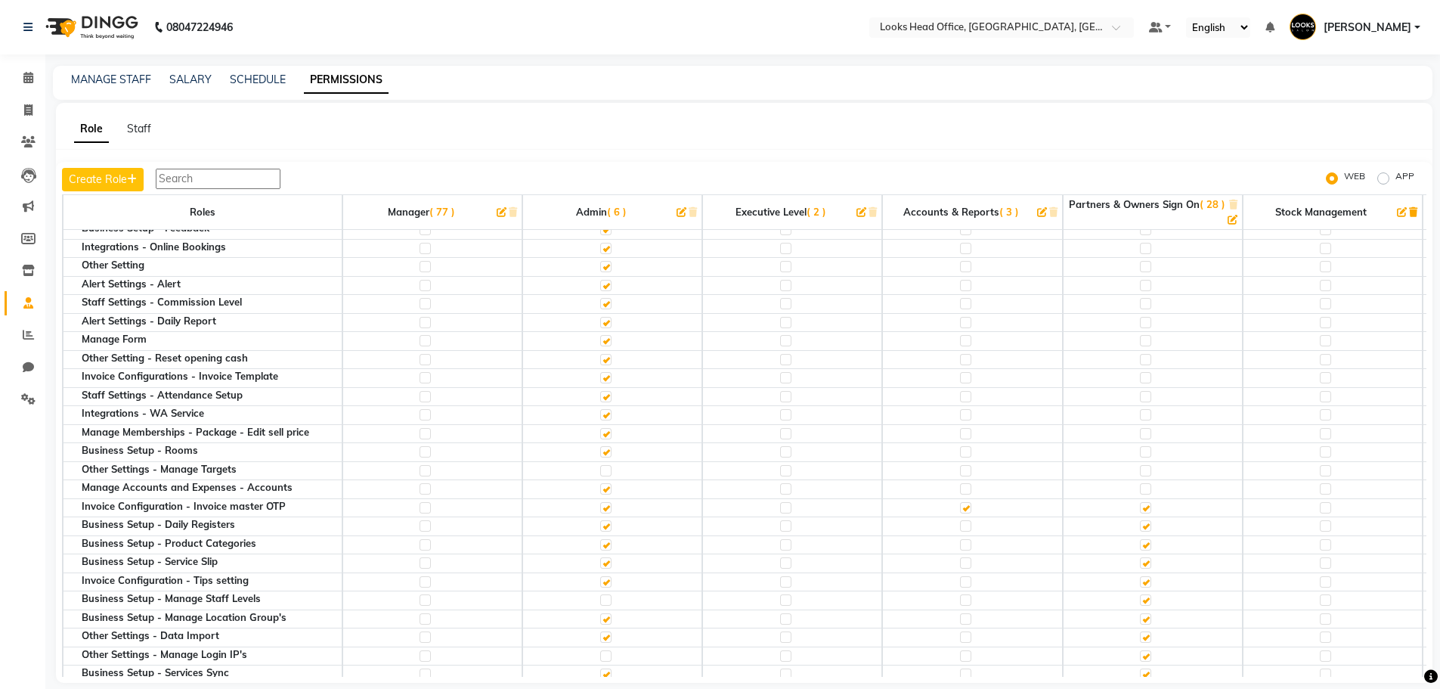
scroll to position [1058, 0]
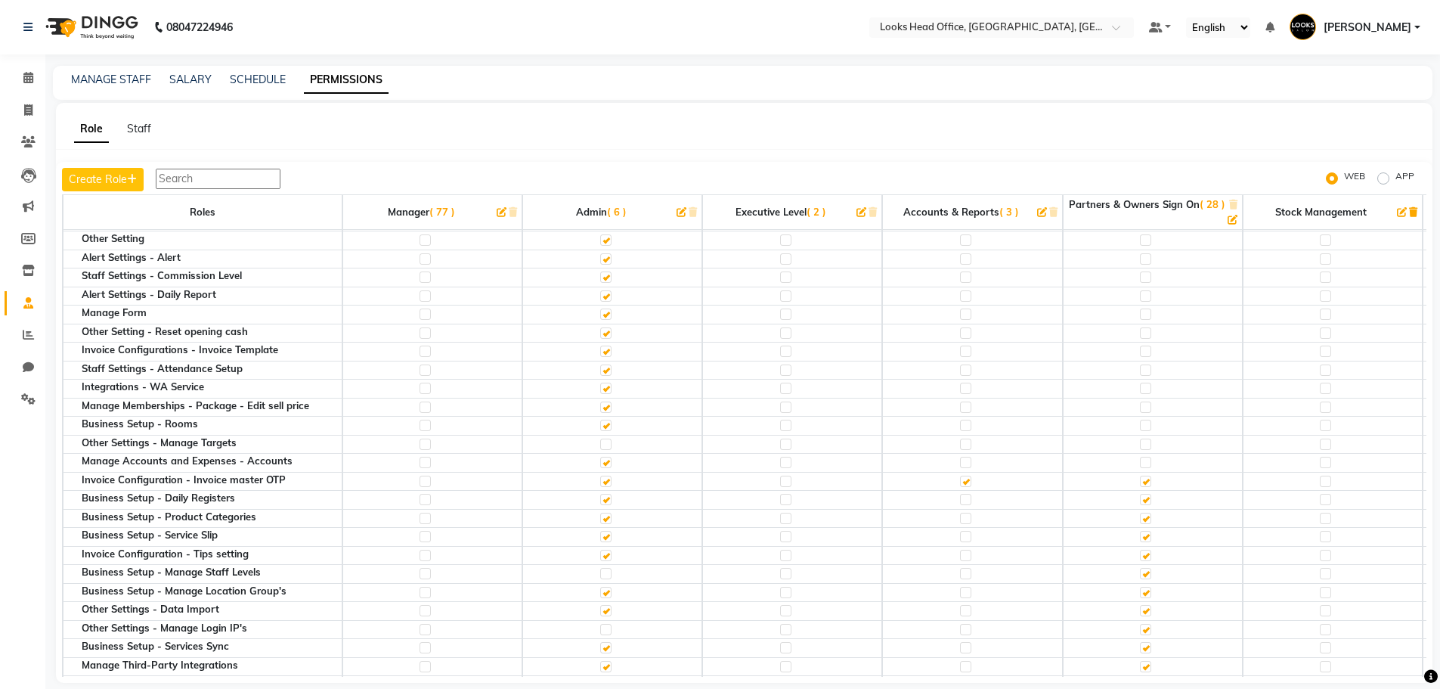
click at [1148, 461] on label at bounding box center [1145, 462] width 11 height 11
click at [1148, 461] on input "checkbox" at bounding box center [1145, 462] width 10 height 10
checkbox input "true"
click at [1147, 456] on td at bounding box center [1153, 463] width 180 height 19
click at [1149, 465] on label at bounding box center [1145, 462] width 11 height 11
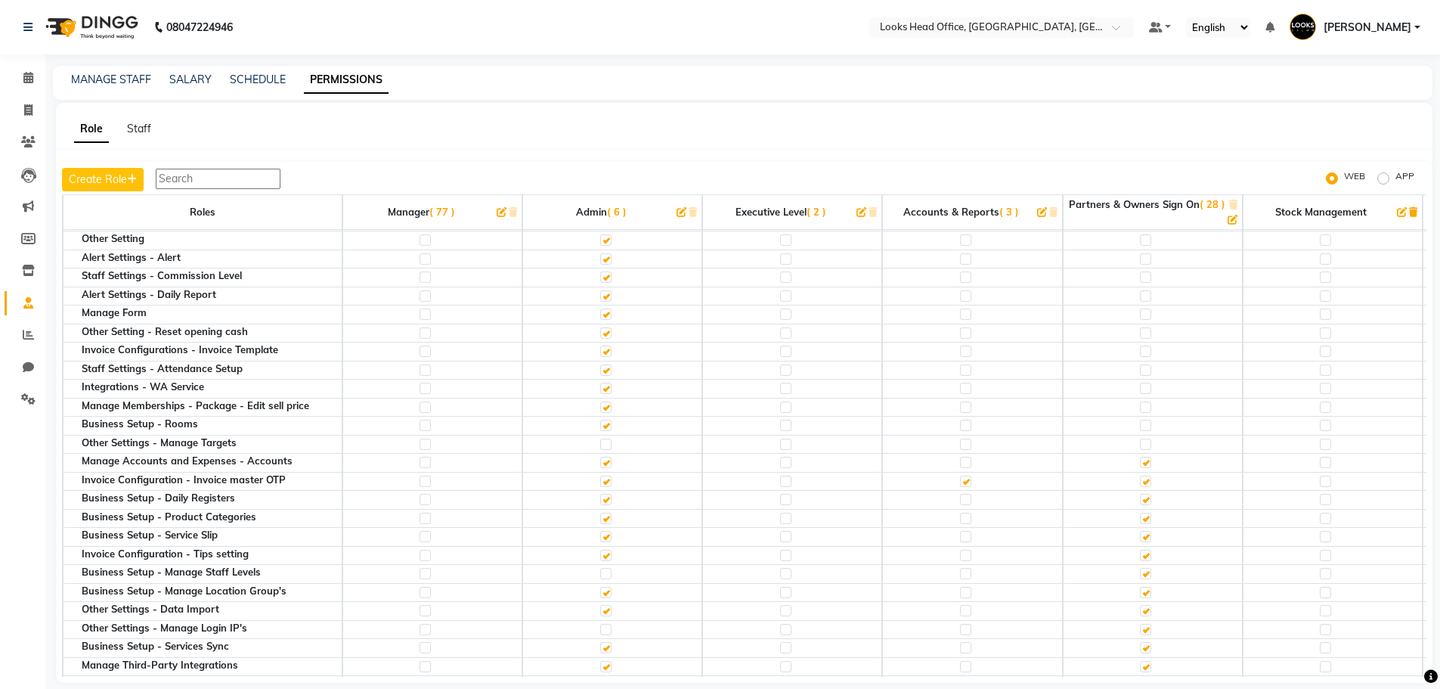
click at [1149, 465] on input "checkbox" at bounding box center [1145, 462] width 10 height 10
checkbox input "false"
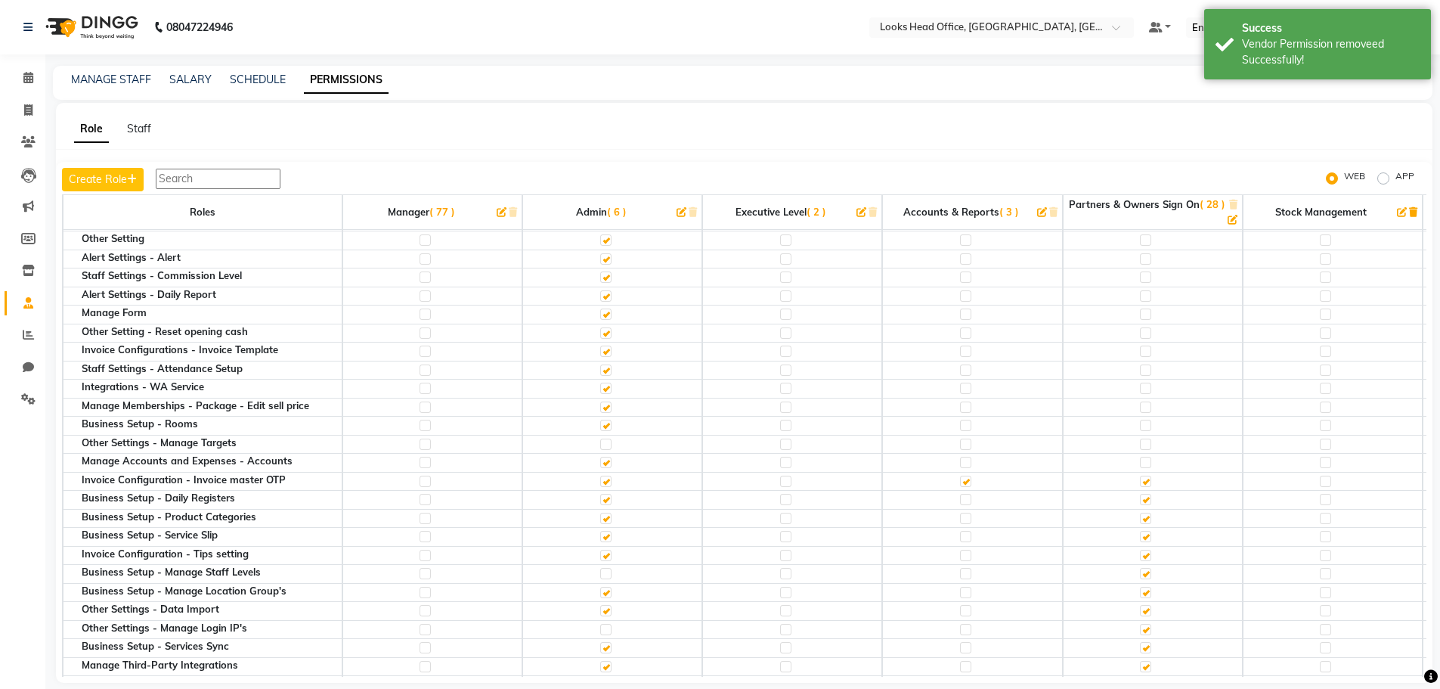
click at [1148, 498] on label at bounding box center [1145, 499] width 11 height 11
click at [1148, 498] on input "checkbox" at bounding box center [1145, 499] width 10 height 10
checkbox input "false"
click at [1147, 518] on label at bounding box center [1145, 518] width 11 height 11
click at [1147, 518] on input "checkbox" at bounding box center [1145, 518] width 10 height 10
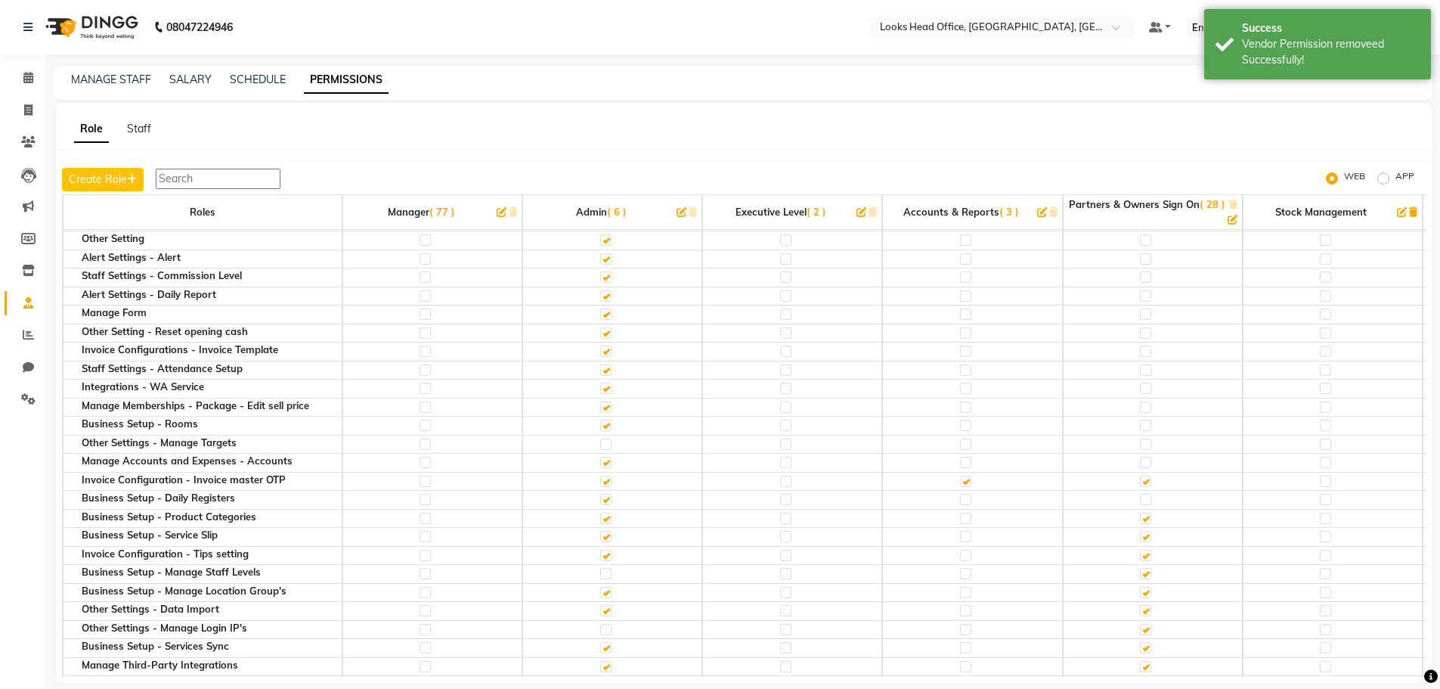
checkbox input "false"
click at [1151, 537] on label at bounding box center [1145, 536] width 11 height 11
click at [1150, 537] on input "checkbox" at bounding box center [1145, 536] width 10 height 10
checkbox input "false"
click at [1150, 556] on label at bounding box center [1145, 555] width 11 height 11
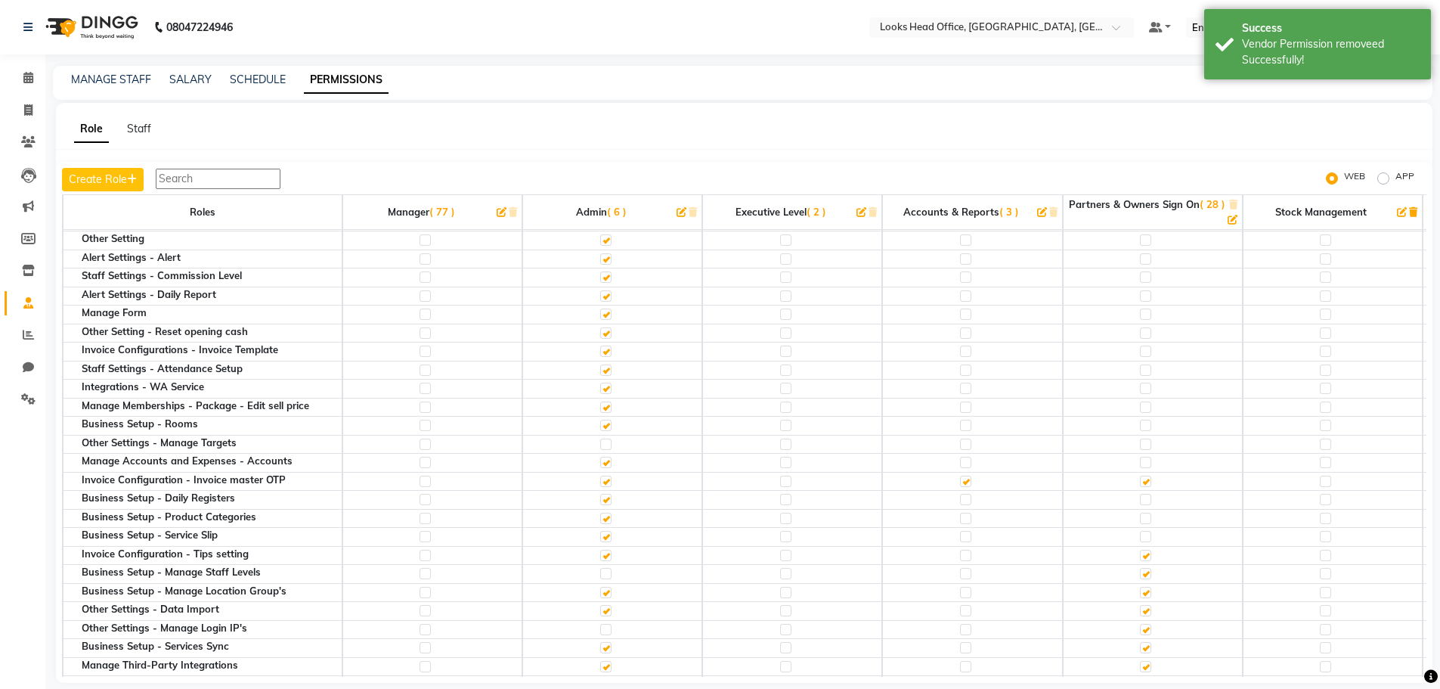
click at [1150, 556] on input "checkbox" at bounding box center [1145, 555] width 10 height 10
checkbox input "false"
click at [1147, 576] on label at bounding box center [1145, 573] width 11 height 11
click at [1147, 576] on input "checkbox" at bounding box center [1145, 574] width 10 height 10
checkbox input "false"
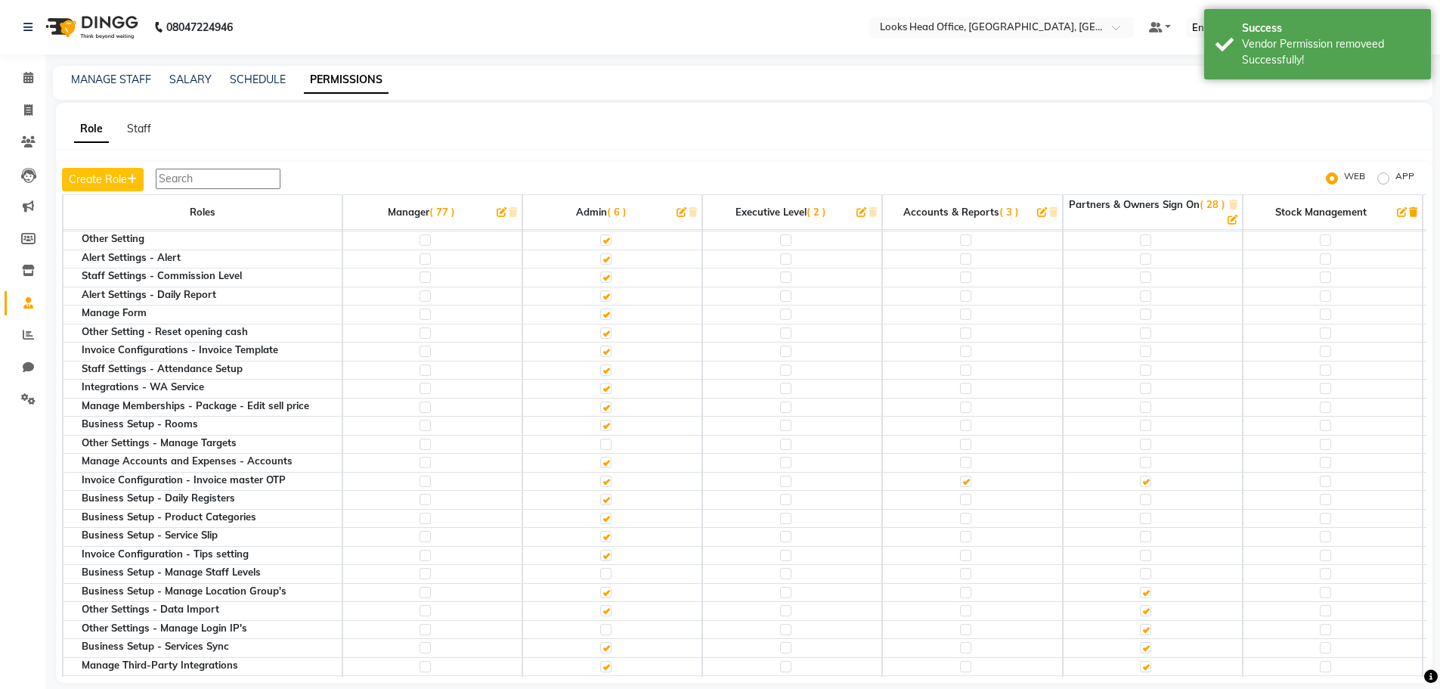
scroll to position [1210, 0]
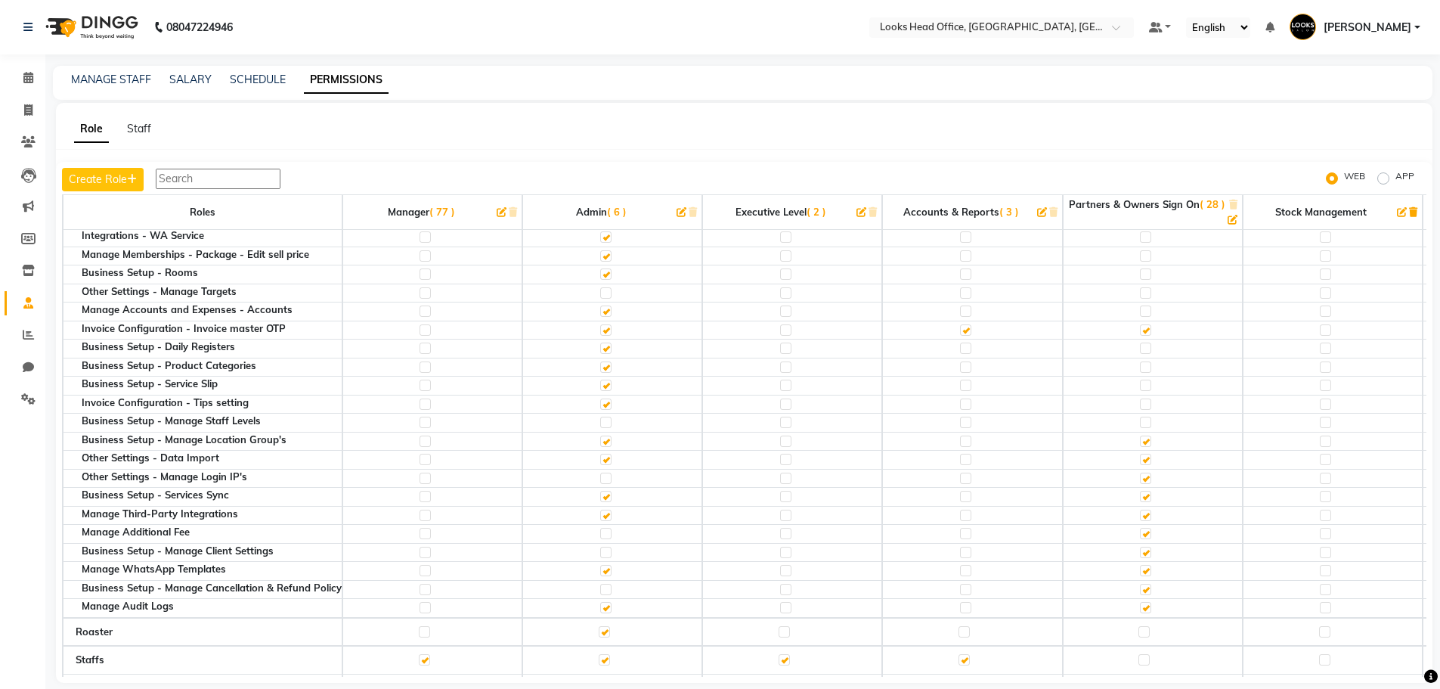
click at [1149, 440] on label at bounding box center [1145, 440] width 11 height 11
click at [1149, 440] on input "checkbox" at bounding box center [1145, 441] width 10 height 10
checkbox input "false"
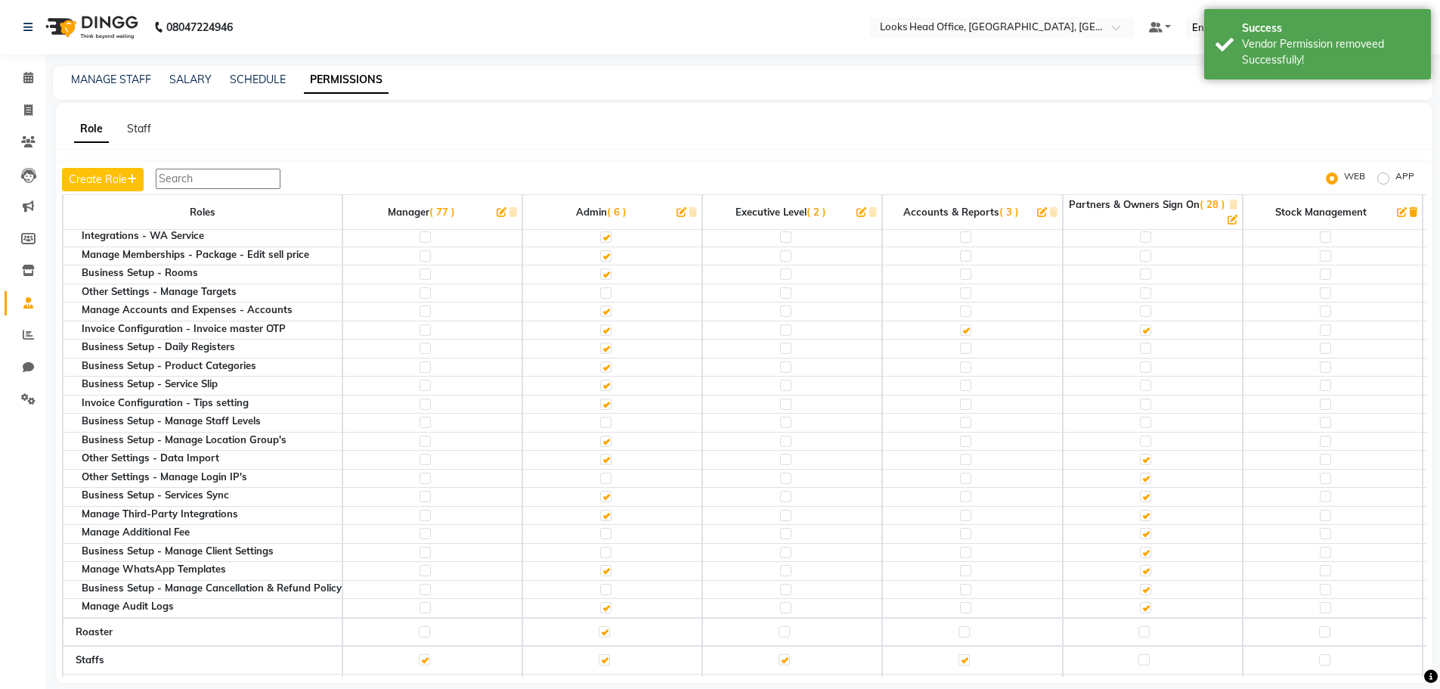
click at [1147, 464] on label at bounding box center [1145, 459] width 11 height 11
click at [1147, 464] on input "checkbox" at bounding box center [1145, 459] width 10 height 10
checkbox input "false"
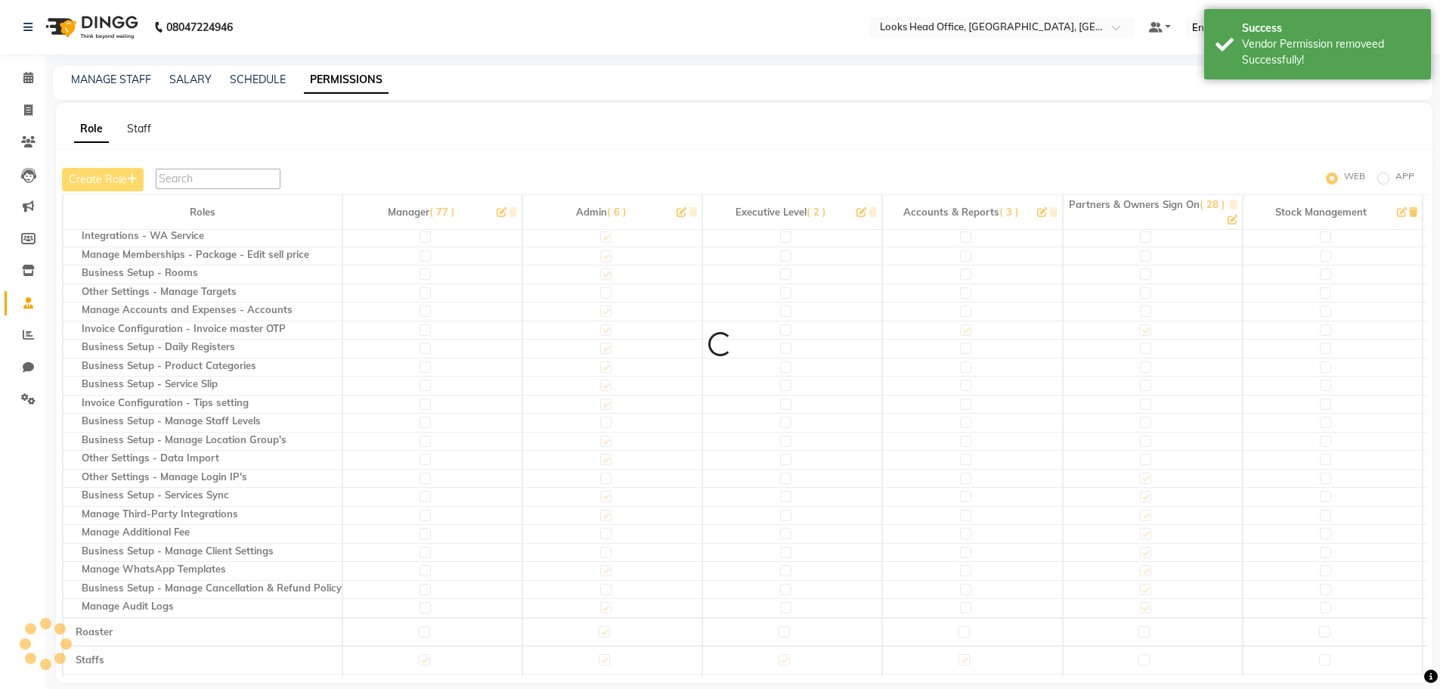
click at [1147, 484] on div at bounding box center [1145, 480] width 10 height 15
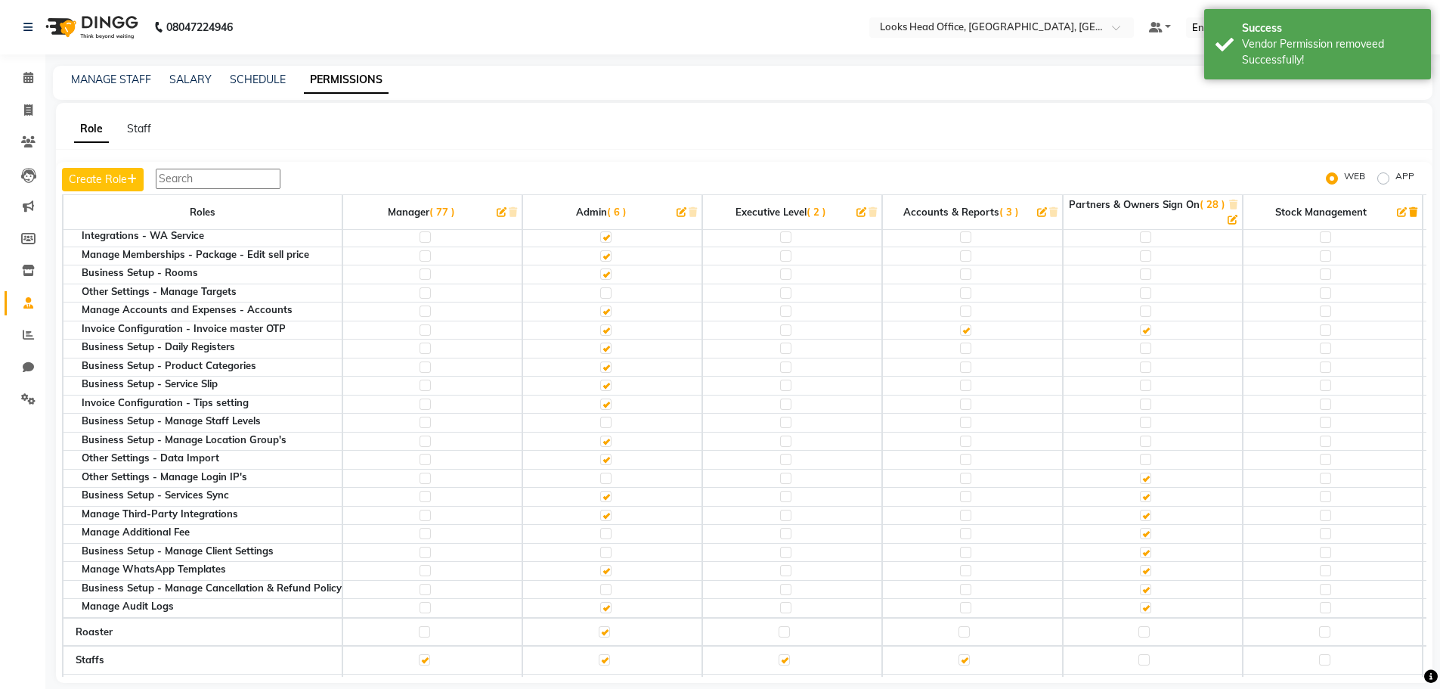
click at [1150, 499] on label at bounding box center [1145, 496] width 11 height 11
click at [1150, 499] on input "checkbox" at bounding box center [1145, 496] width 10 height 10
checkbox input "false"
click at [1151, 519] on label at bounding box center [1145, 515] width 11 height 11
click at [1150, 519] on input "checkbox" at bounding box center [1145, 515] width 10 height 10
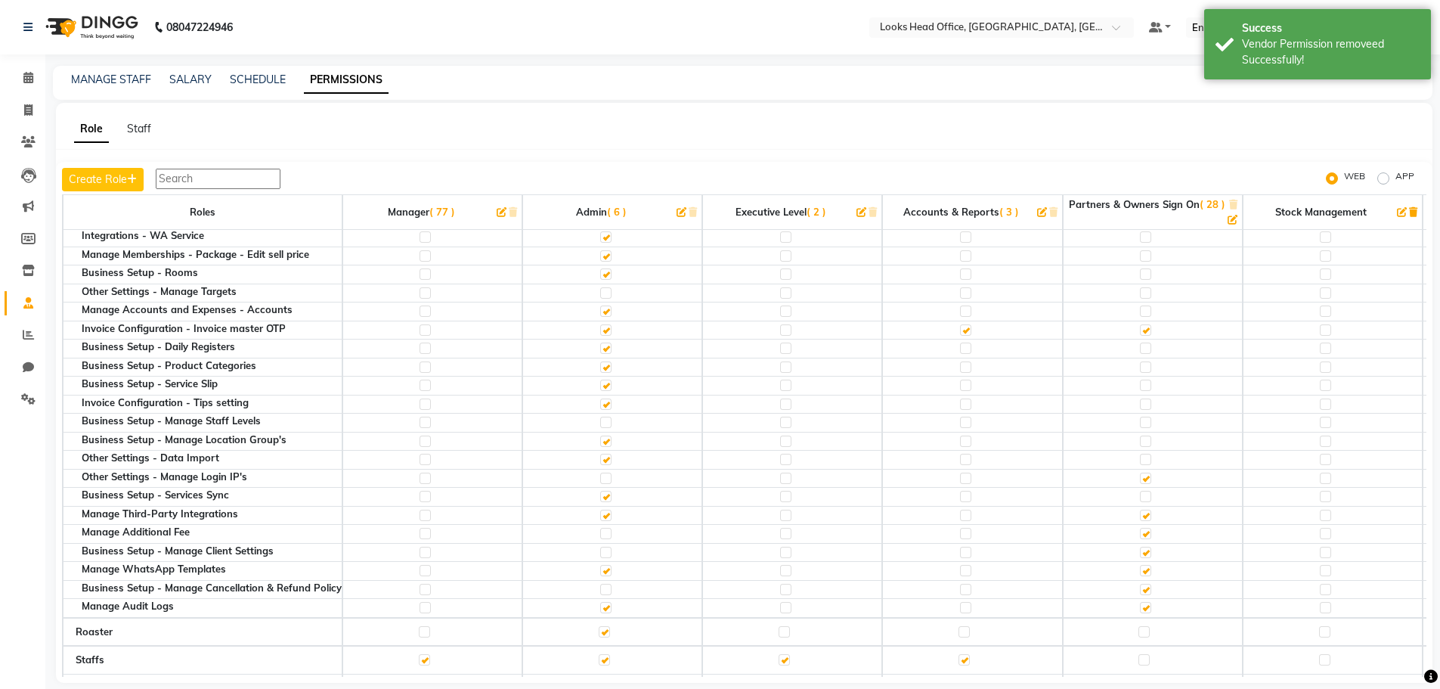
checkbox input "false"
click at [1151, 479] on label at bounding box center [1145, 478] width 11 height 11
click at [1150, 479] on input "checkbox" at bounding box center [1145, 478] width 10 height 10
checkbox input "false"
drag, startPoint x: 1152, startPoint y: 533, endPoint x: 1148, endPoint y: 558, distance: 25.4
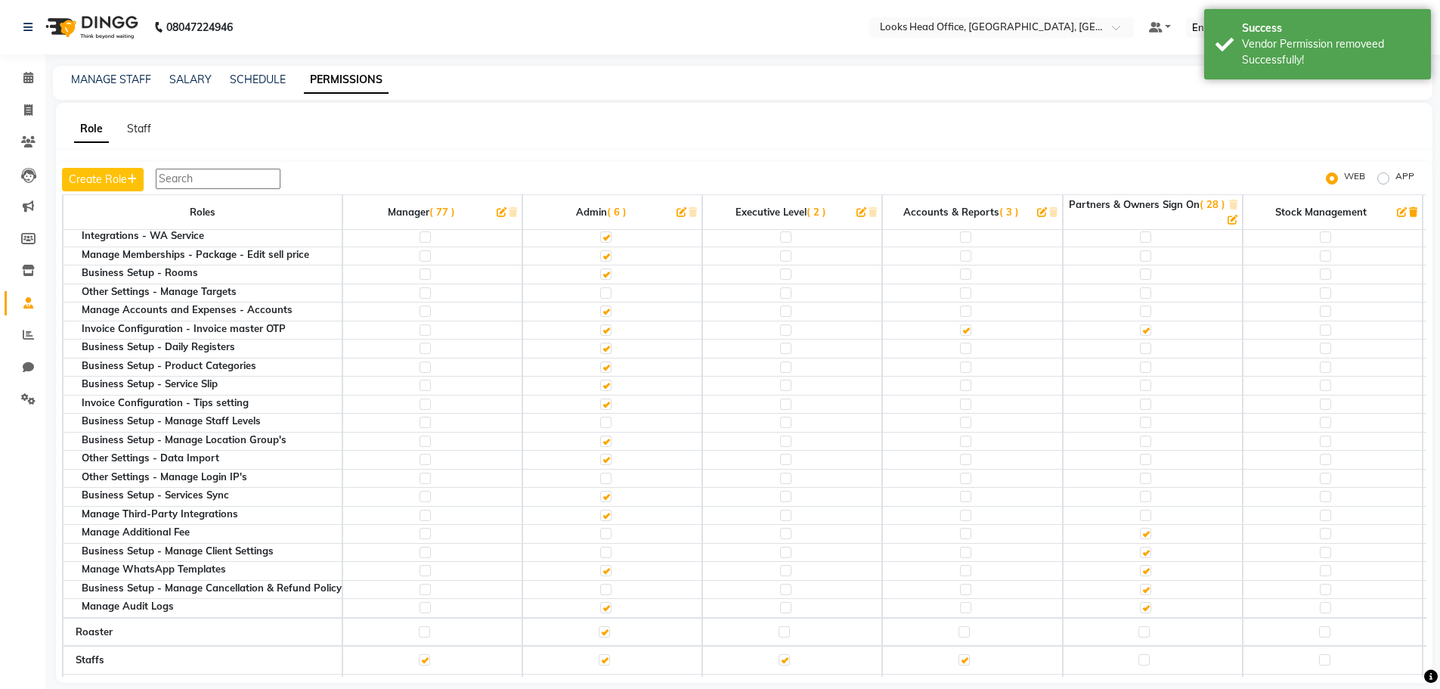
click at [1151, 533] on label at bounding box center [1145, 533] width 11 height 11
click at [1150, 533] on input "checkbox" at bounding box center [1145, 533] width 10 height 10
checkbox input "false"
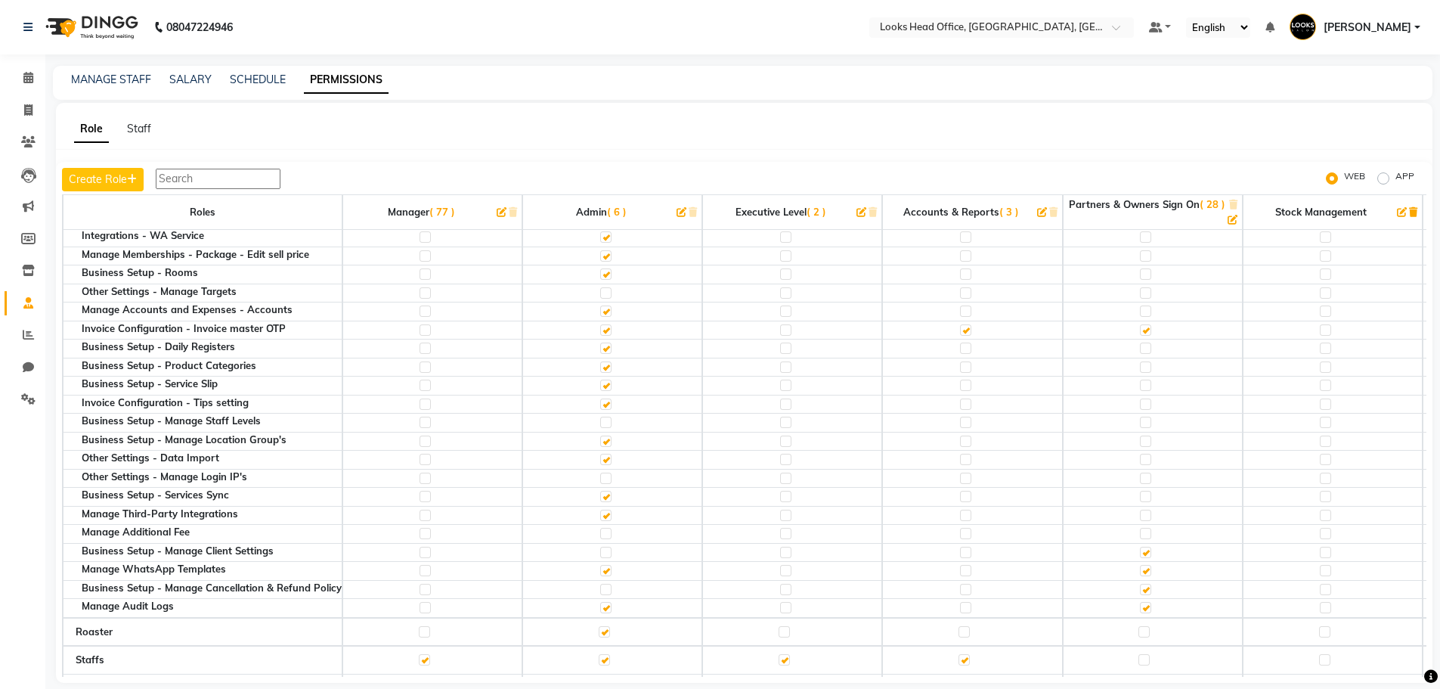
click at [1148, 550] on label at bounding box center [1145, 552] width 11 height 11
click at [1148, 550] on input "checkbox" at bounding box center [1145, 552] width 10 height 10
checkbox input "false"
click at [1148, 572] on label at bounding box center [1145, 570] width 11 height 11
click at [1148, 572] on input "checkbox" at bounding box center [1145, 571] width 10 height 10
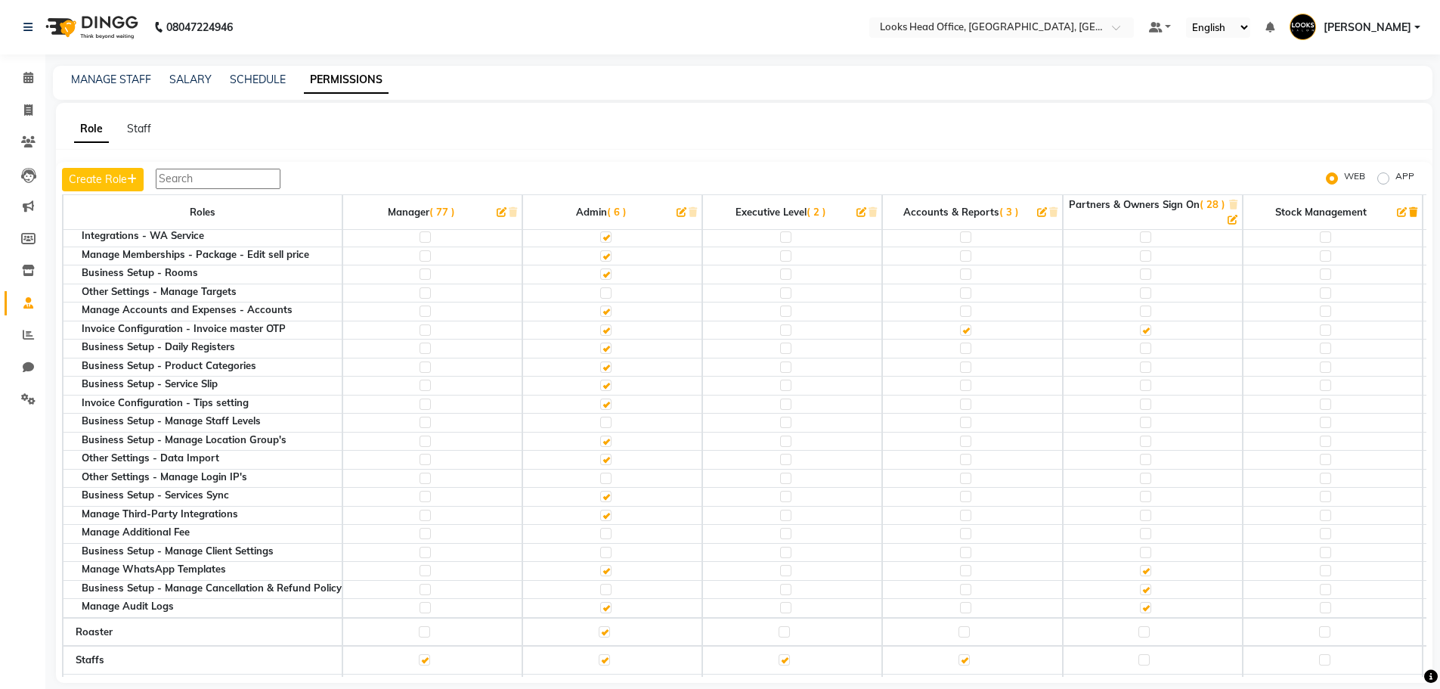
checkbox input "false"
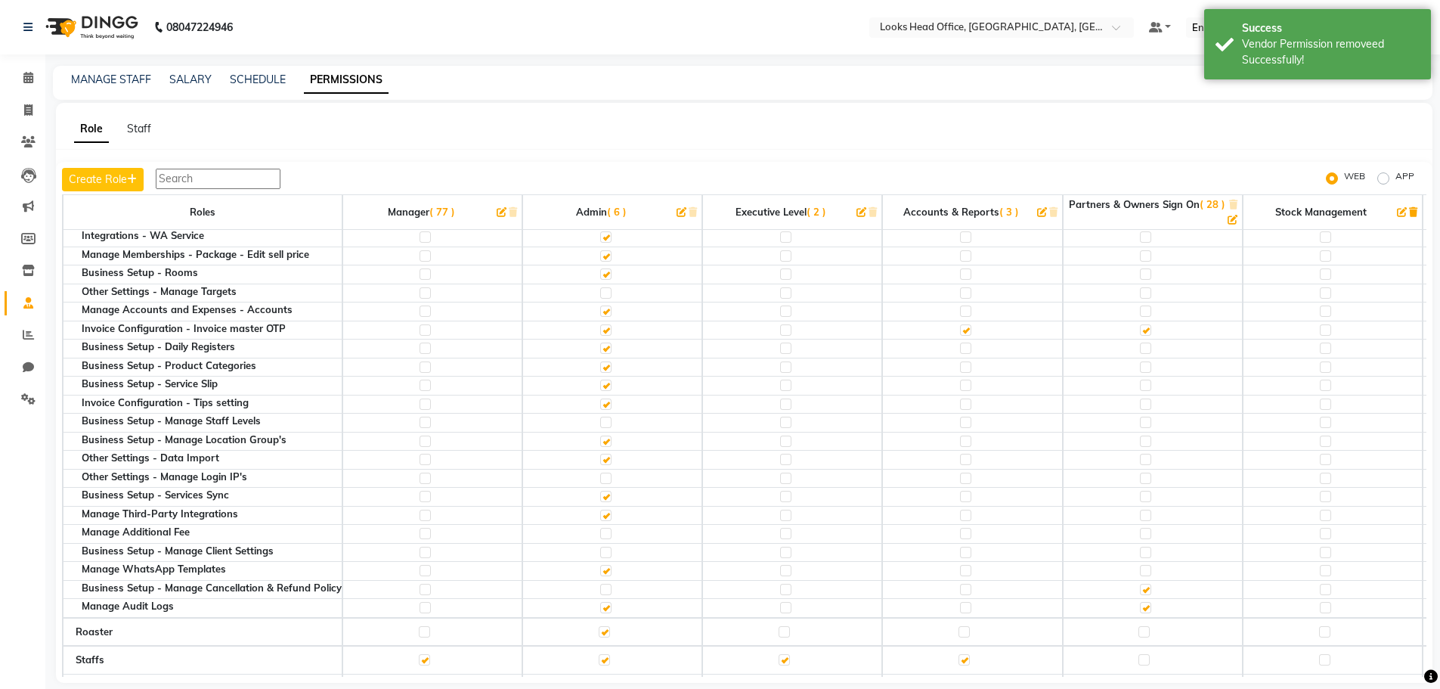
click at [1148, 589] on label at bounding box center [1145, 589] width 11 height 11
click at [1148, 589] on input "checkbox" at bounding box center [1145, 589] width 10 height 10
checkbox input "false"
click at [1150, 609] on label at bounding box center [1145, 607] width 11 height 11
click at [1150, 609] on input "checkbox" at bounding box center [1145, 608] width 10 height 10
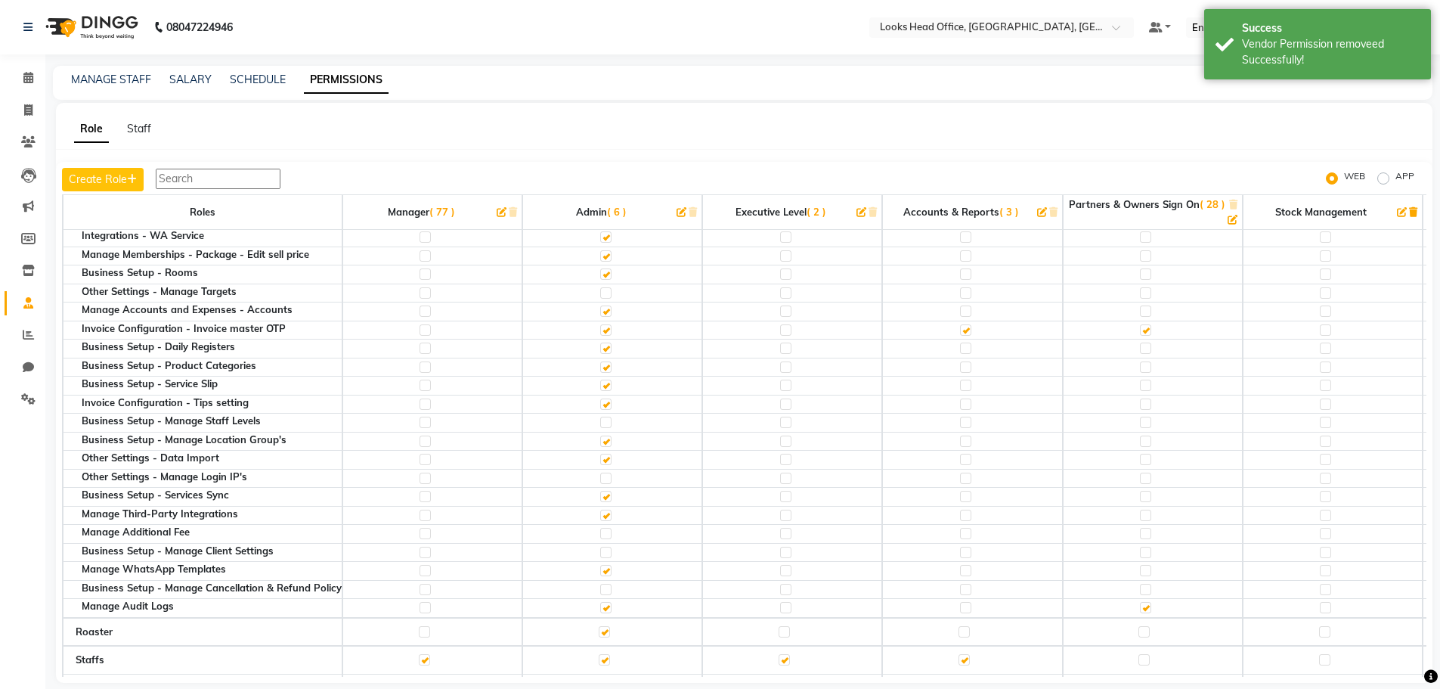
checkbox input "false"
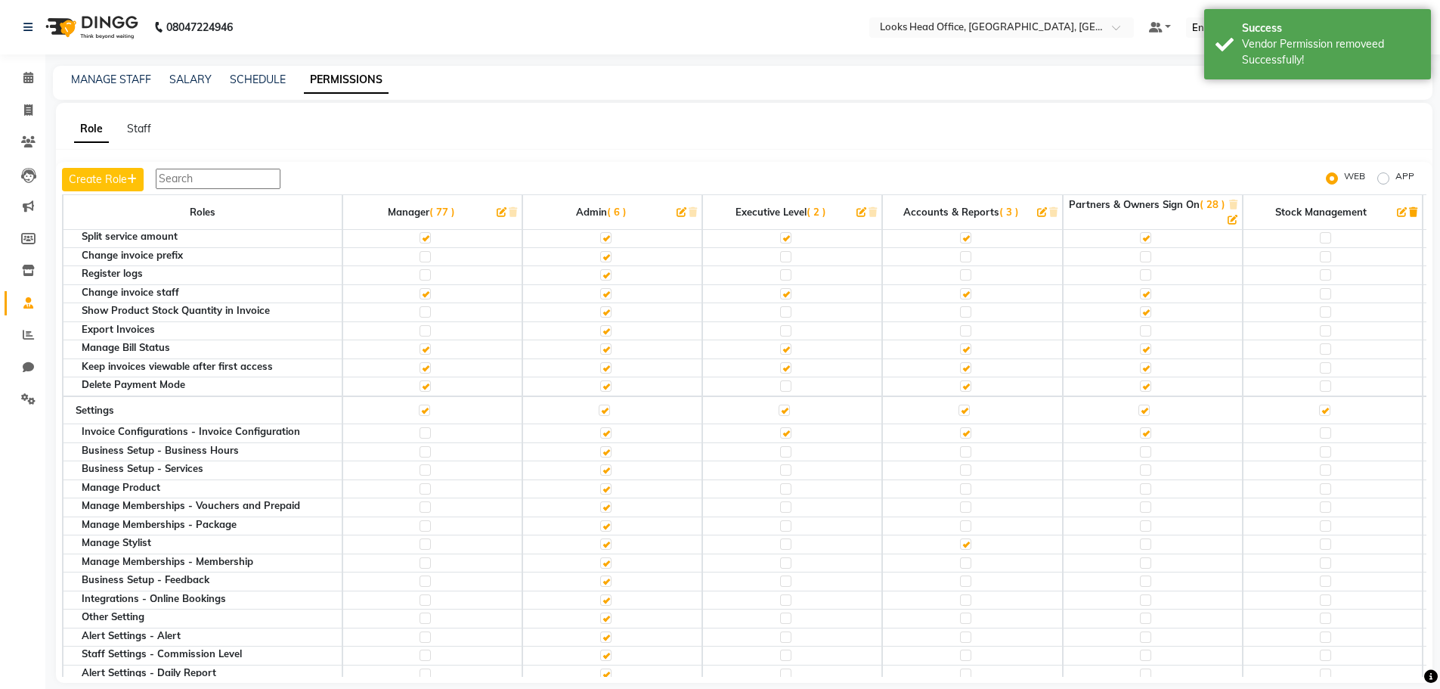
scroll to position [605, 0]
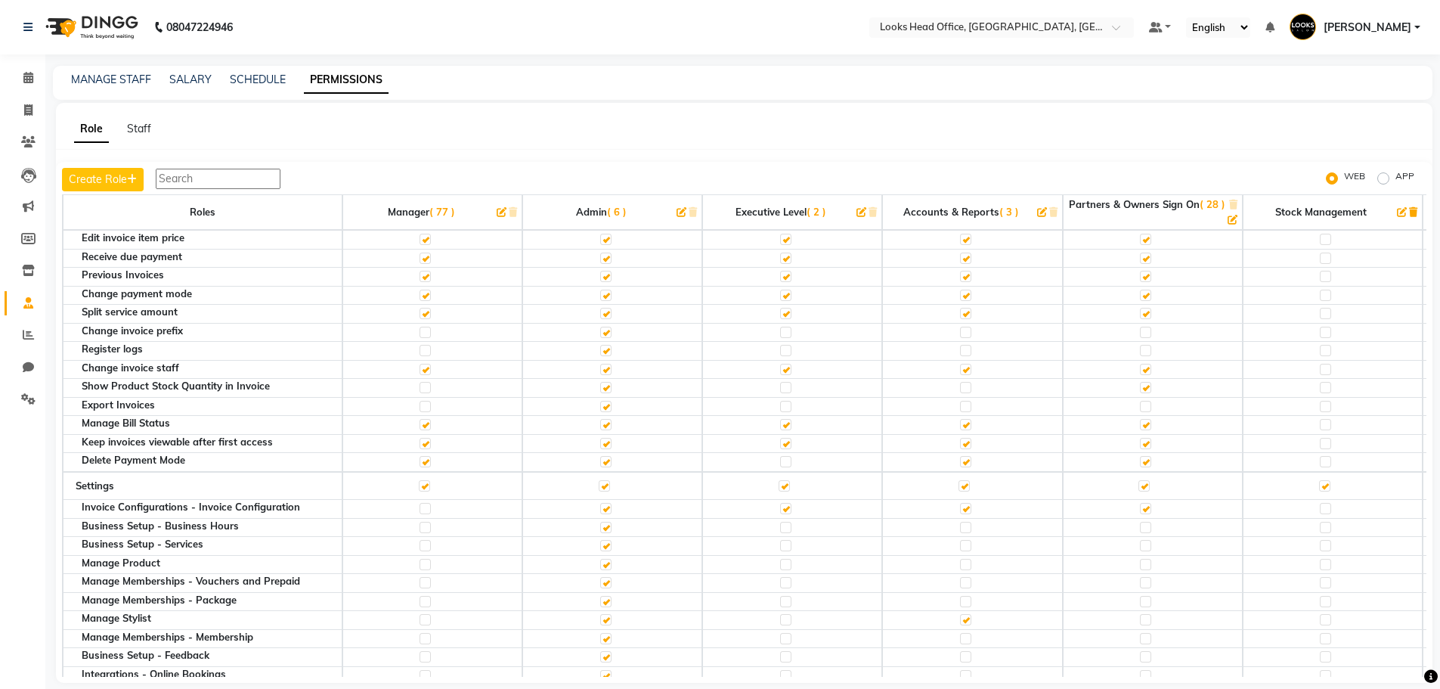
click at [1148, 511] on label at bounding box center [1145, 508] width 11 height 11
click at [1148, 511] on input "checkbox" at bounding box center [1145, 509] width 10 height 10
checkbox input "false"
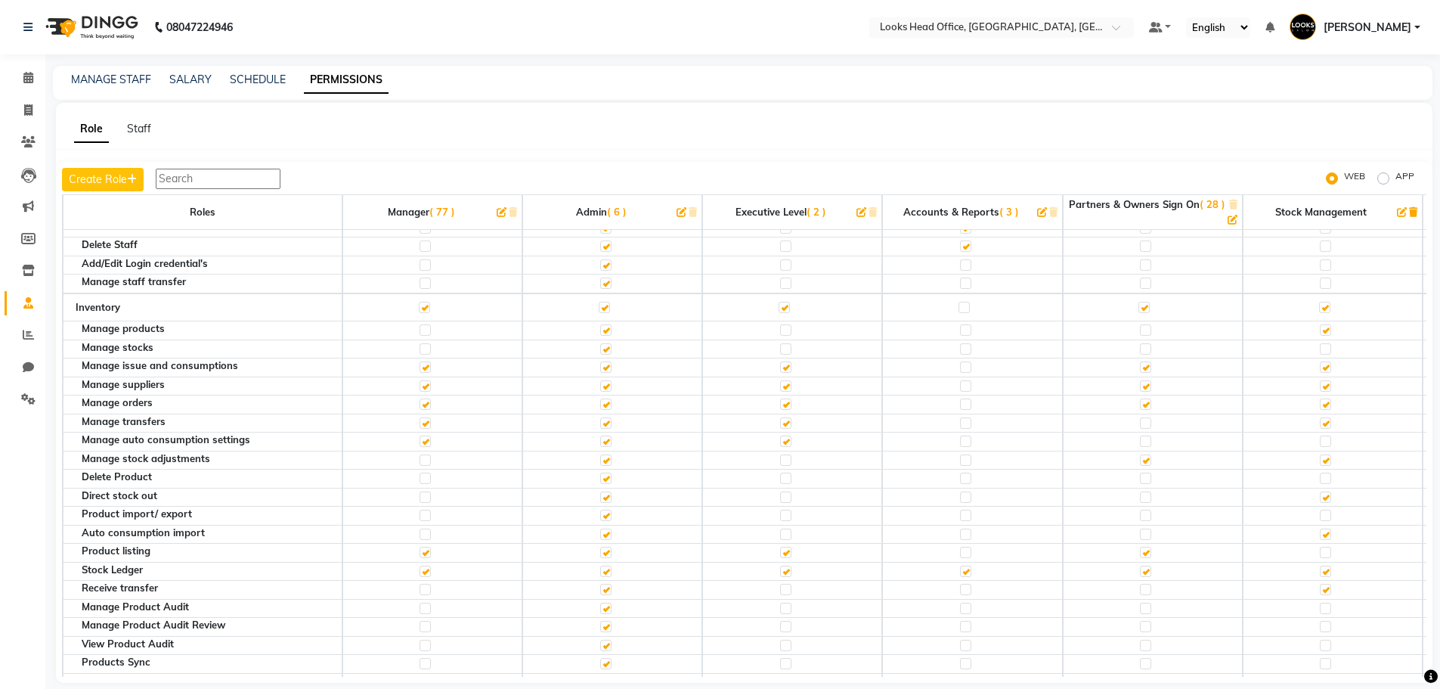
scroll to position [1815, 0]
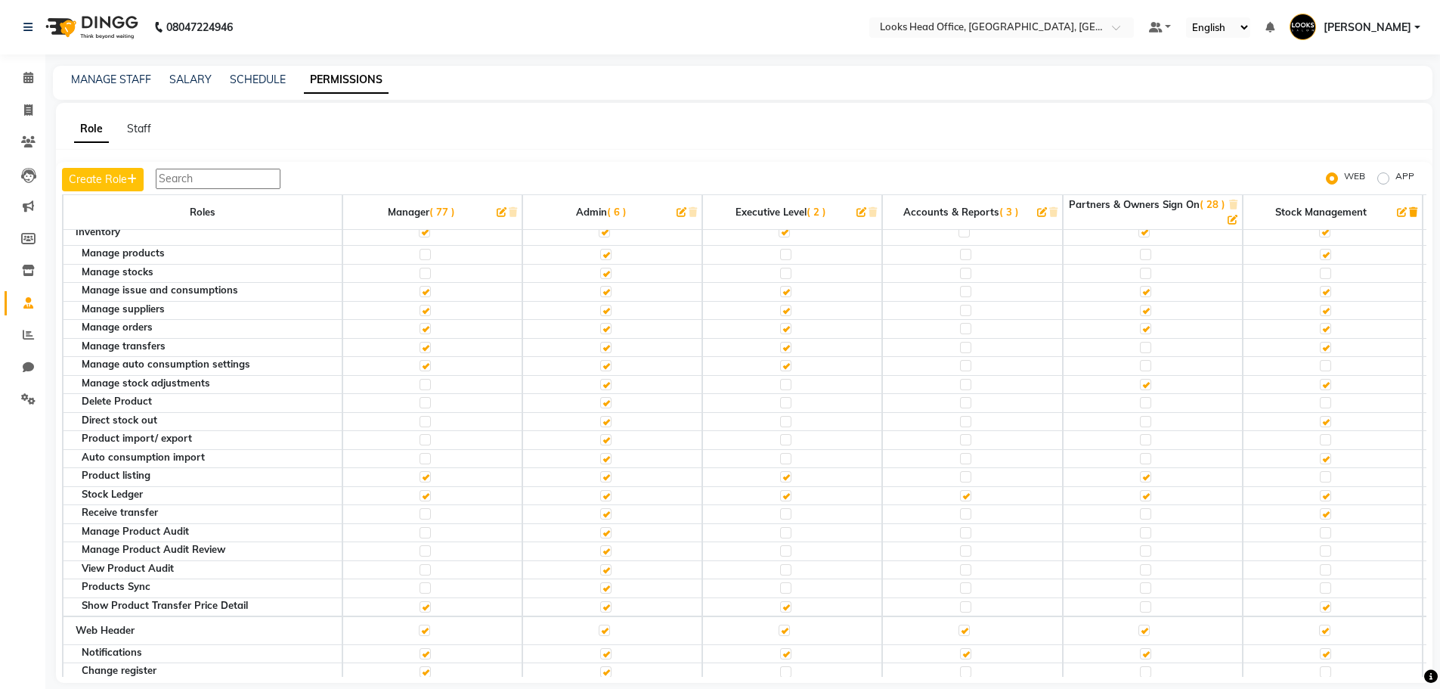
click at [424, 366] on label at bounding box center [425, 365] width 11 height 11
click at [424, 366] on input "checkbox" at bounding box center [425, 366] width 10 height 10
checkbox input "false"
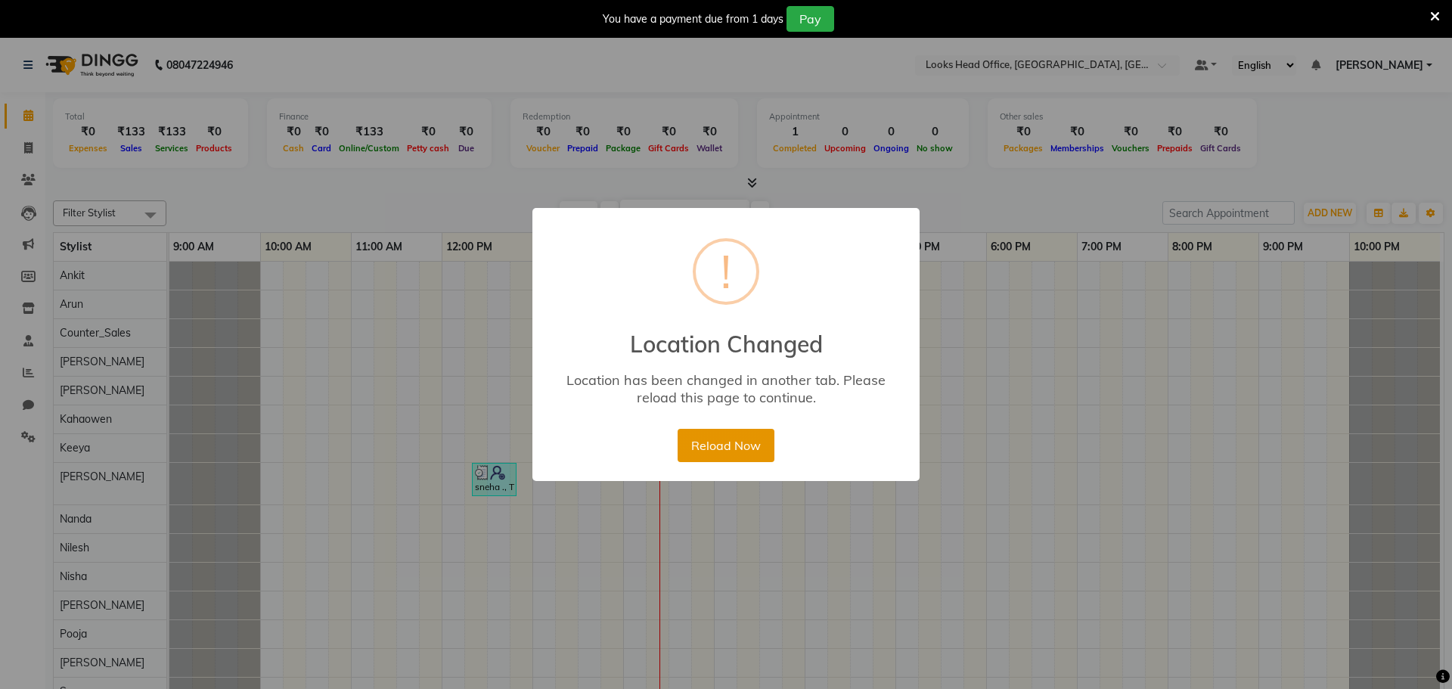
click at [705, 436] on button "Reload Now" at bounding box center [725, 445] width 96 height 33
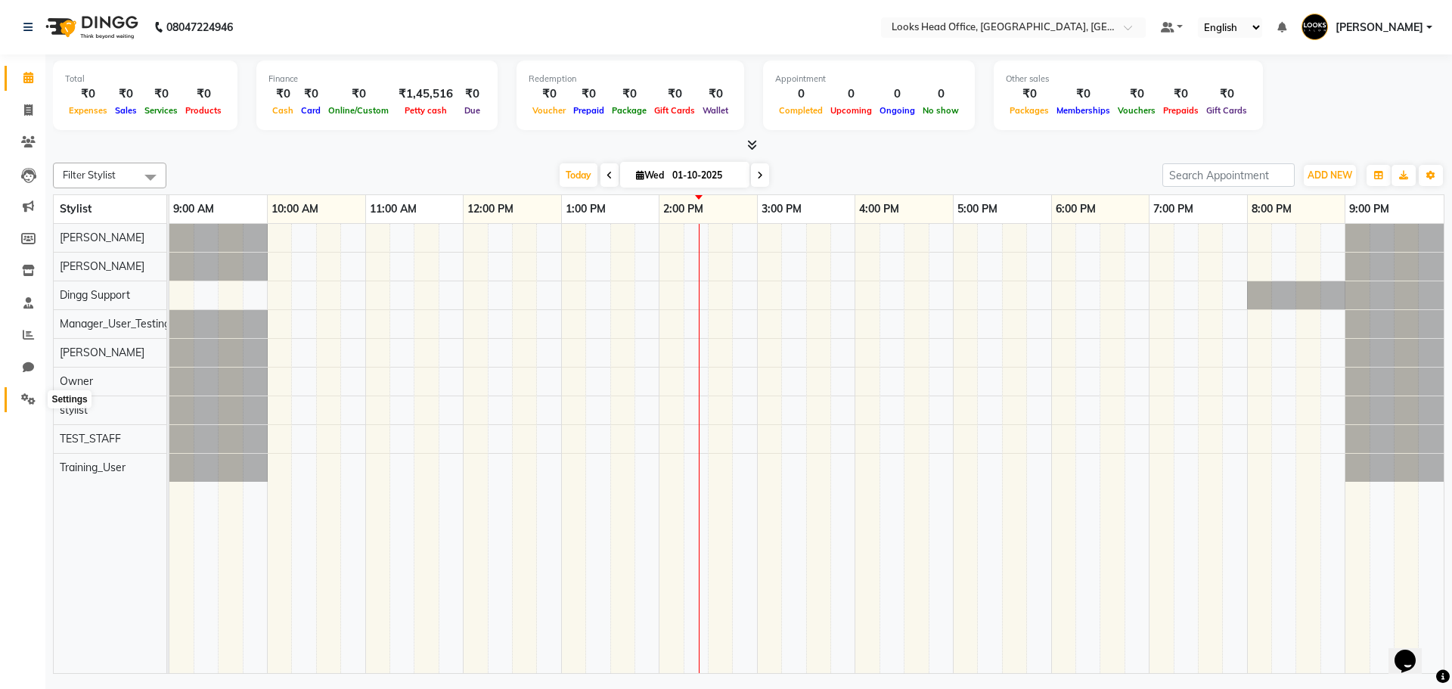
click at [34, 397] on icon at bounding box center [28, 398] width 14 height 11
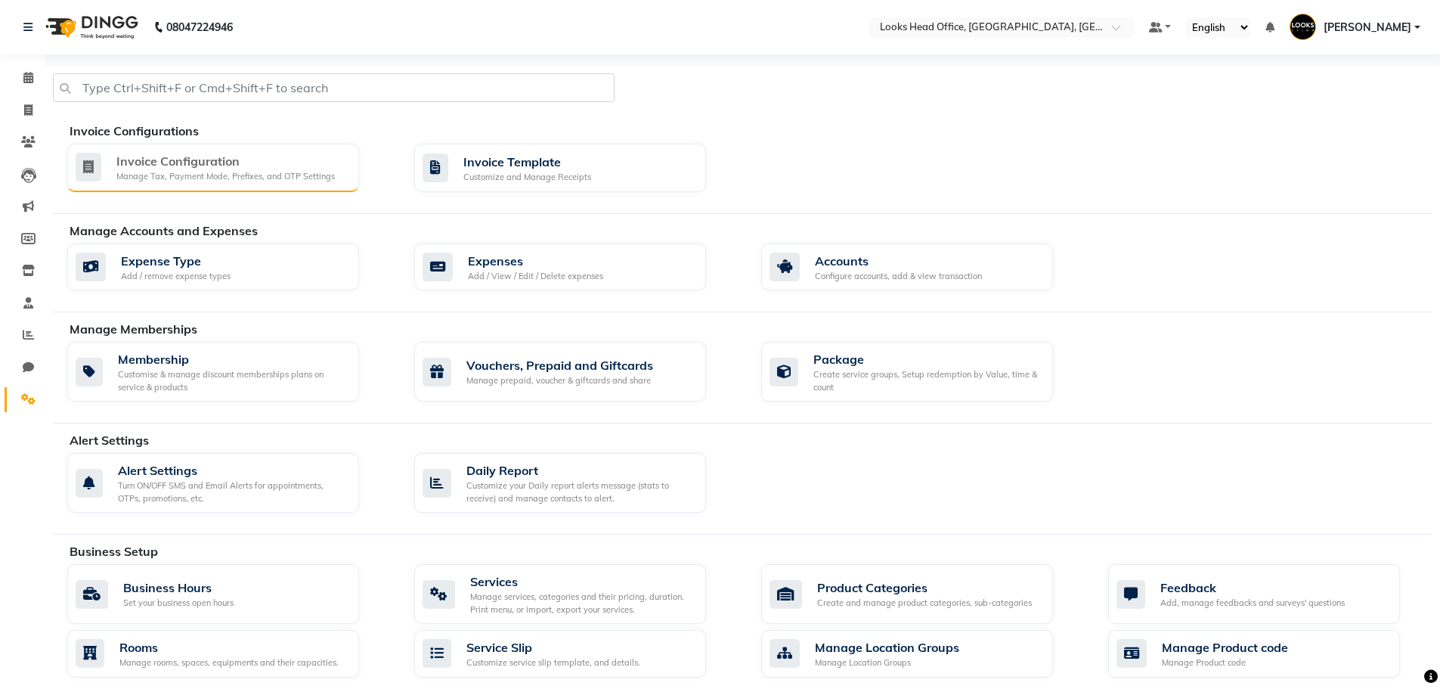
click at [271, 158] on div "Invoice Configuration" at bounding box center [225, 161] width 218 height 18
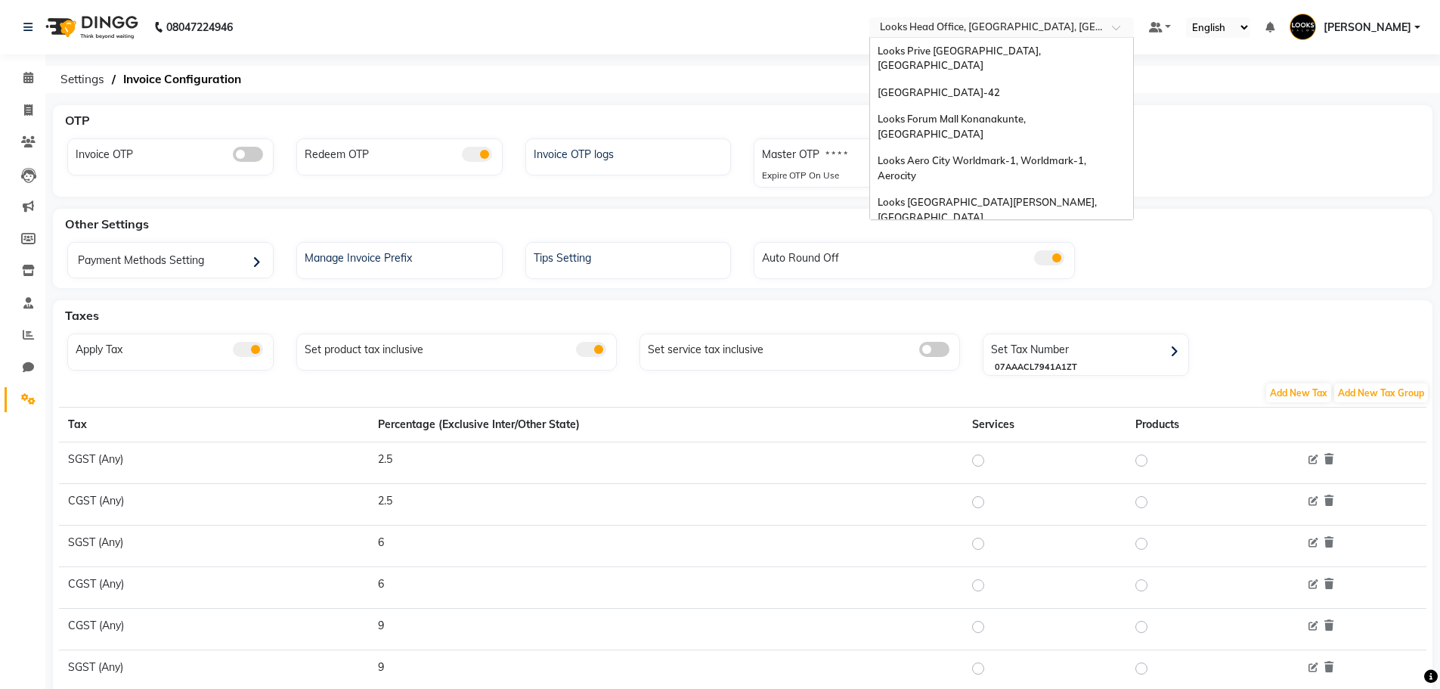
click at [1061, 25] on input "text" at bounding box center [986, 28] width 219 height 15
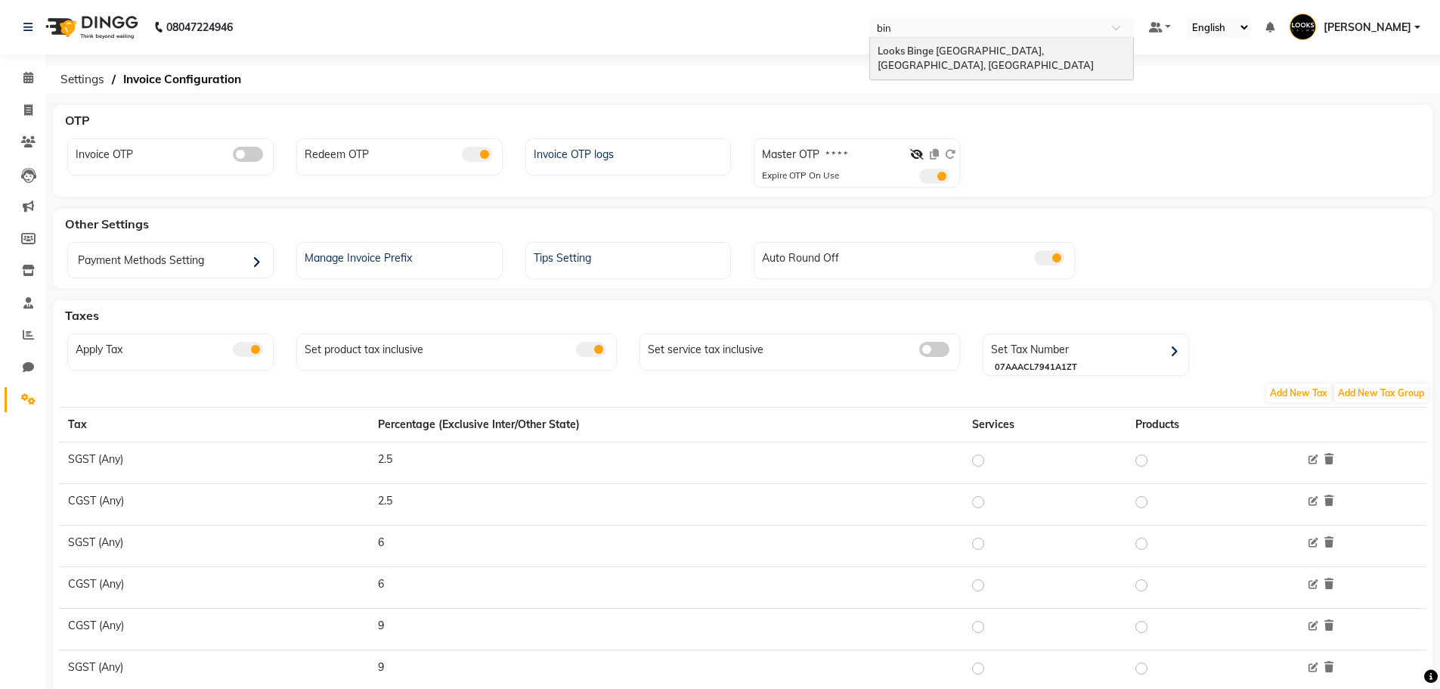
type input "bing"
click at [1077, 52] on span "Looks Binge [GEOGRAPHIC_DATA], [GEOGRAPHIC_DATA], [GEOGRAPHIC_DATA]" at bounding box center [986, 58] width 216 height 27
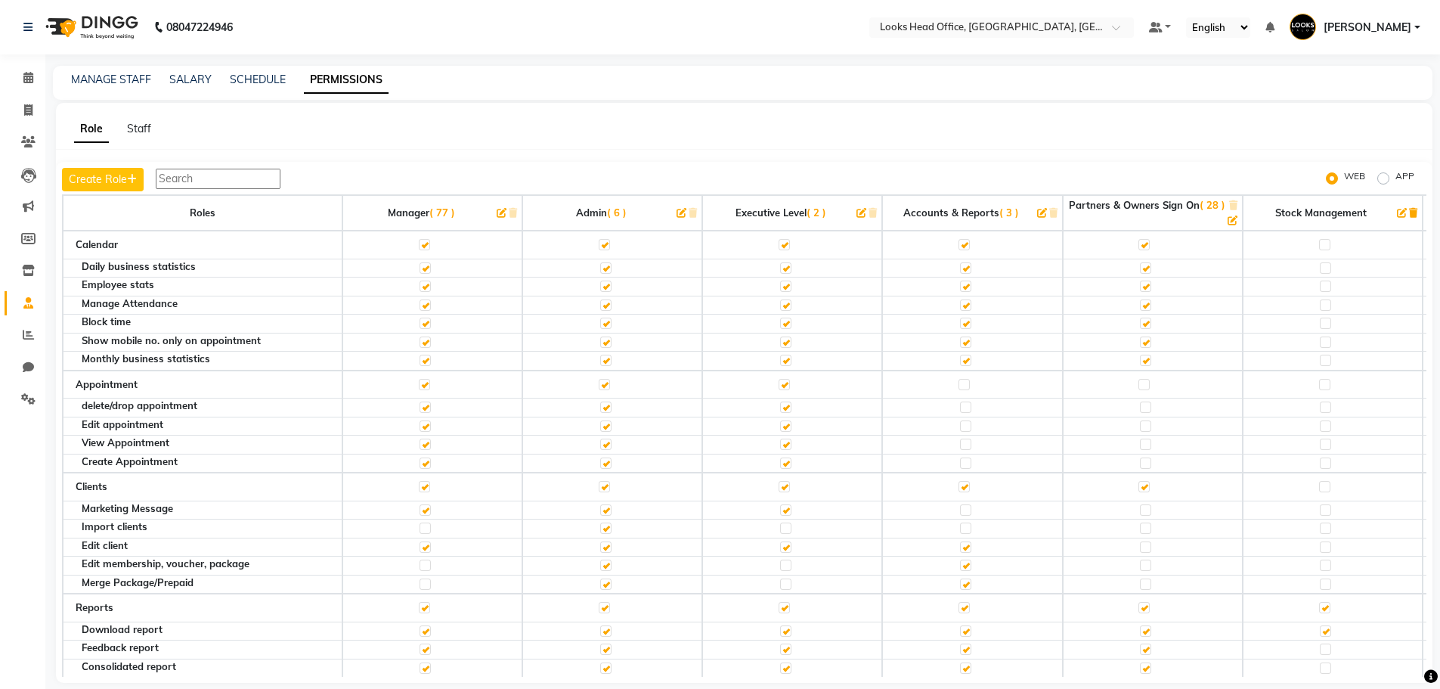
scroll to position [1815, 0]
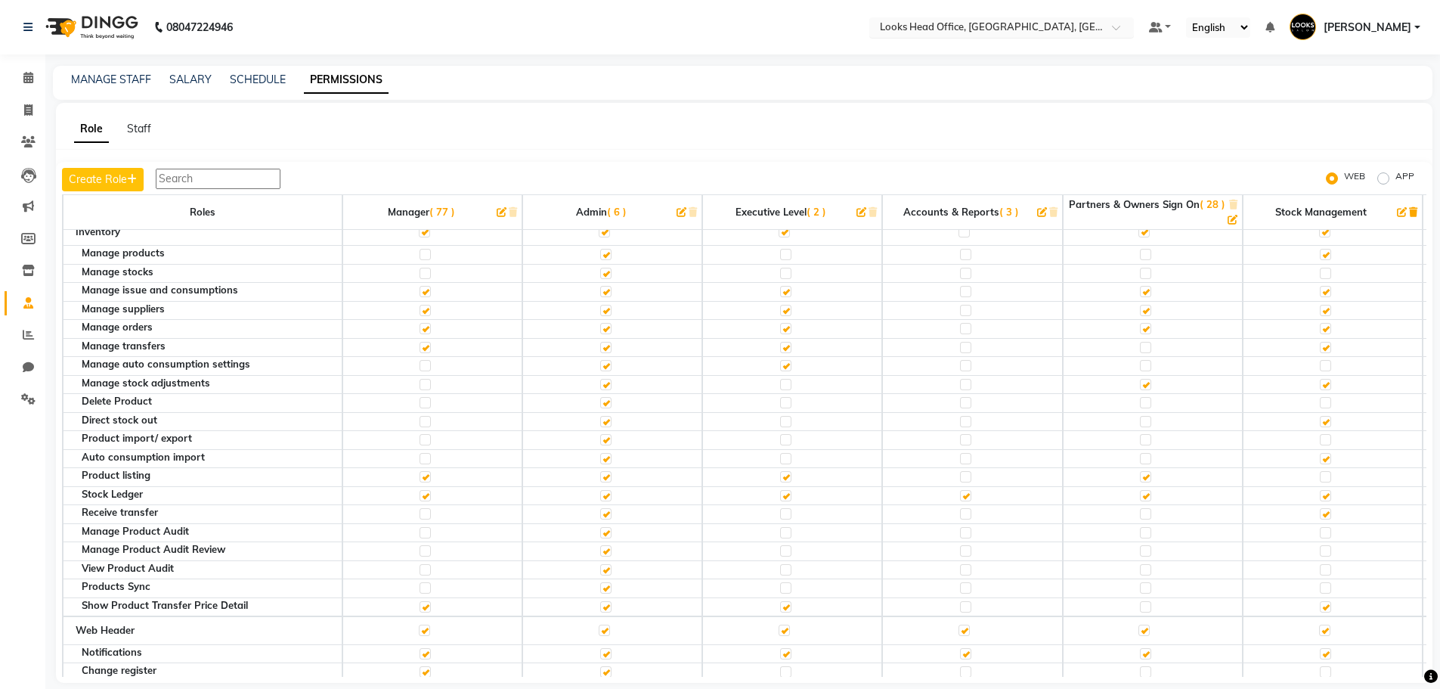
click at [956, 31] on input "text" at bounding box center [986, 28] width 219 height 15
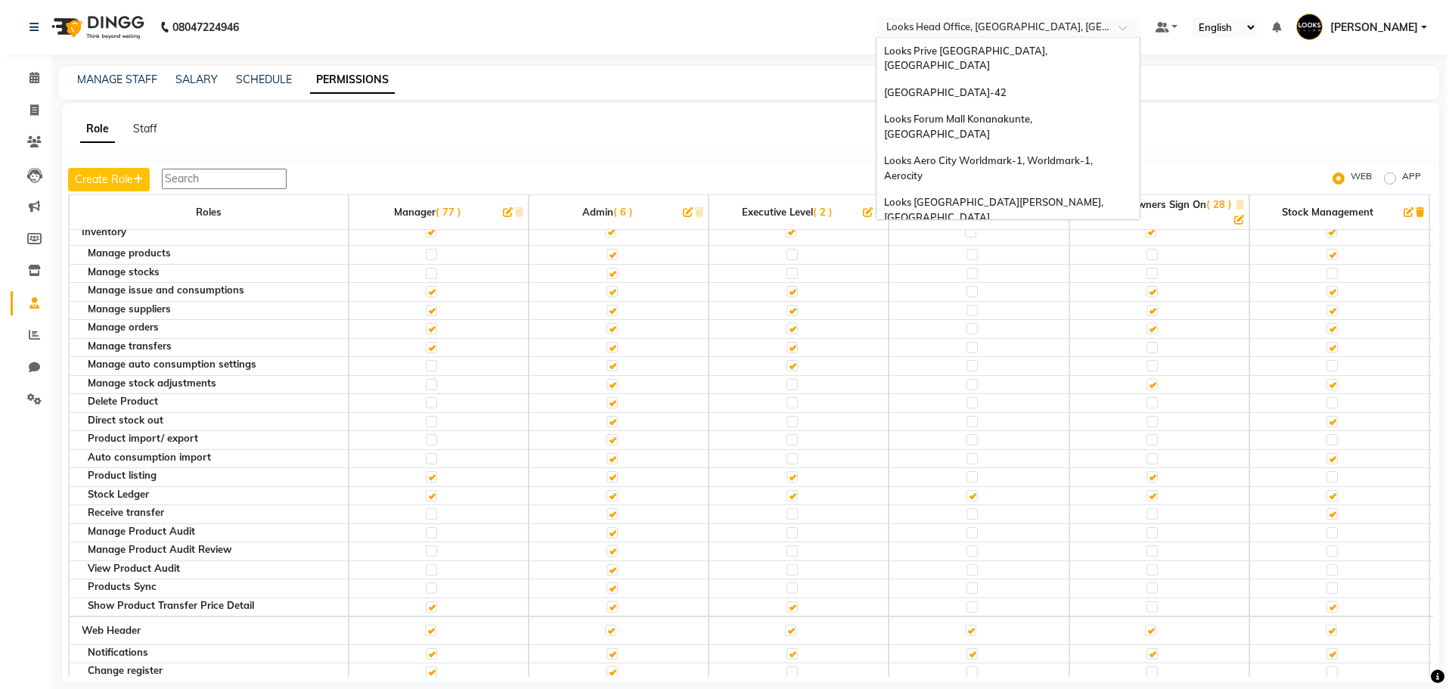
scroll to position [364, 0]
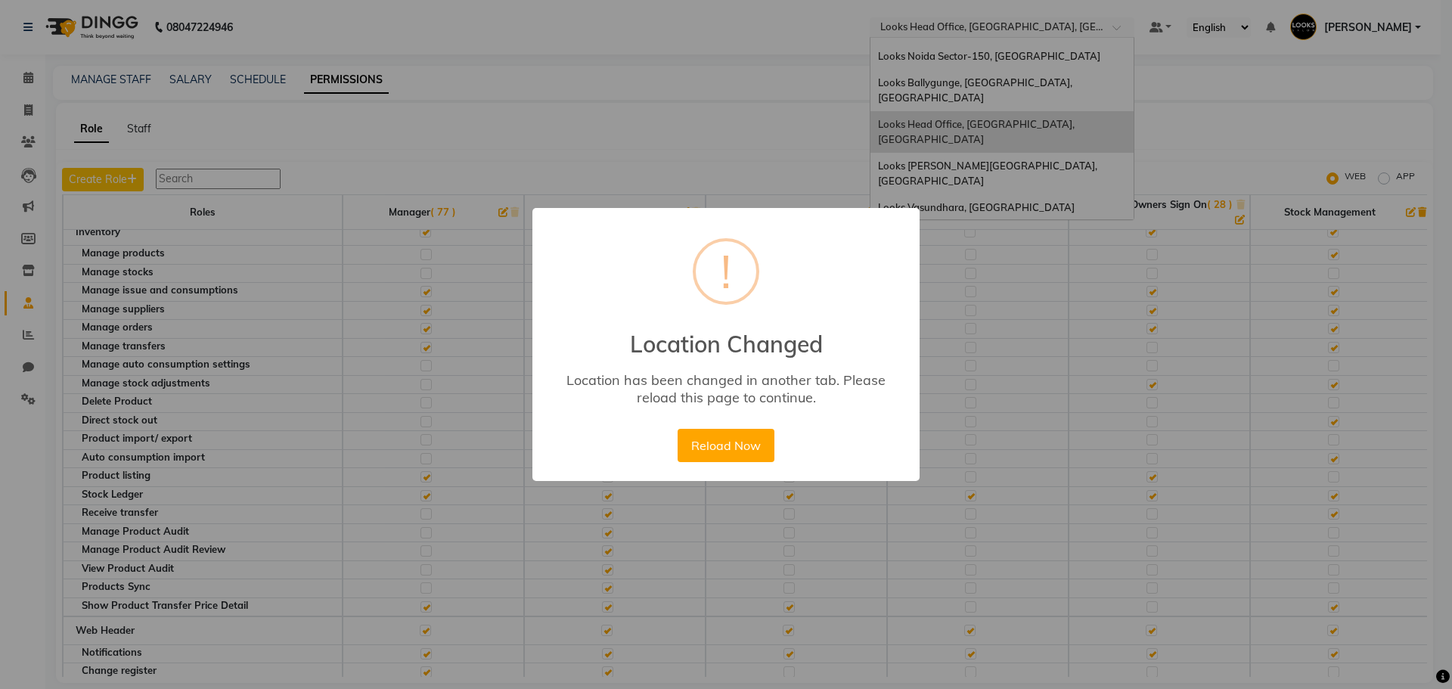
click at [677, 429] on button "Reload Now" at bounding box center [725, 445] width 96 height 33
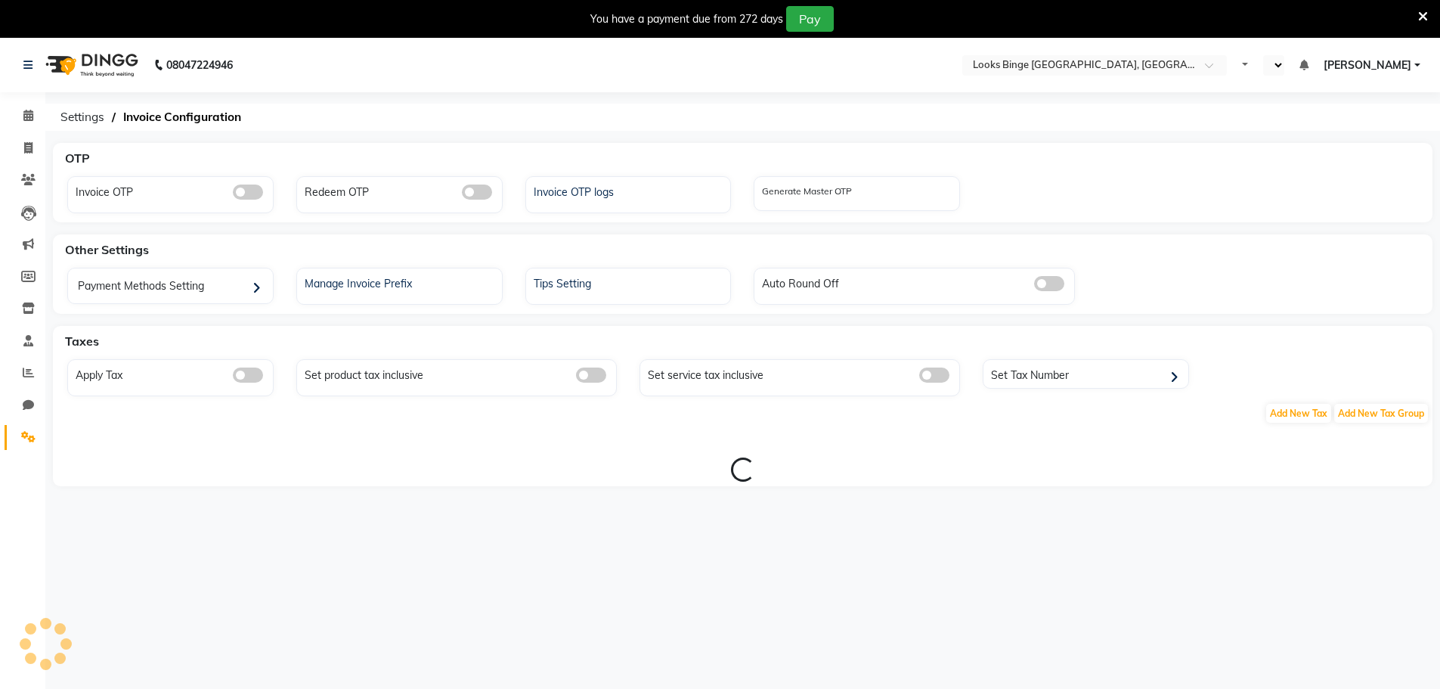
select select "en"
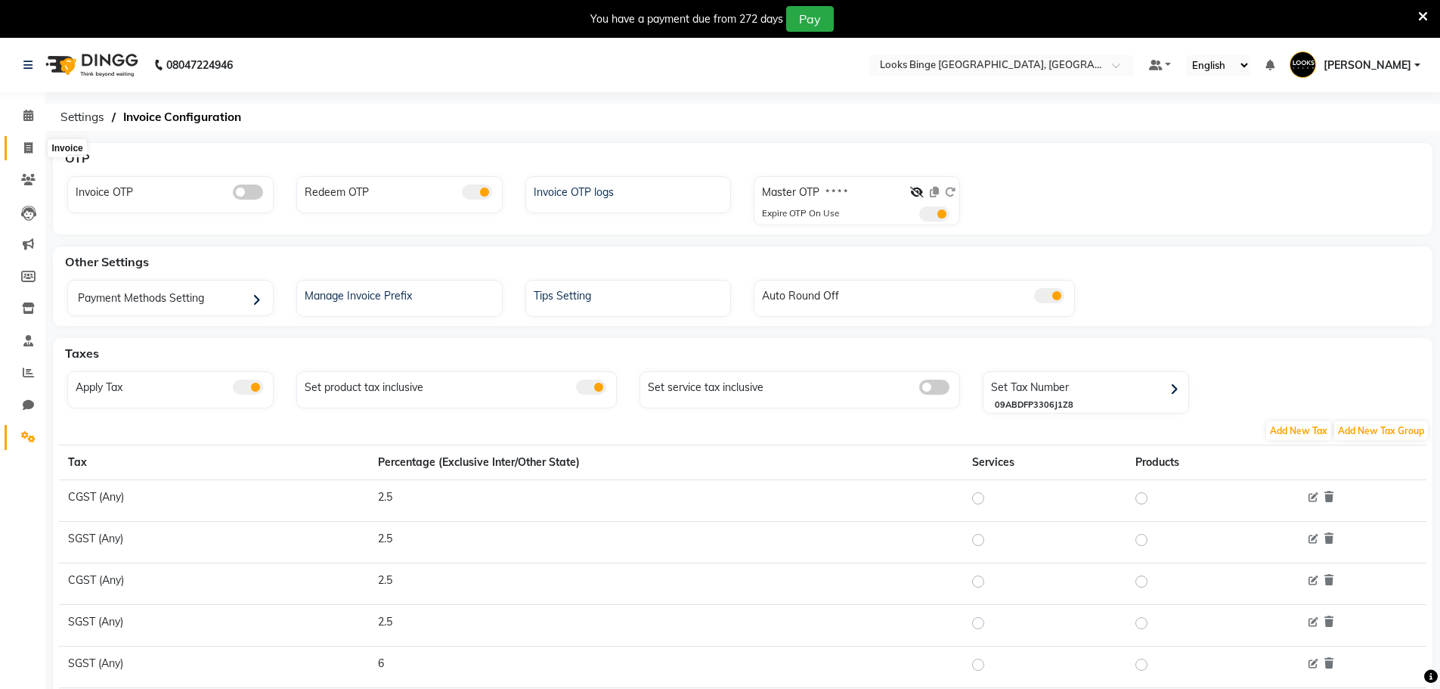
click at [25, 150] on icon at bounding box center [28, 147] width 8 height 11
select select "service"
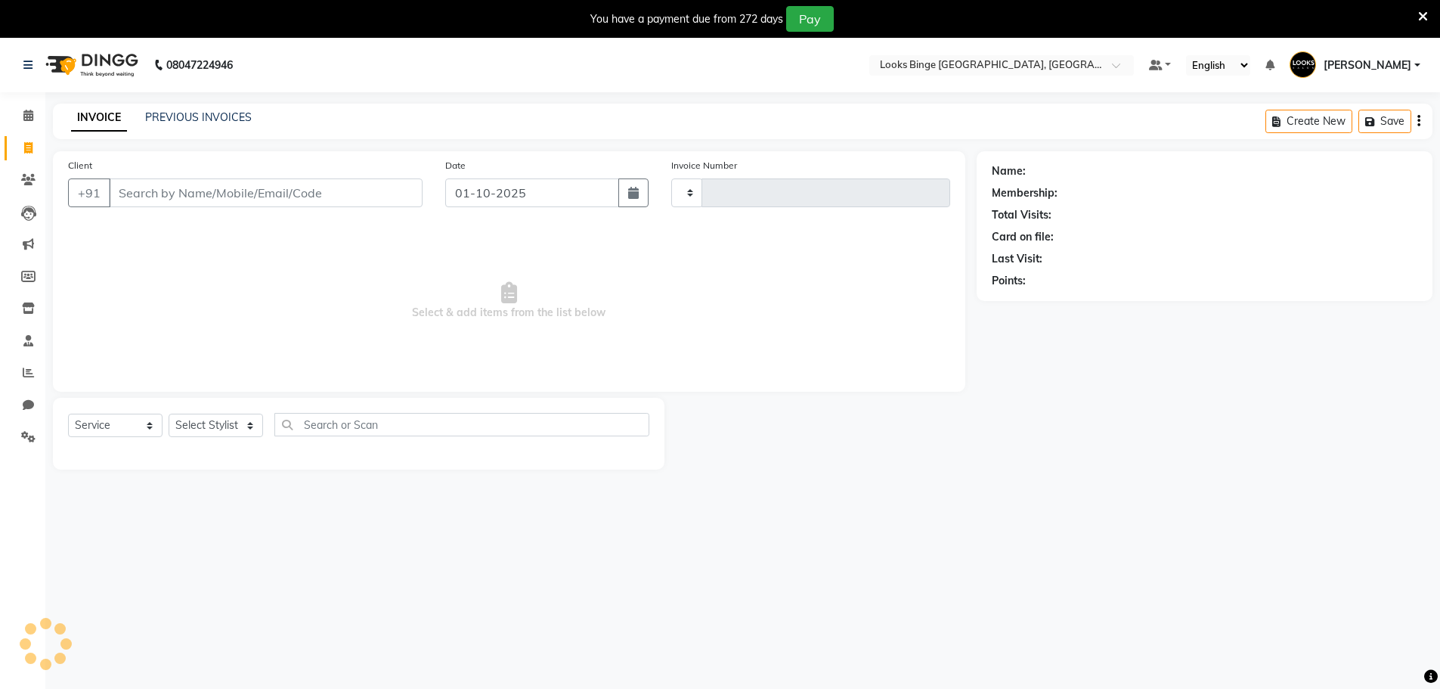
type input "2090"
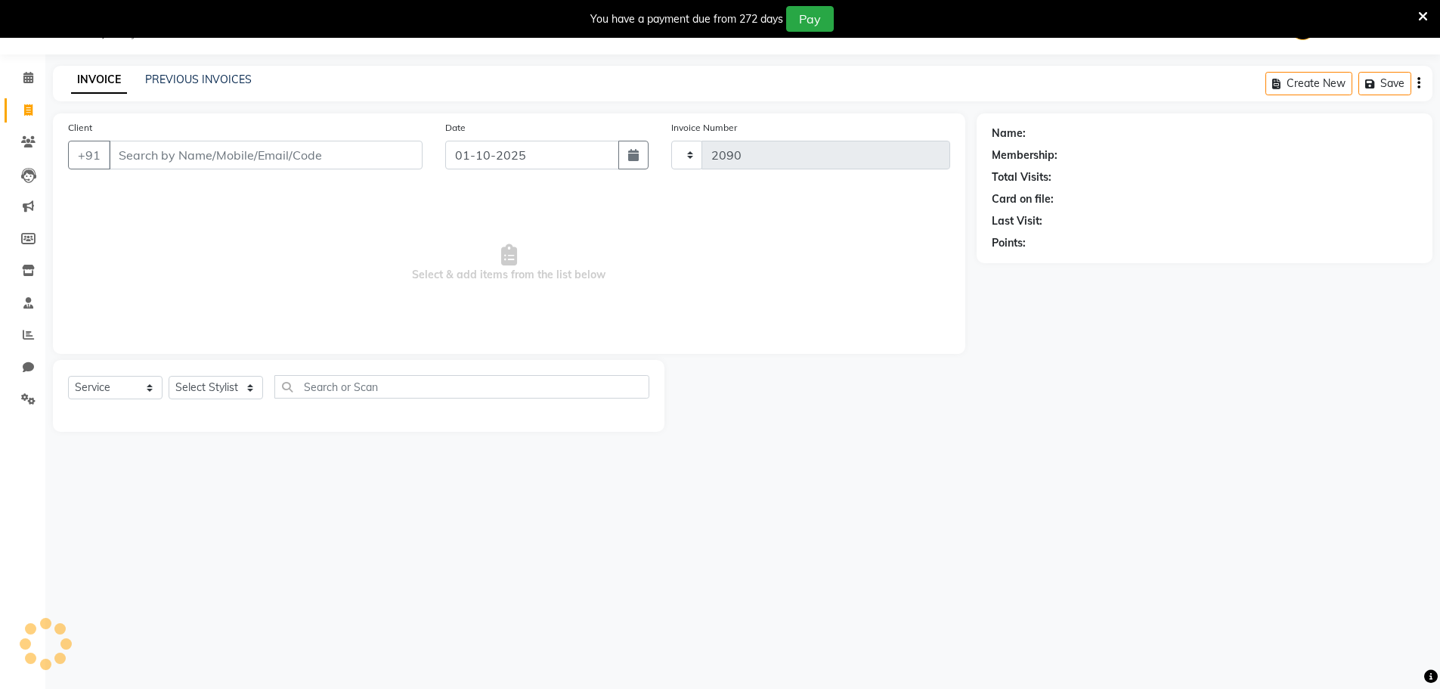
select select "5378"
click at [196, 83] on link "PREVIOUS INVOICES" at bounding box center [198, 80] width 107 height 14
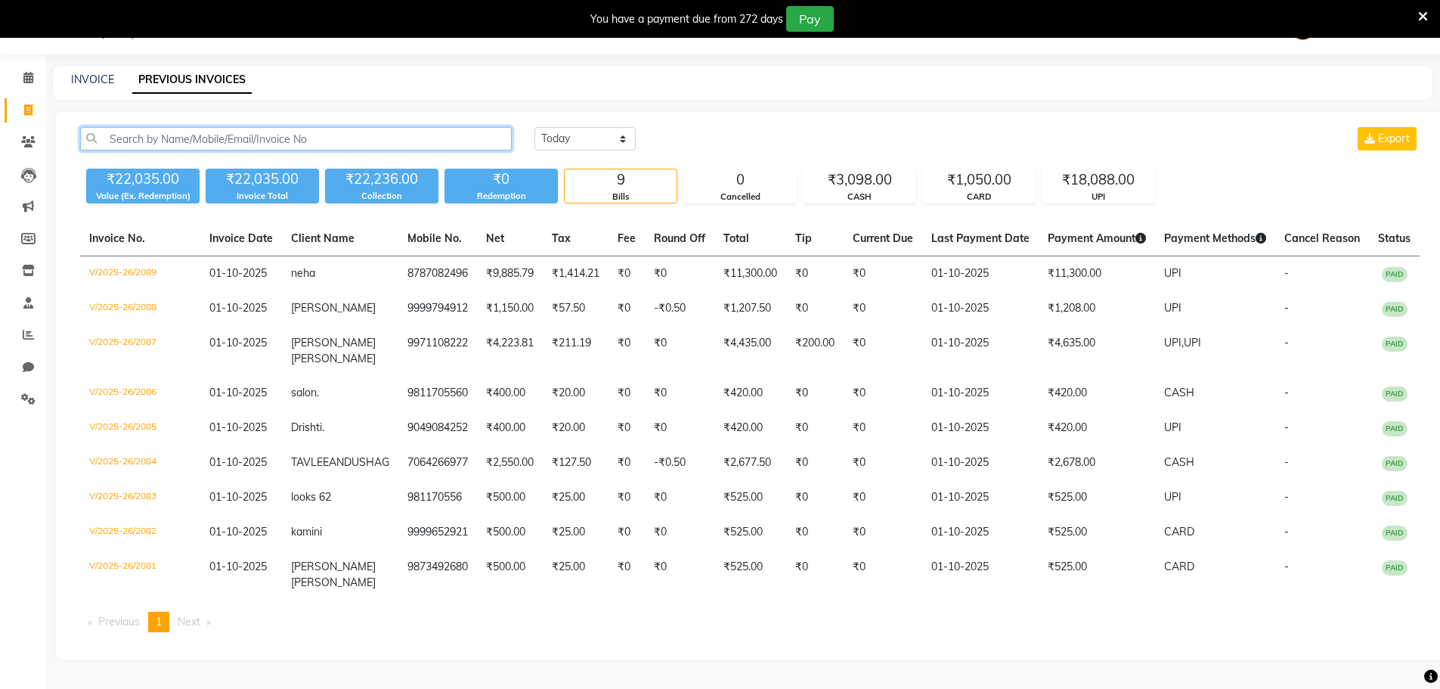
click at [300, 131] on input "text" at bounding box center [296, 138] width 432 height 23
paste input "V/2025-26/2062"
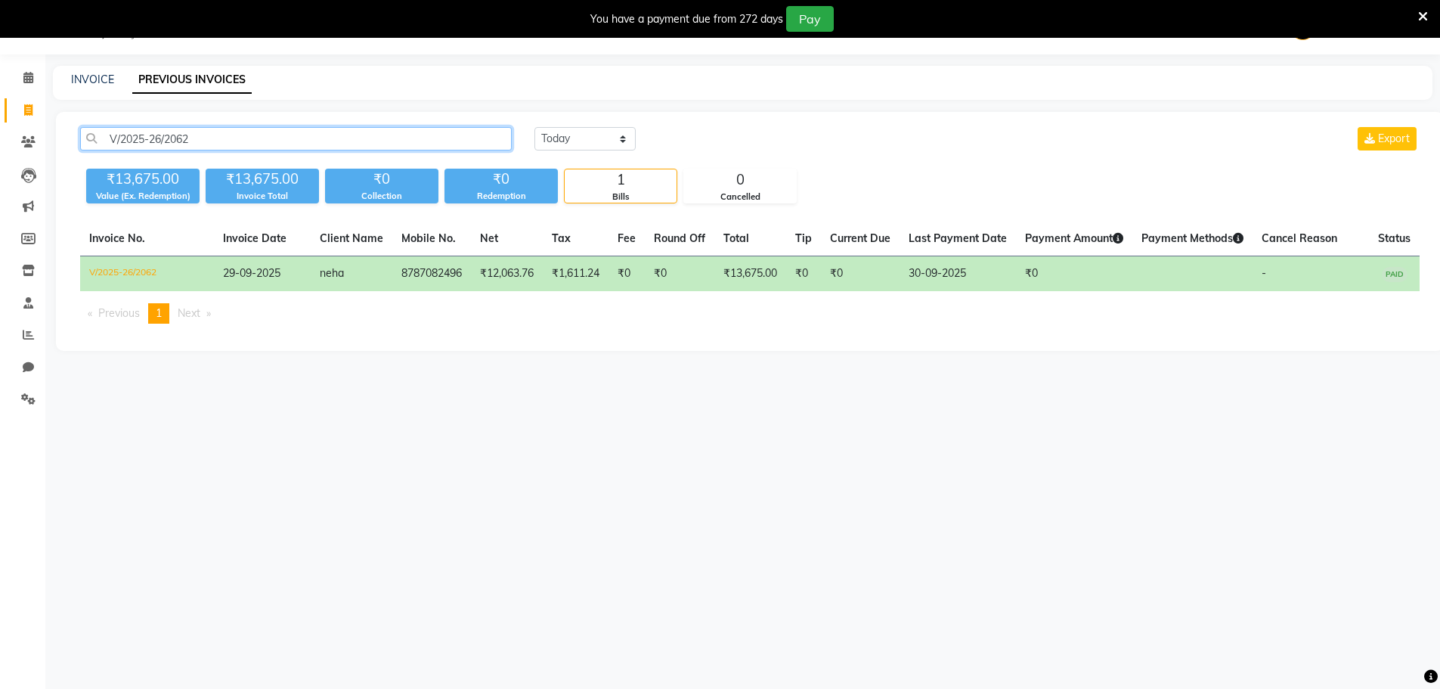
type input "V/2025-26/2062"
click at [320, 271] on span "neha" at bounding box center [332, 273] width 24 height 14
click at [32, 79] on icon at bounding box center [28, 77] width 10 height 11
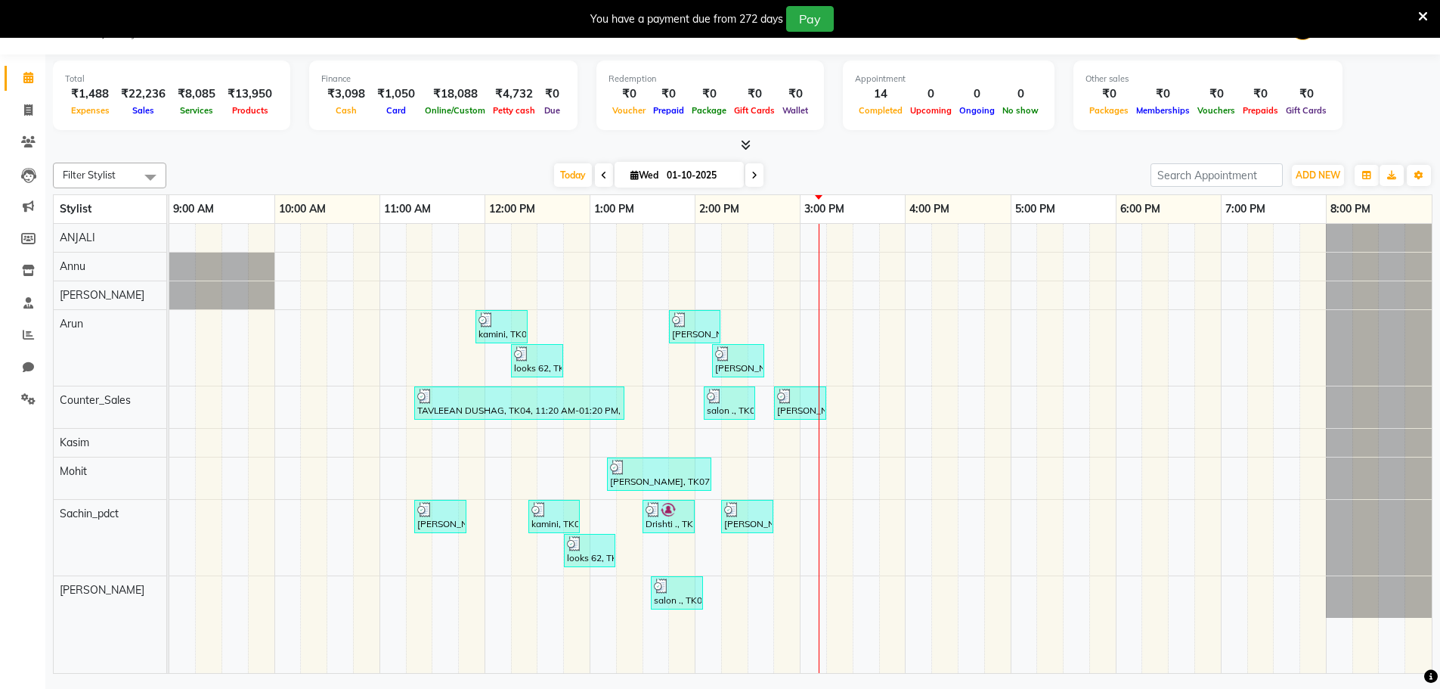
click at [1422, 20] on icon at bounding box center [1423, 17] width 10 height 14
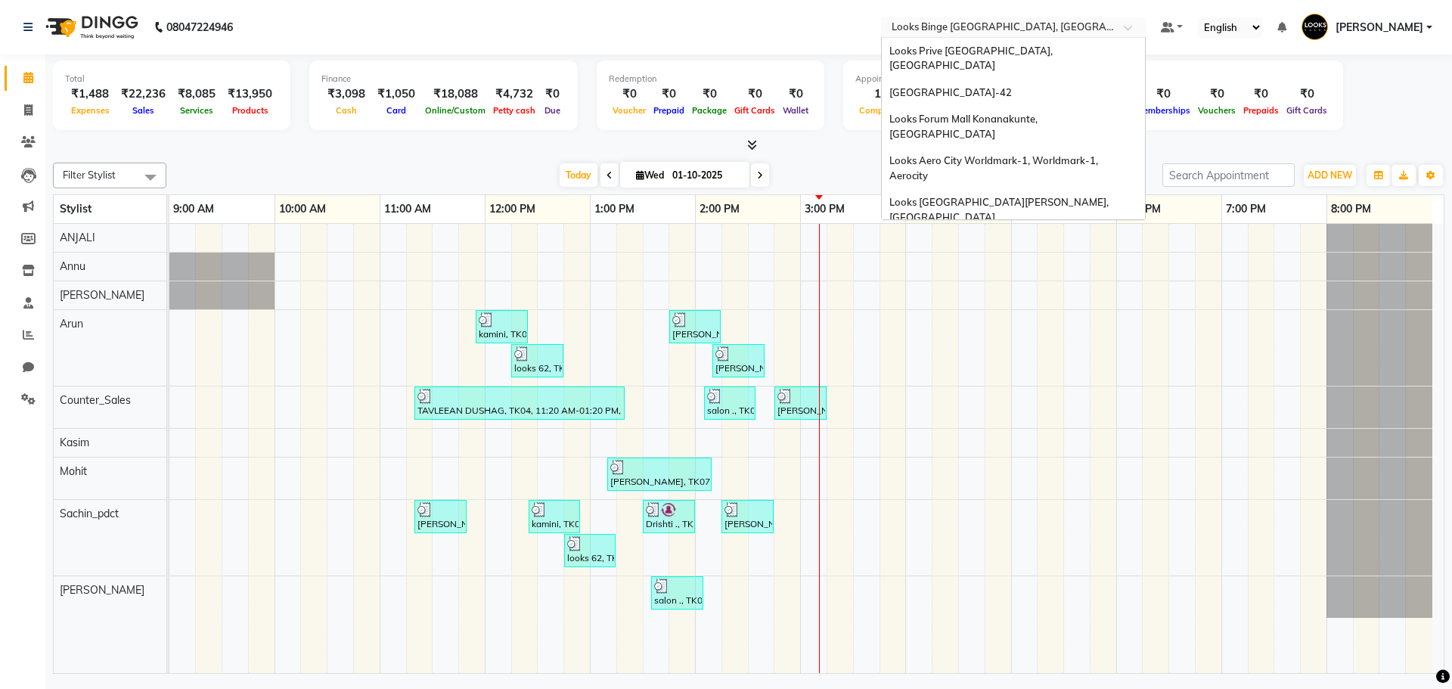
click at [941, 21] on input "text" at bounding box center [997, 28] width 219 height 15
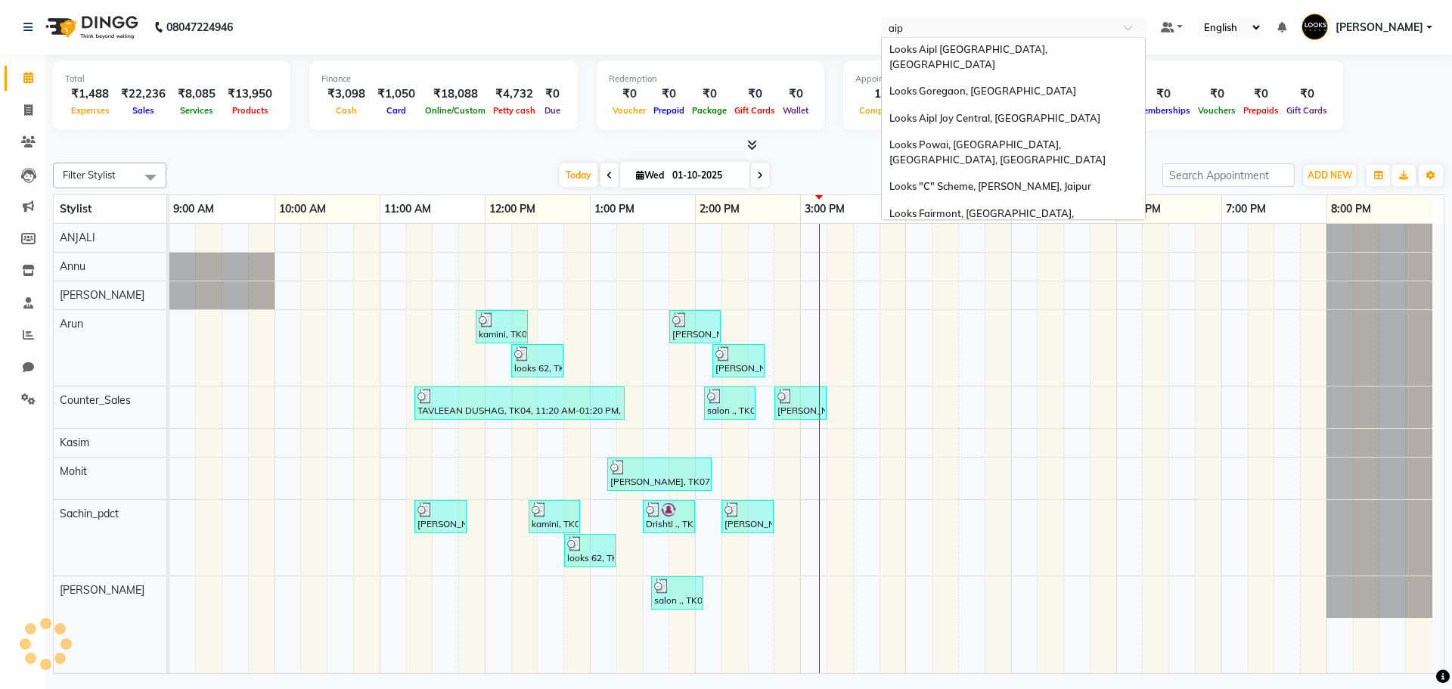
scroll to position [7, 0]
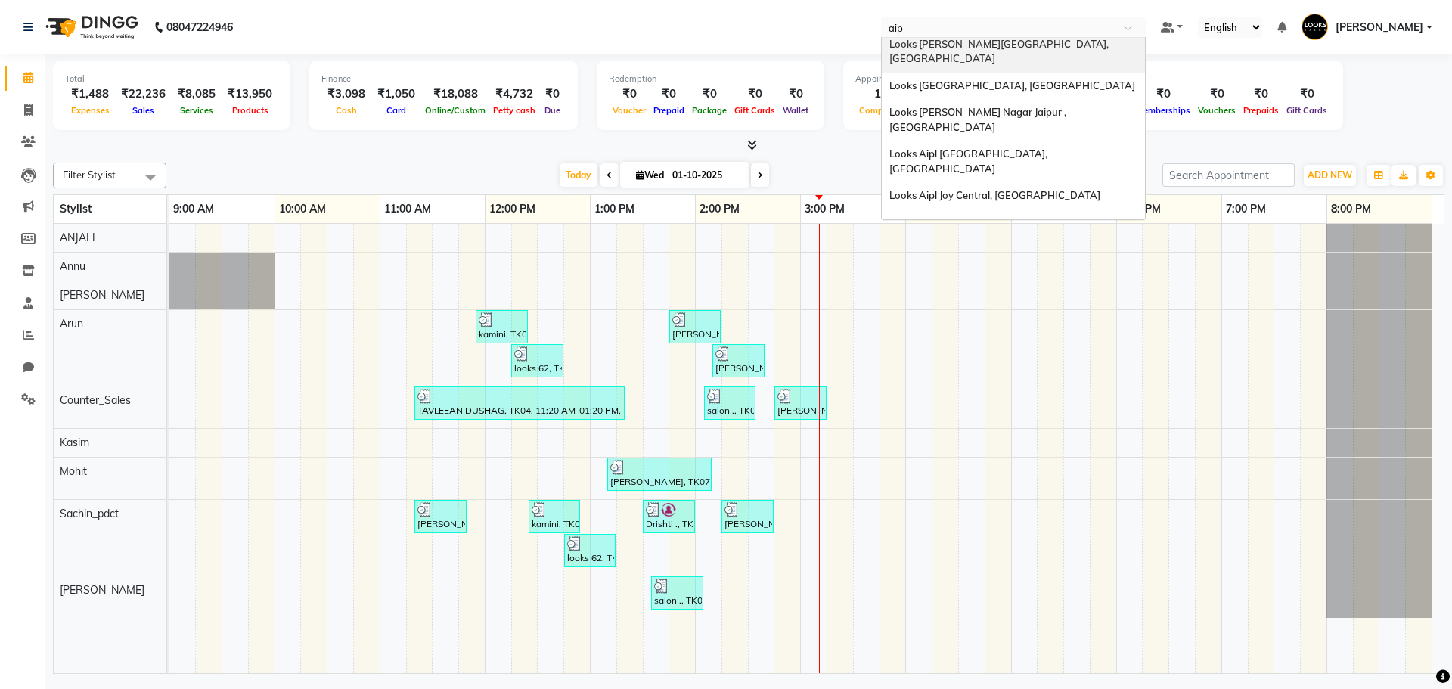
type input "aipl"
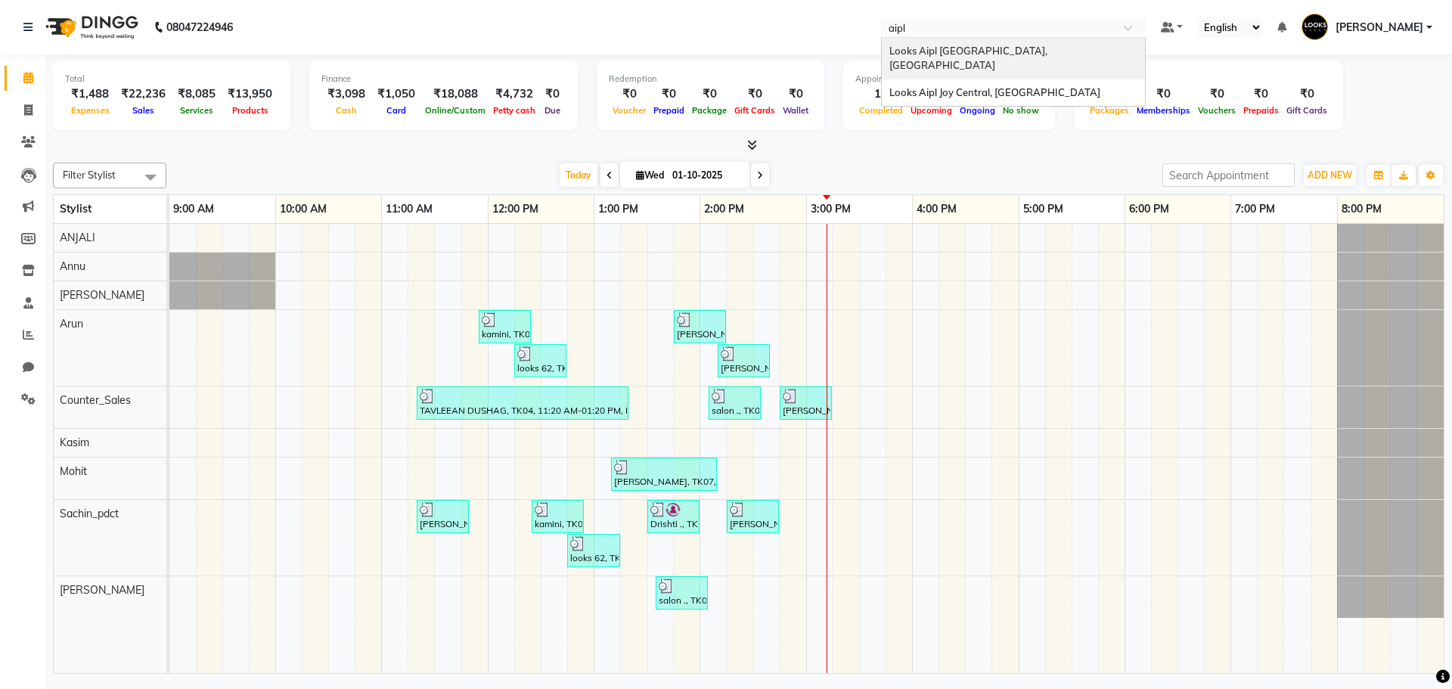
click at [953, 42] on div "Looks Aipl [GEOGRAPHIC_DATA], [GEOGRAPHIC_DATA]" at bounding box center [1013, 59] width 263 height 42
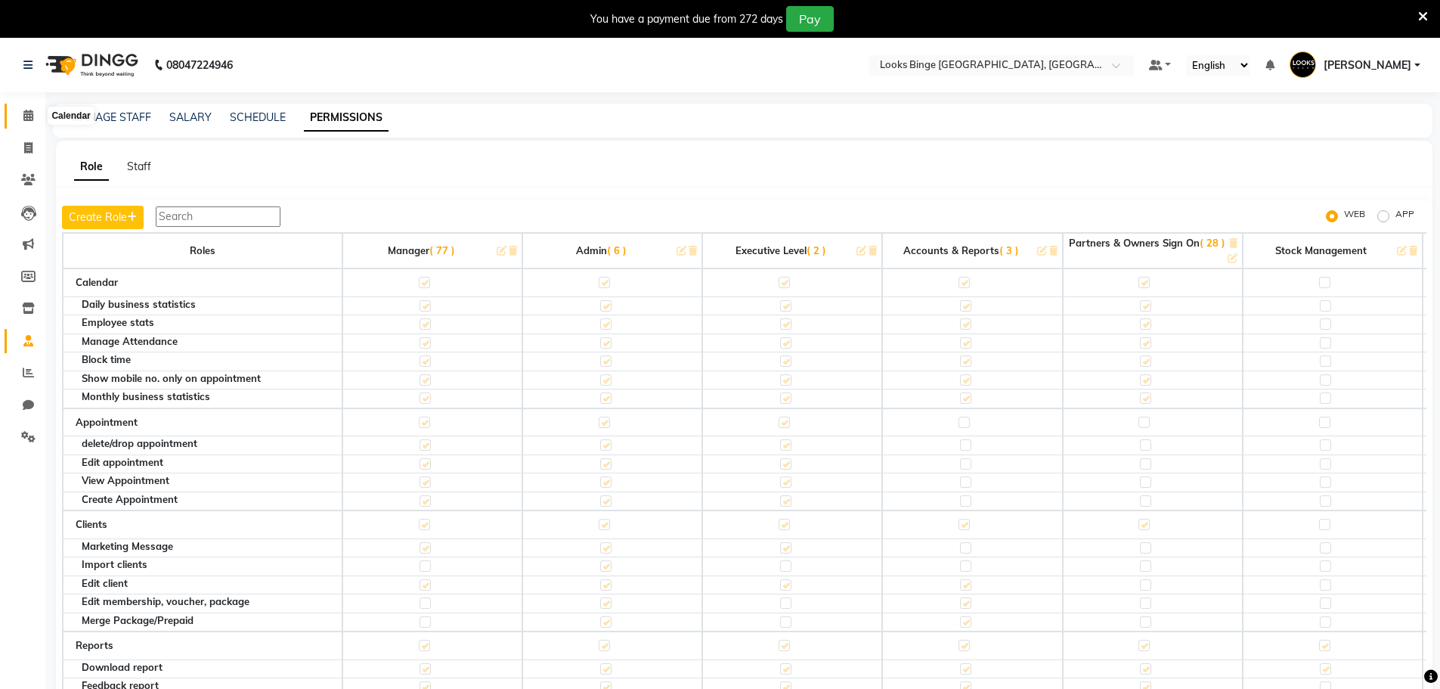
click at [34, 121] on span at bounding box center [28, 115] width 26 height 17
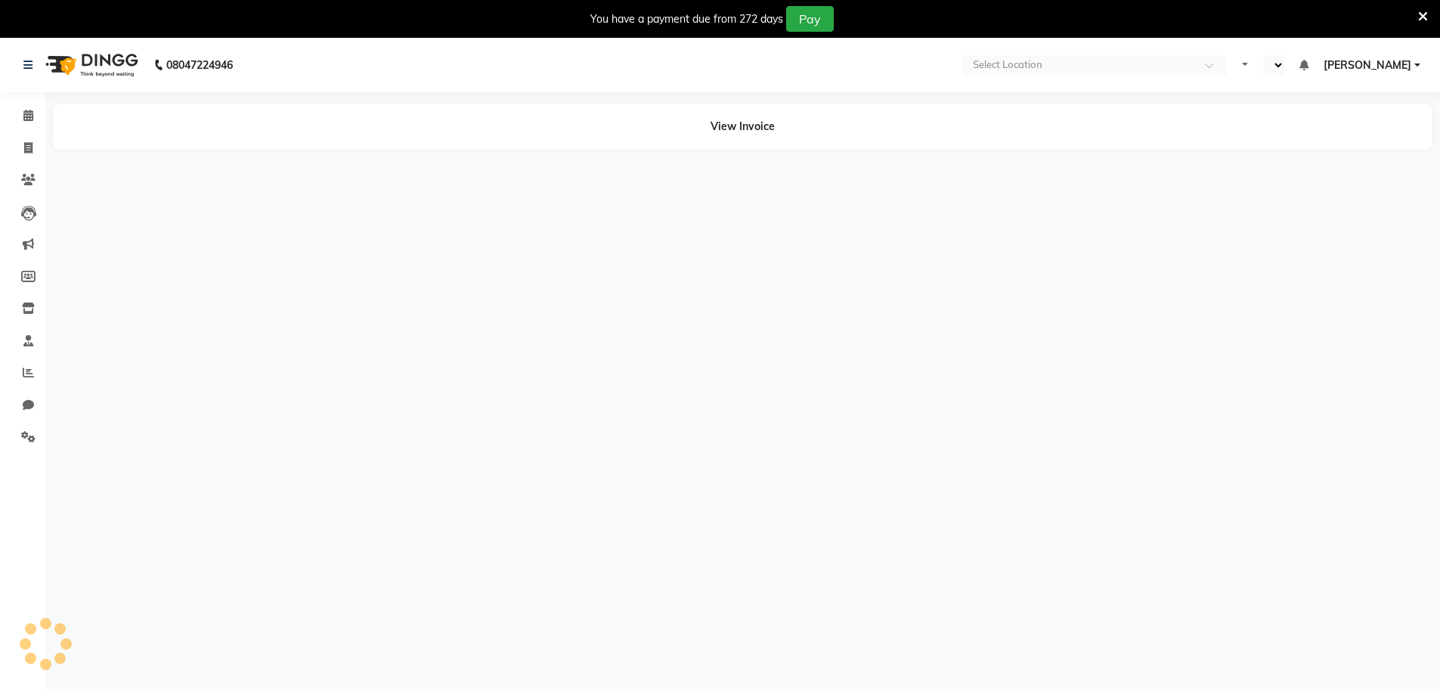
select select "en"
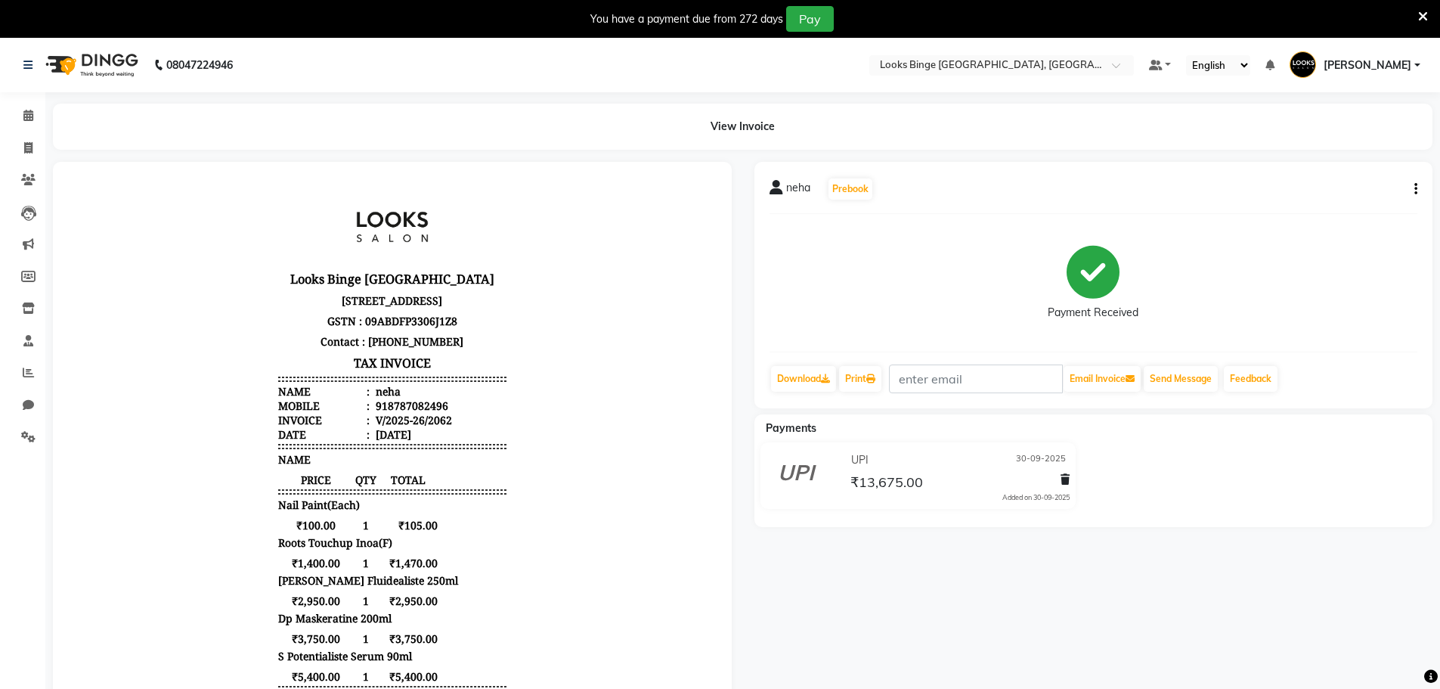
click at [1417, 189] on icon "button" at bounding box center [1416, 189] width 3 height 1
drag, startPoint x: 1362, startPoint y: 187, endPoint x: 1367, endPoint y: 270, distance: 82.5
click at [1367, 270] on body "08047224946 Select Location × Looks Binge [GEOGRAPHIC_DATA]-62, [GEOGRAPHIC_DAT…" at bounding box center [720, 382] width 1440 height 689
click at [1330, 269] on div "Payment Received" at bounding box center [1094, 282] width 649 height 113
click at [1418, 187] on div "neha Prebook Payment Received Download Print Email Invoice Send Message Feedback" at bounding box center [1094, 285] width 679 height 246
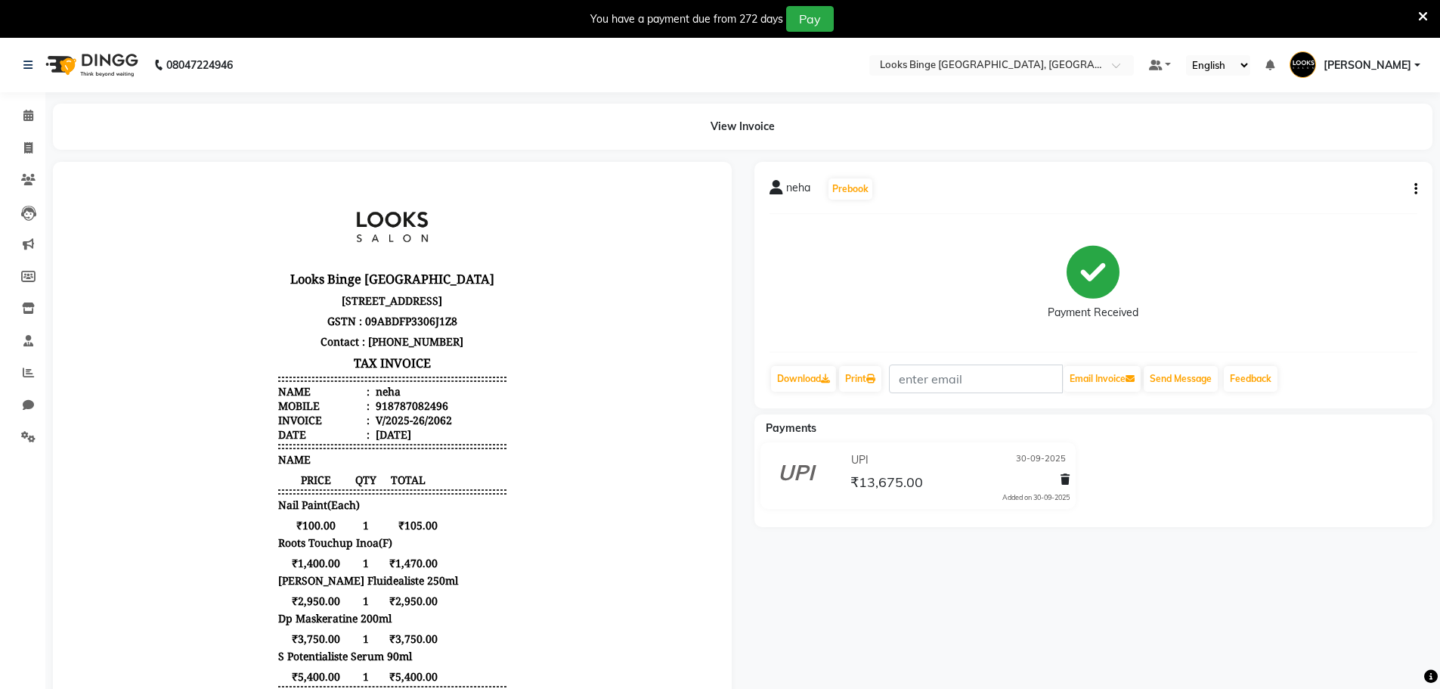
click at [1417, 189] on icon "button" at bounding box center [1416, 189] width 3 height 1
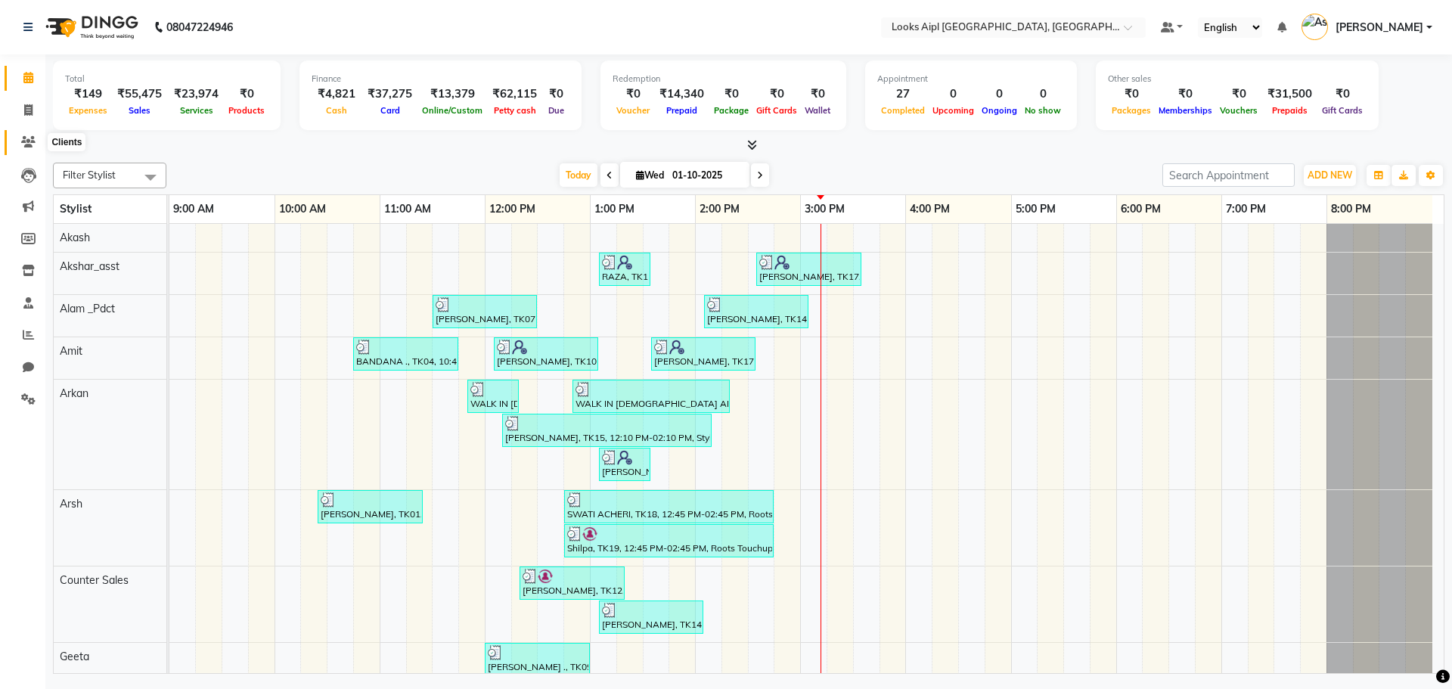
click at [37, 144] on span at bounding box center [28, 142] width 26 height 17
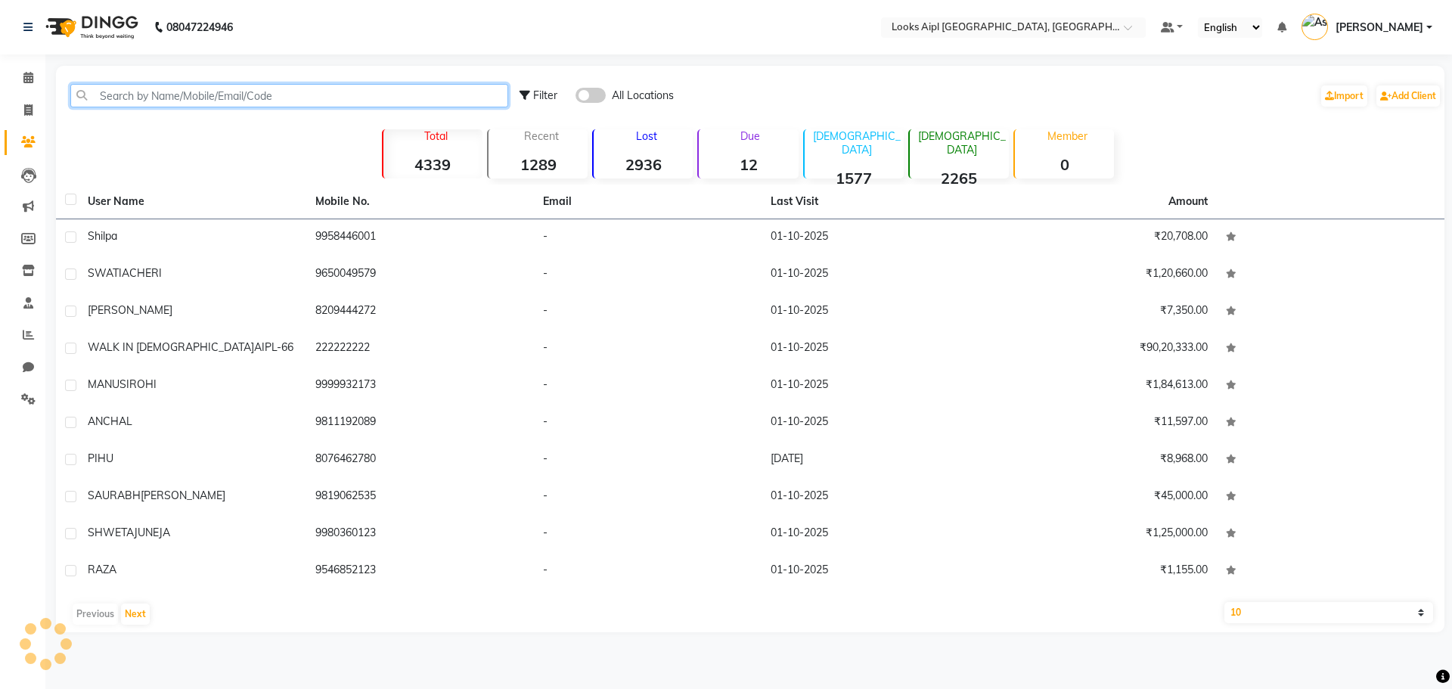
click at [201, 95] on input "text" at bounding box center [289, 95] width 438 height 23
paste input "9811672132"
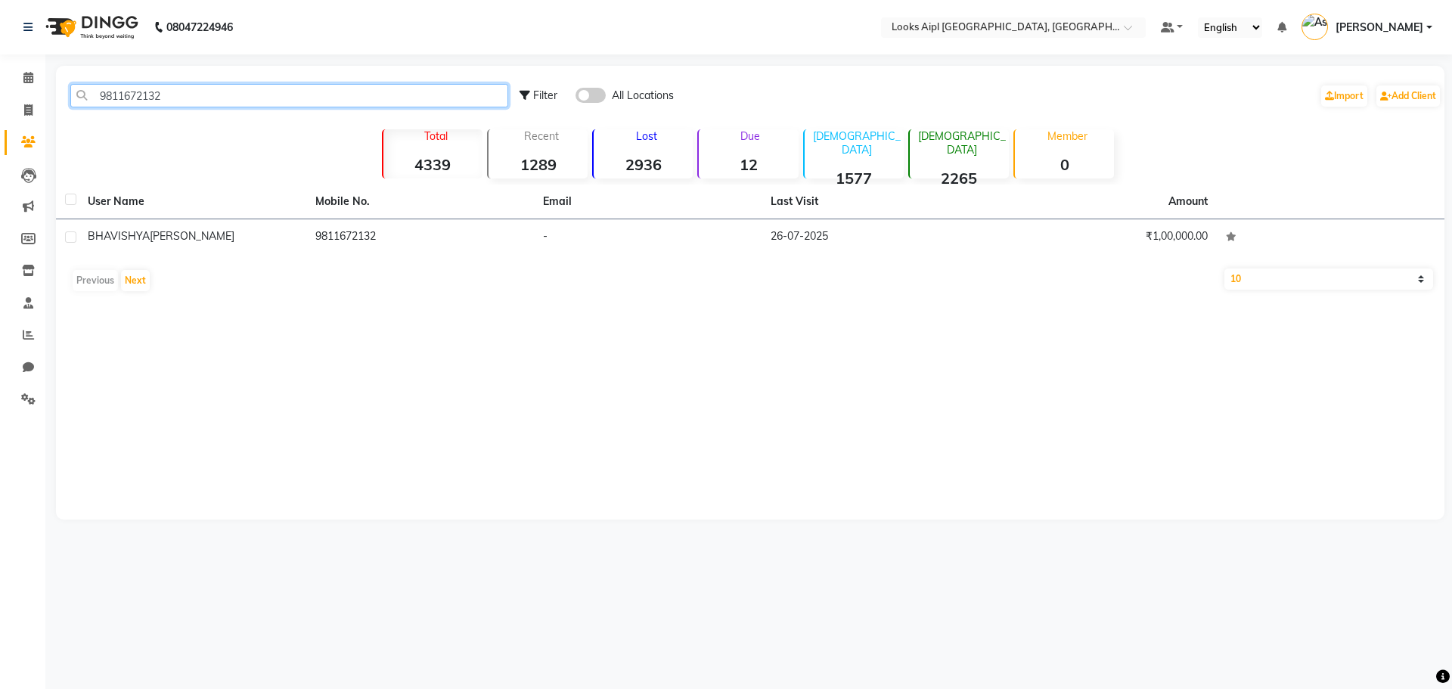
type input "9811672132"
click at [220, 210] on th "User Name" at bounding box center [193, 201] width 228 height 35
click at [220, 217] on th "User Name" at bounding box center [193, 201] width 228 height 35
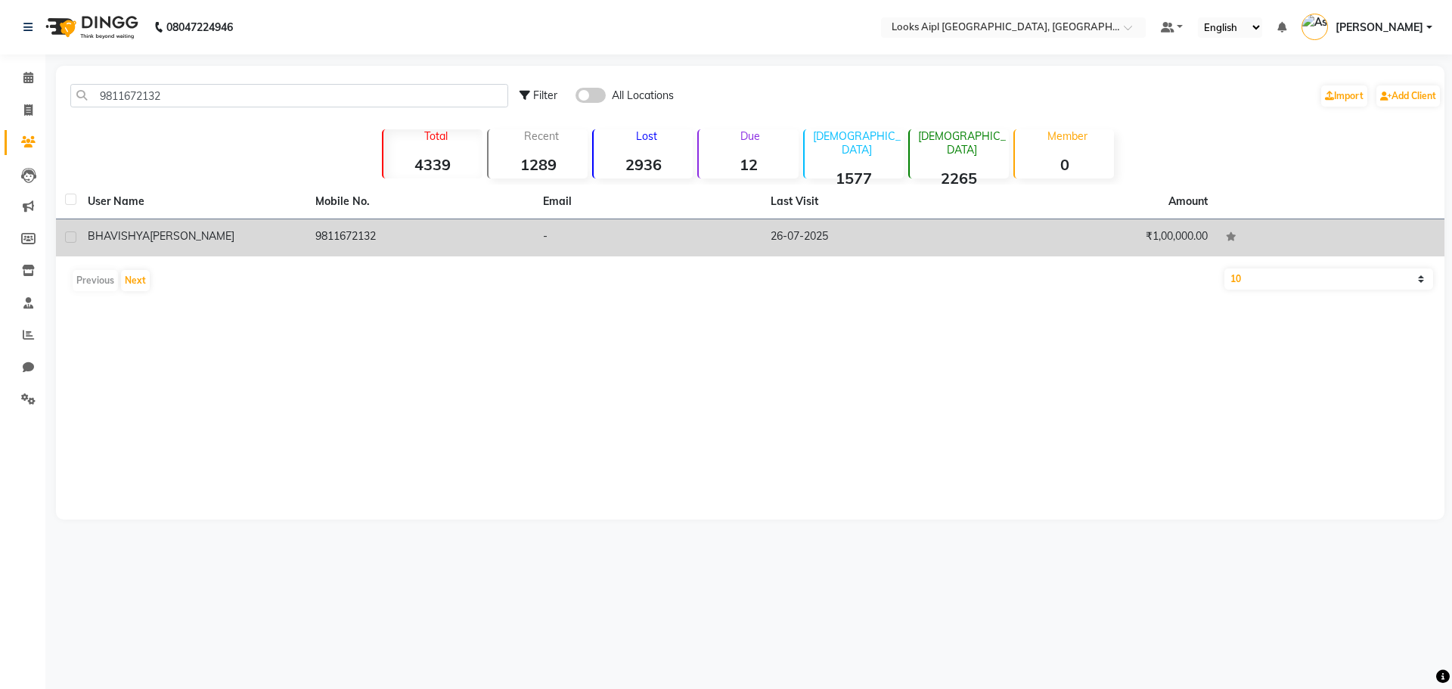
click at [220, 226] on td "[PERSON_NAME]" at bounding box center [193, 237] width 228 height 37
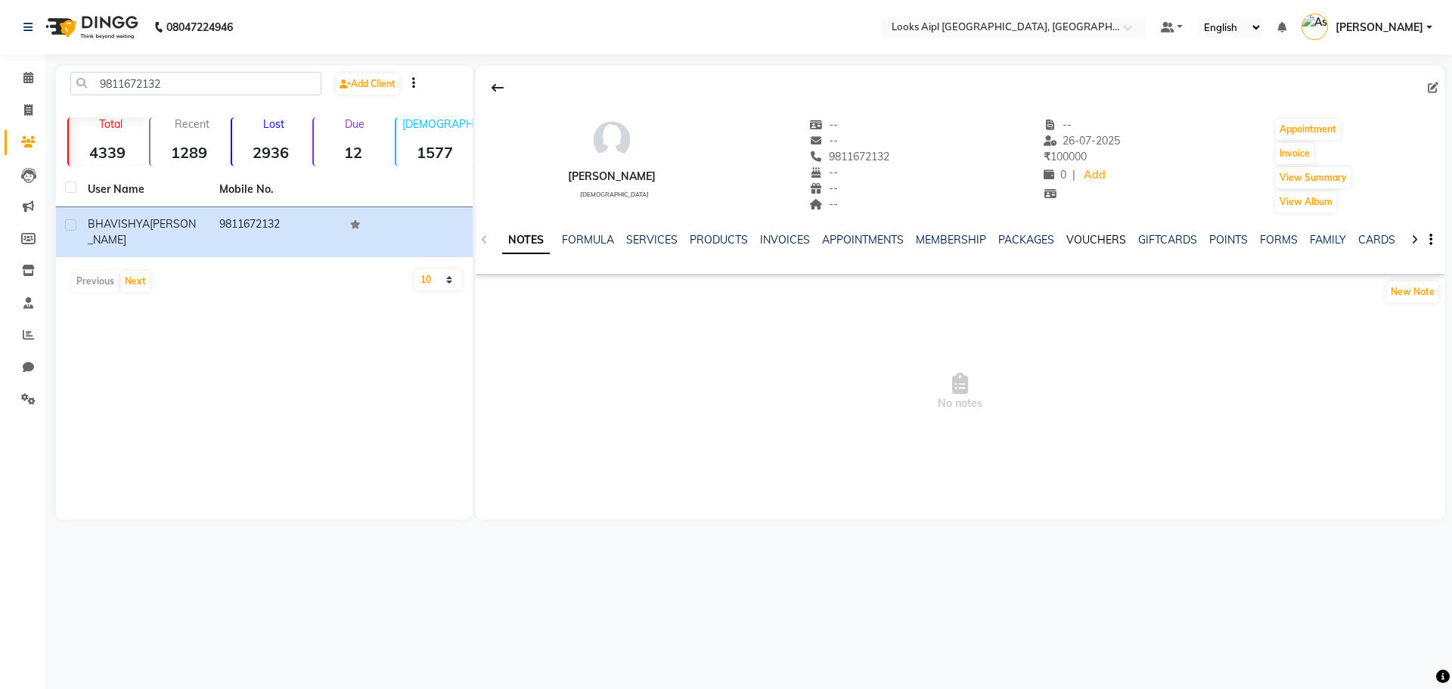
click at [1113, 238] on link "VOUCHERS" at bounding box center [1096, 240] width 60 height 14
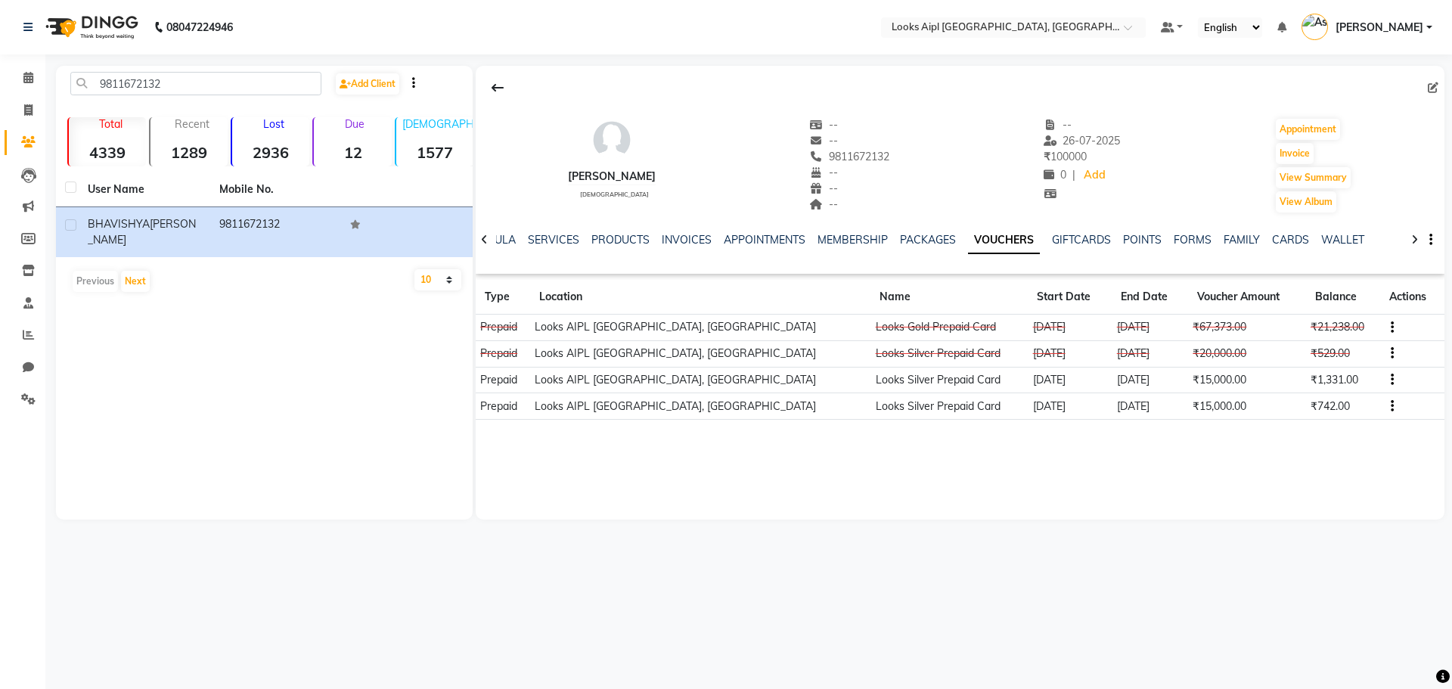
click at [1381, 318] on td at bounding box center [1412, 328] width 64 height 26
click at [1384, 330] on button "button" at bounding box center [1388, 327] width 9 height 16
click at [1329, 333] on div "Edit" at bounding box center [1309, 326] width 95 height 19
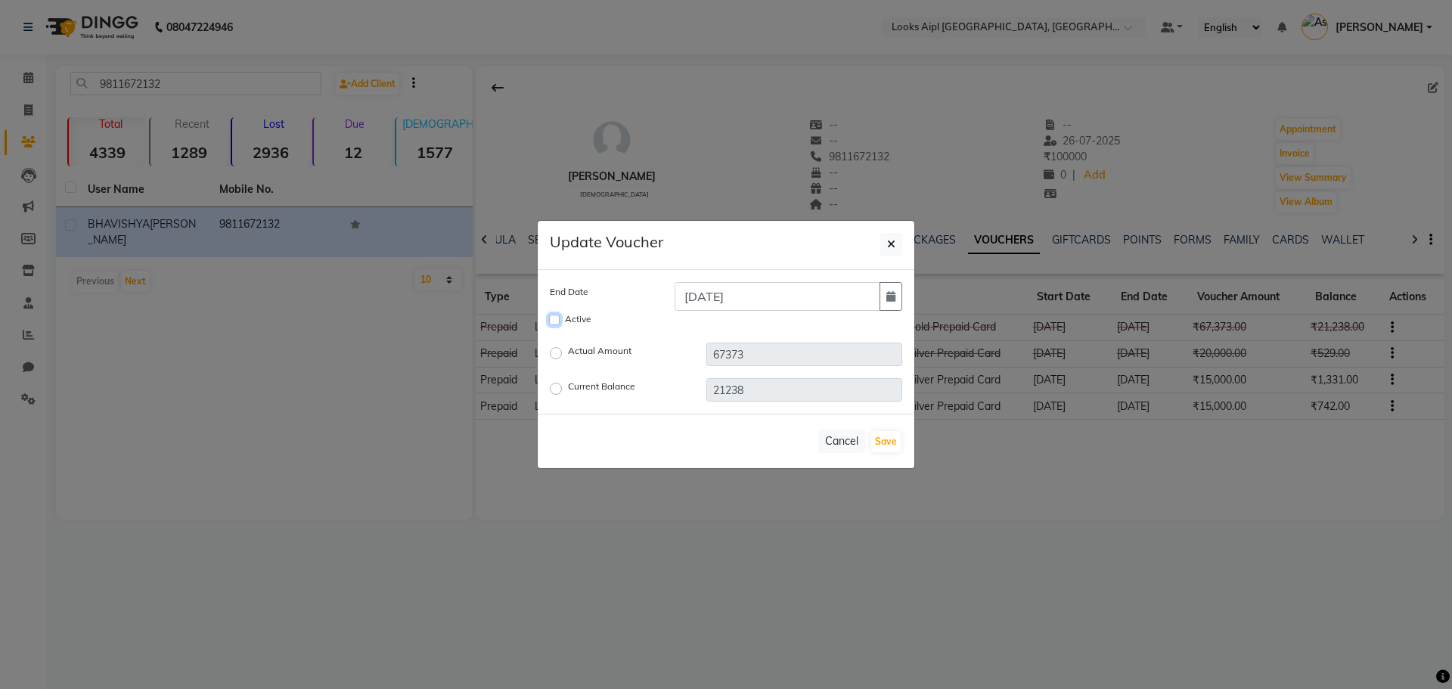
click at [550, 320] on input "Active" at bounding box center [554, 320] width 11 height 11
checkbox input "true"
click at [812, 299] on input "[DATE]" at bounding box center [777, 296] width 206 height 29
type input "[DATE]"
click at [883, 439] on button "Save" at bounding box center [885, 441] width 29 height 21
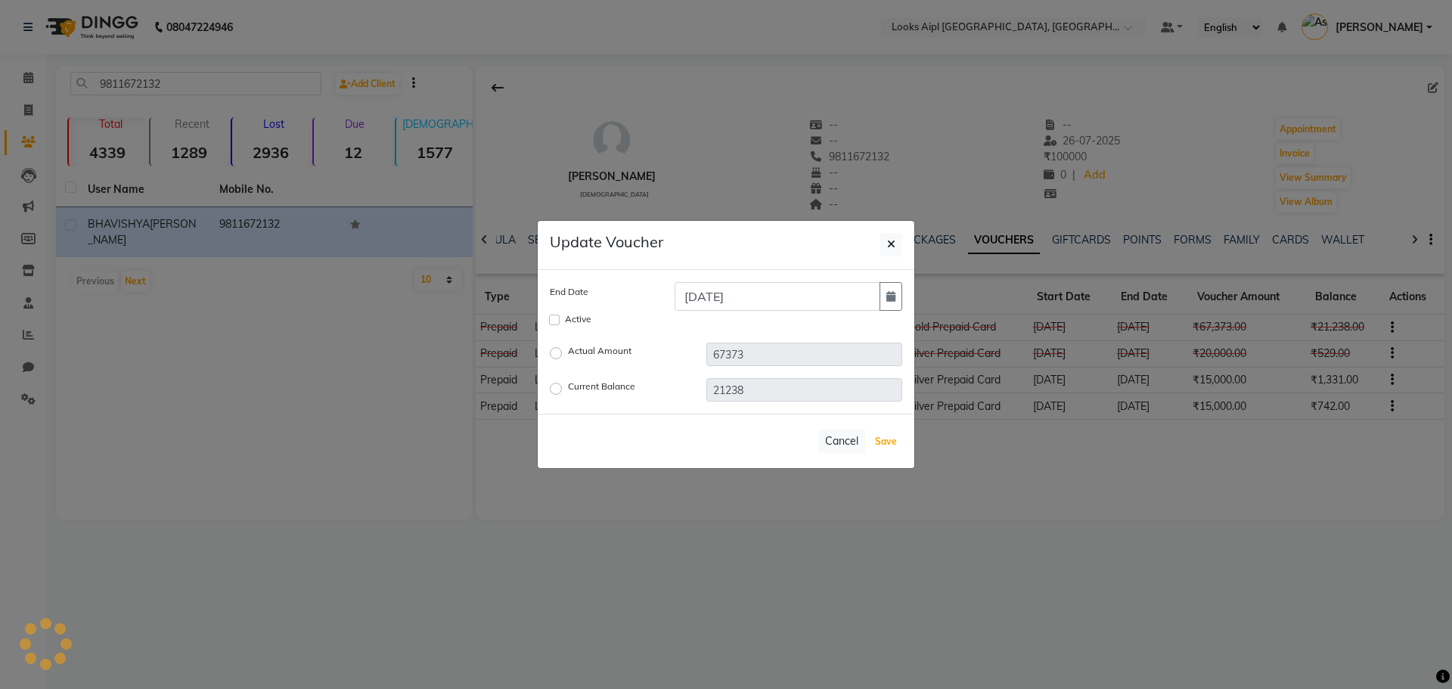
checkbox input "false"
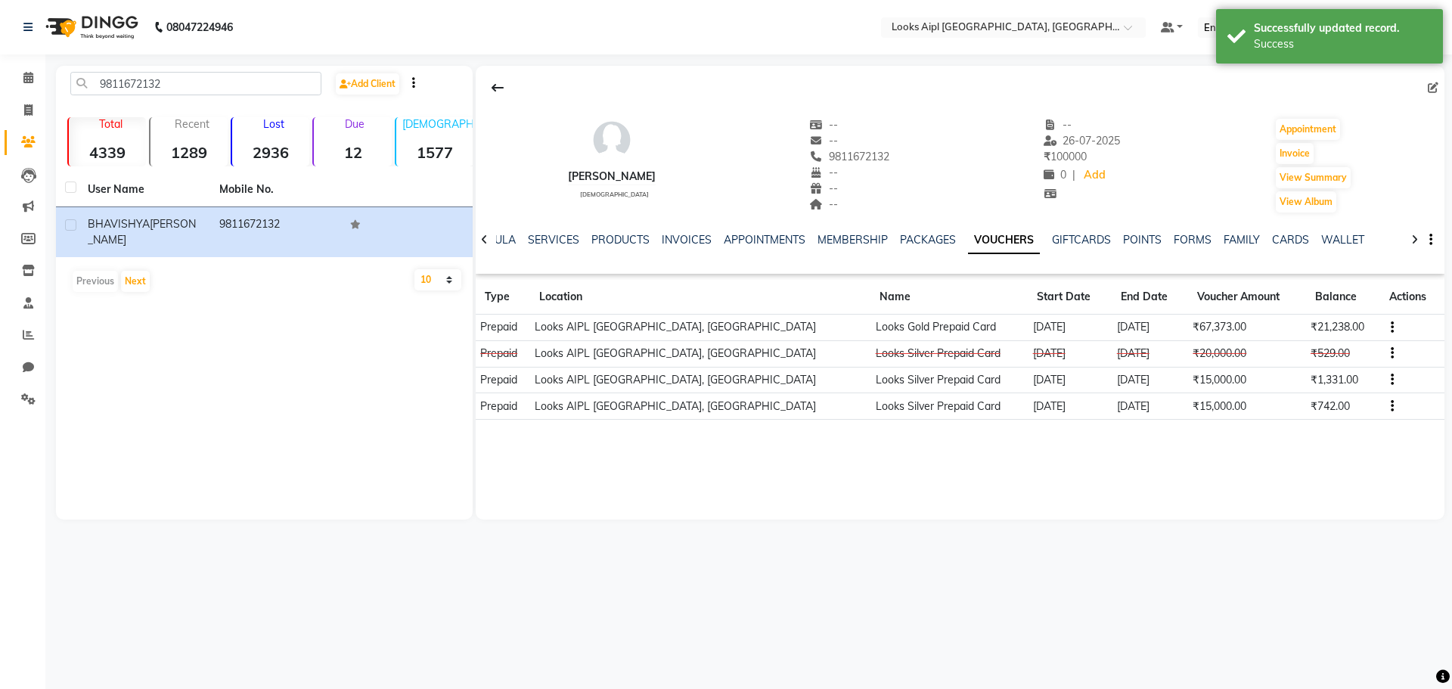
click at [1390, 353] on icon "button" at bounding box center [1391, 353] width 3 height 1
click at [1319, 373] on div "Merge" at bounding box center [1309, 371] width 95 height 19
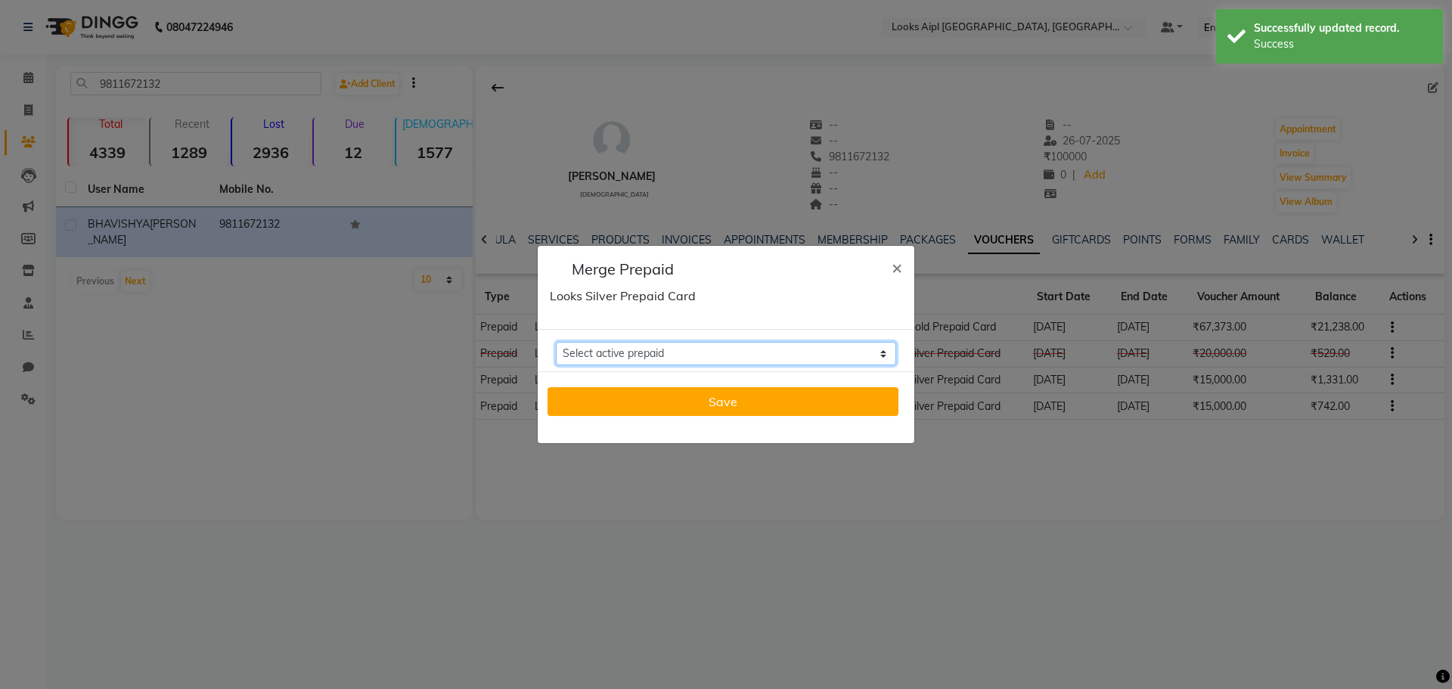
click at [790, 346] on select "Select active prepaid Looks Silver Prepaid Card Balance: 742 Looks Silver Prepa…" at bounding box center [726, 353] width 340 height 23
select select "146232"
click at [556, 342] on select "Select active prepaid Looks Silver Prepaid Card Balance: 742 Looks Silver Prepa…" at bounding box center [726, 353] width 340 height 23
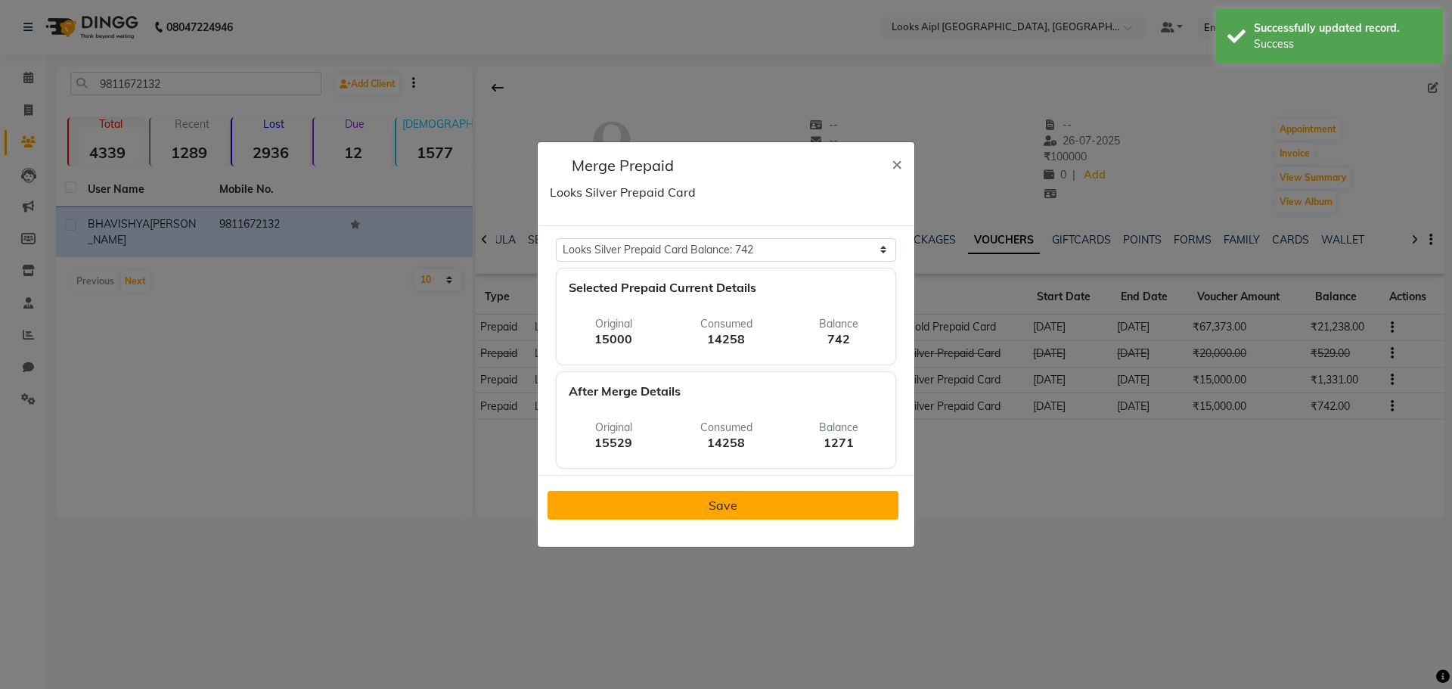
click at [812, 501] on button "Save" at bounding box center [722, 505] width 351 height 29
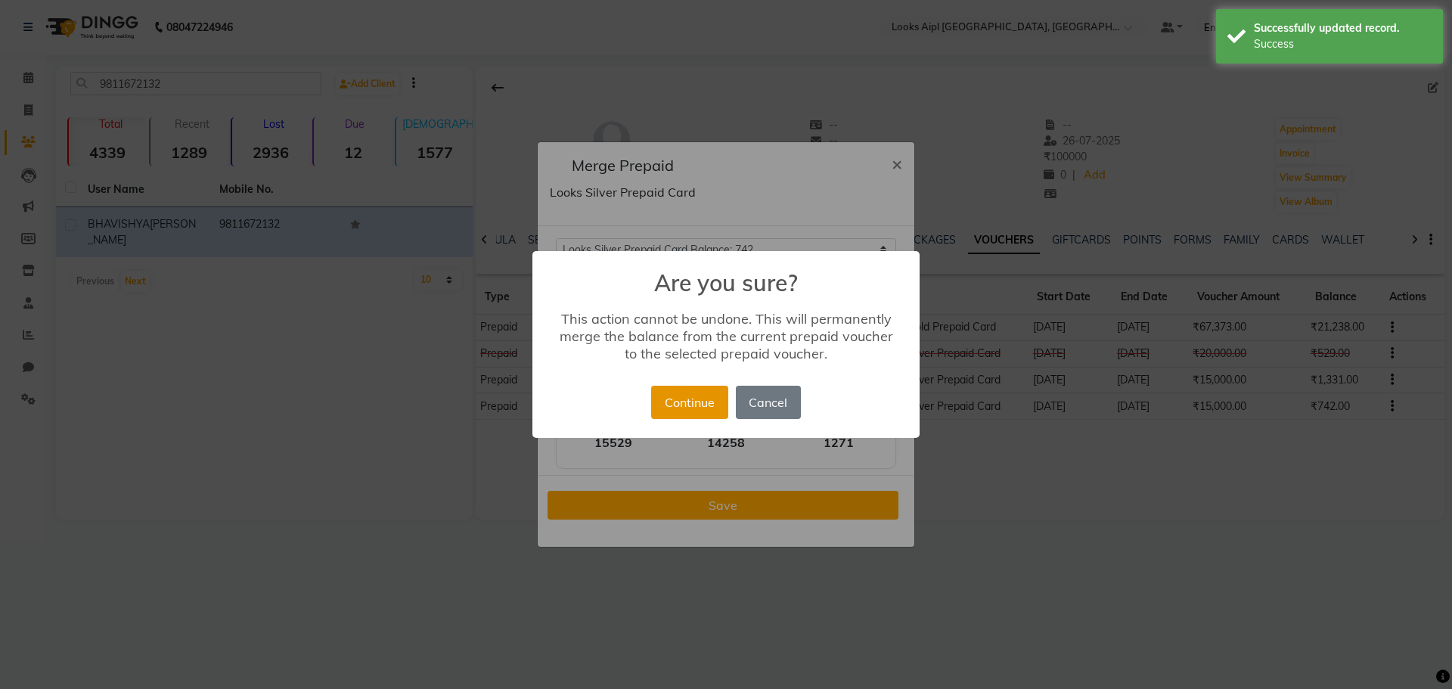
click at [677, 394] on button "Continue" at bounding box center [689, 402] width 76 height 33
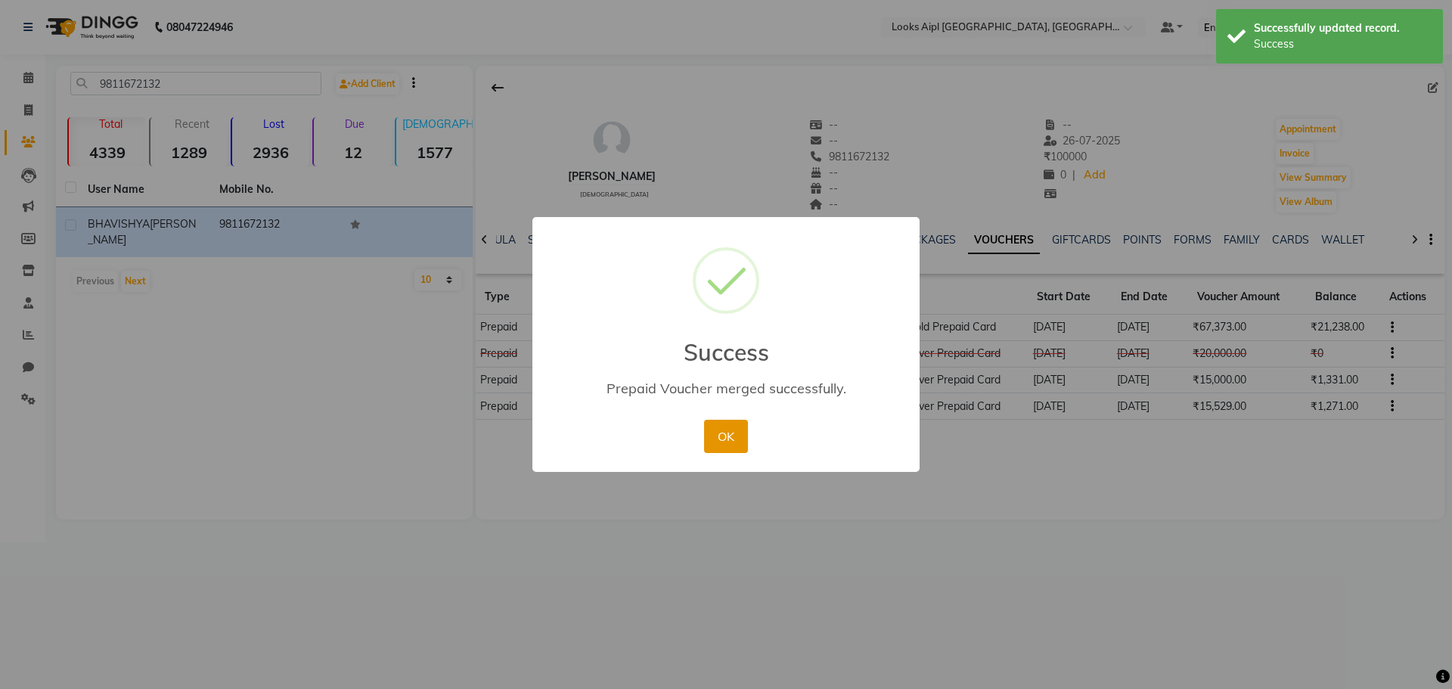
drag, startPoint x: 730, startPoint y: 445, endPoint x: 1092, endPoint y: 373, distance: 369.8
click at [731, 445] on button "OK" at bounding box center [725, 436] width 43 height 33
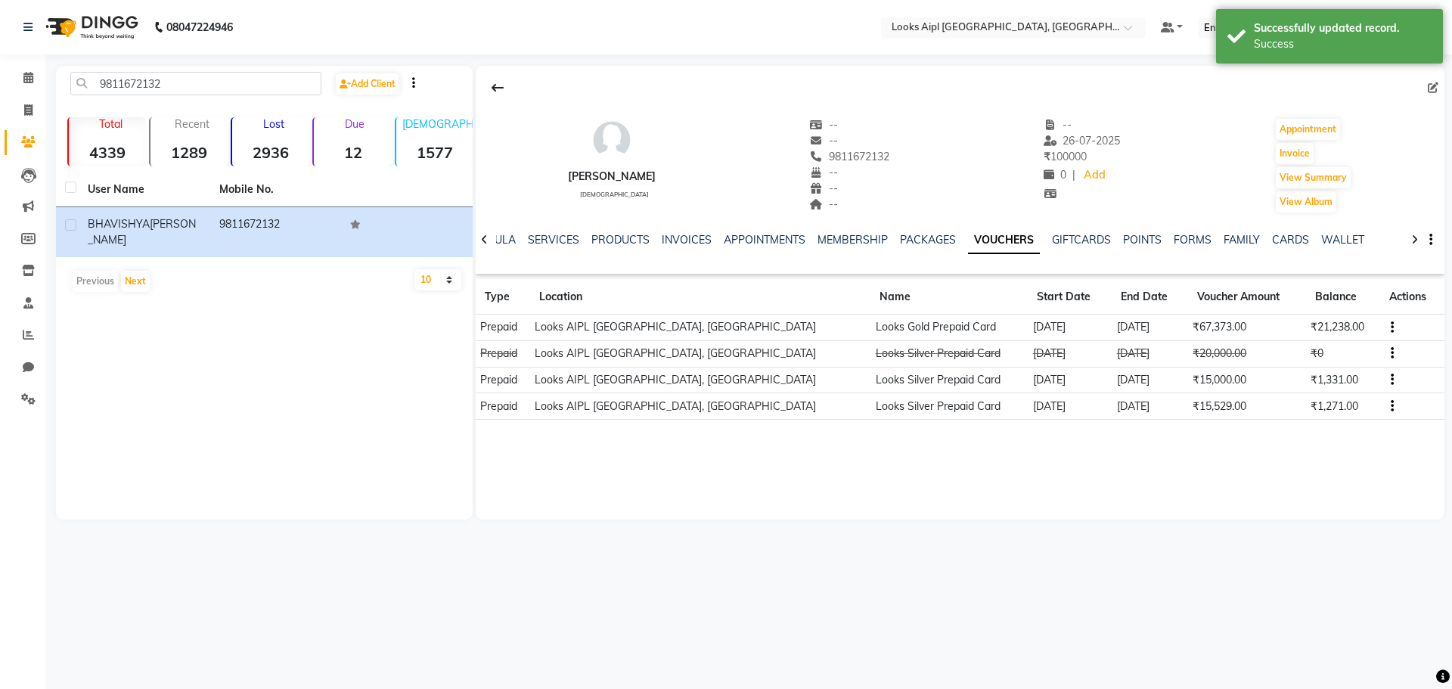
click at [1390, 380] on icon "button" at bounding box center [1391, 380] width 3 height 1
click at [1335, 391] on div "Merge" at bounding box center [1338, 389] width 36 height 19
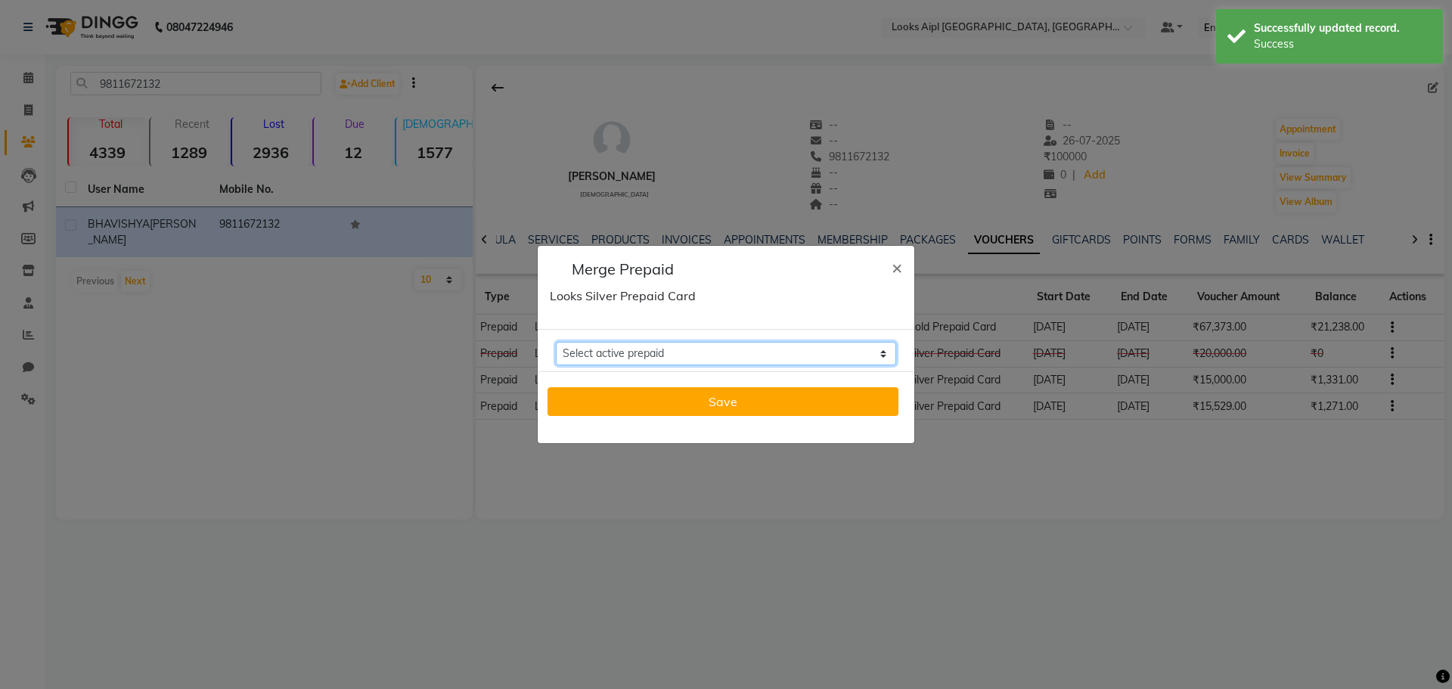
drag, startPoint x: 757, startPoint y: 354, endPoint x: 748, endPoint y: 356, distance: 9.4
click at [755, 354] on select "Select active prepaid Looks Silver Prepaid Card Balance: 1271 Looks Gold Prepai…" at bounding box center [726, 353] width 340 height 23
select select "146232"
click at [556, 342] on select "Select active prepaid Looks Silver Prepaid Card Balance: 1271 Looks Gold Prepai…" at bounding box center [726, 353] width 340 height 23
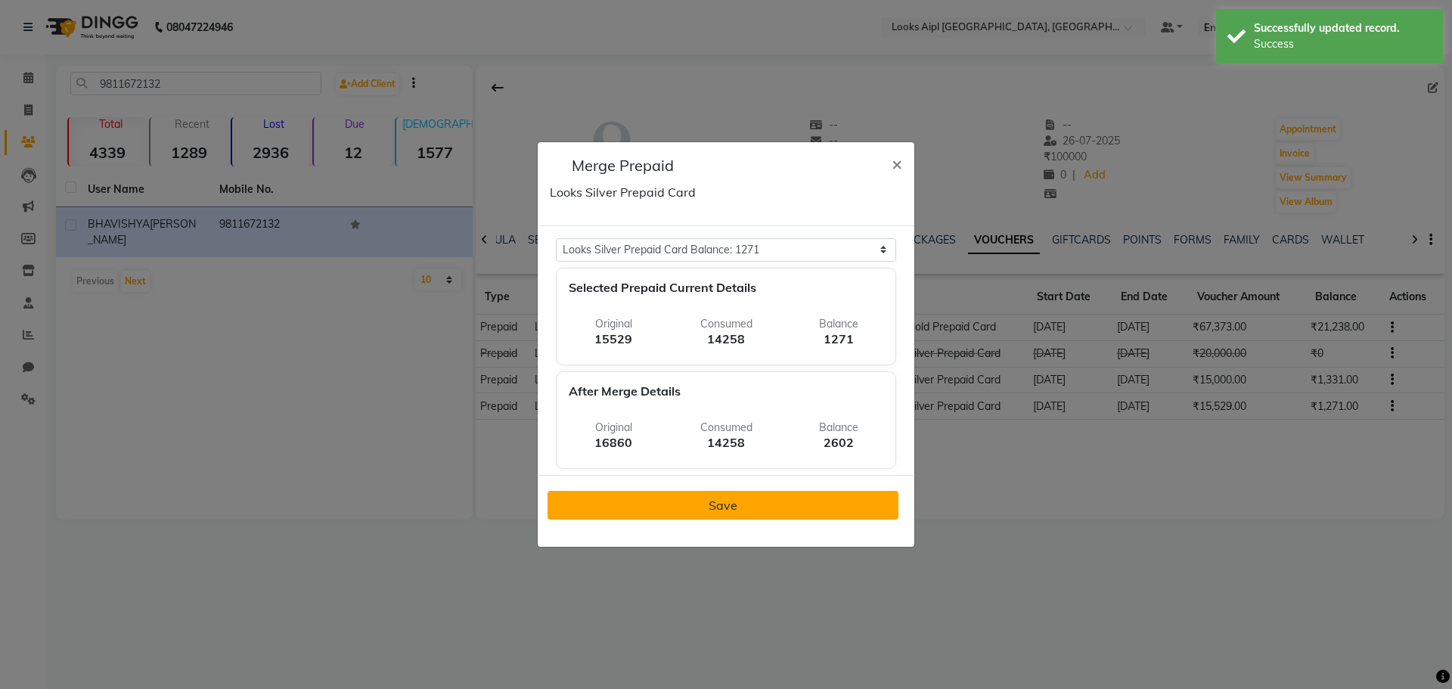
click at [781, 504] on button "Save" at bounding box center [722, 505] width 351 height 29
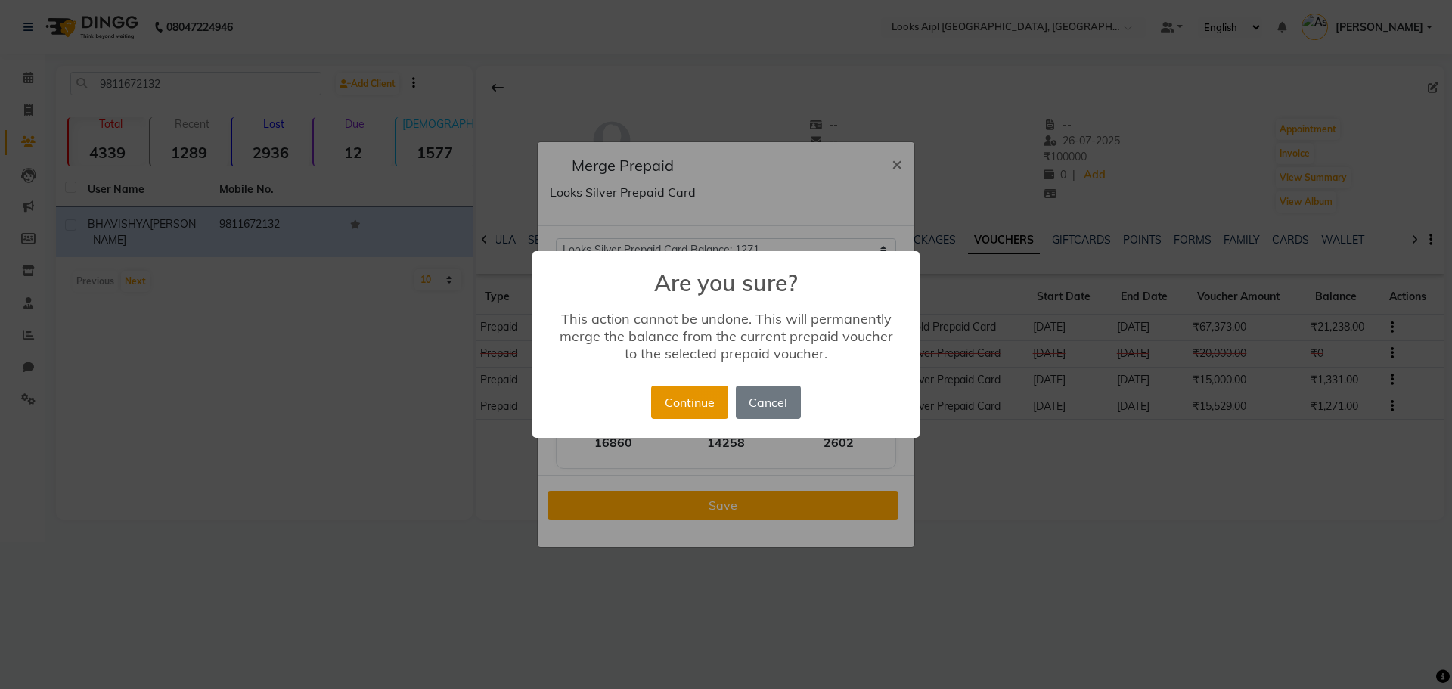
click at [677, 405] on button "Continue" at bounding box center [689, 402] width 76 height 33
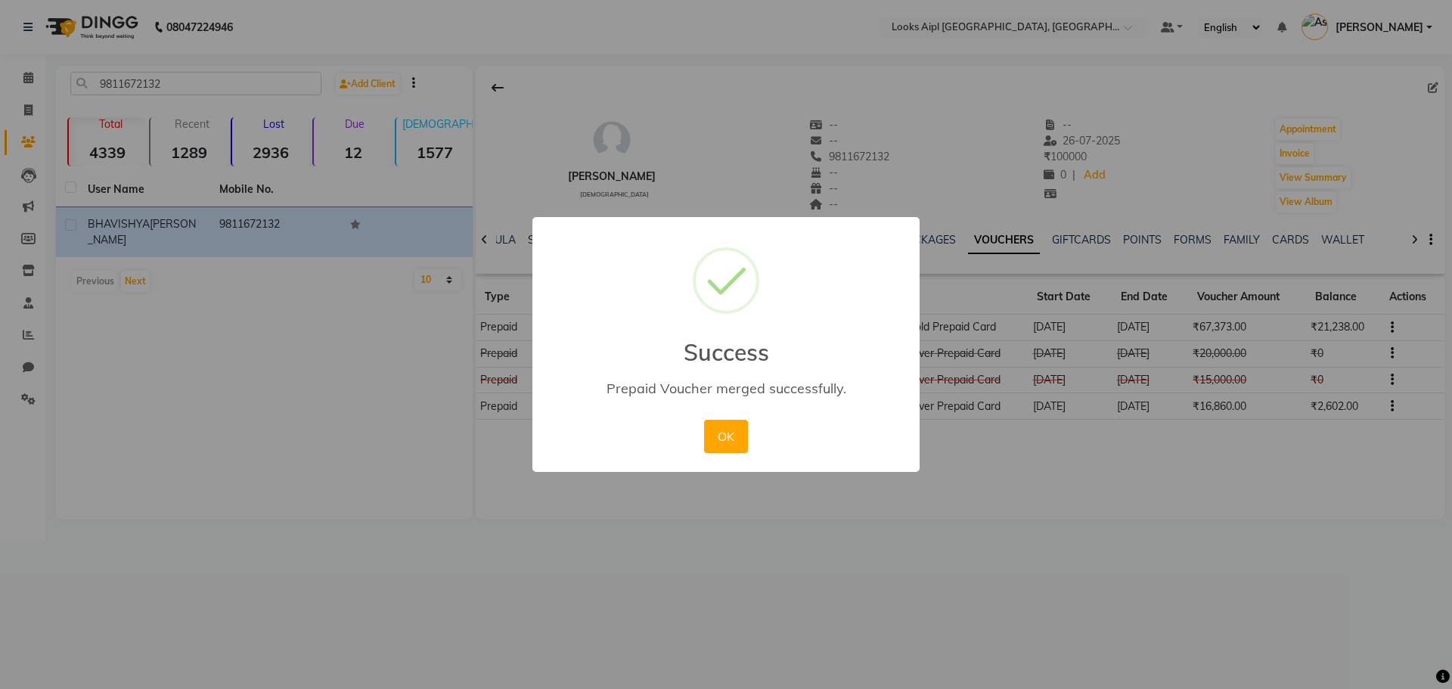
click at [1380, 407] on div "× Success Prepaid Voucher merged successfully. OK No Cancel" at bounding box center [726, 344] width 1452 height 689
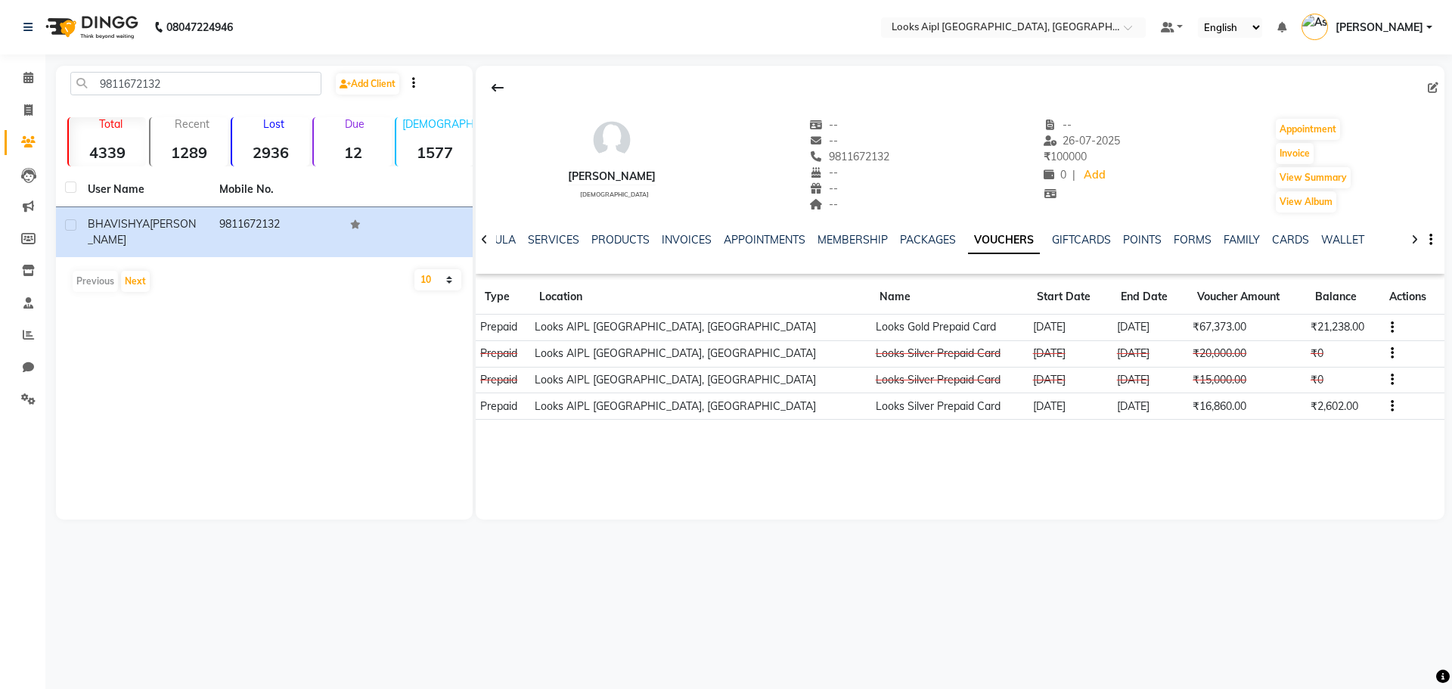
click at [1390, 406] on icon "button" at bounding box center [1391, 406] width 3 height 1
click at [1345, 416] on div "Merge" at bounding box center [1338, 415] width 36 height 19
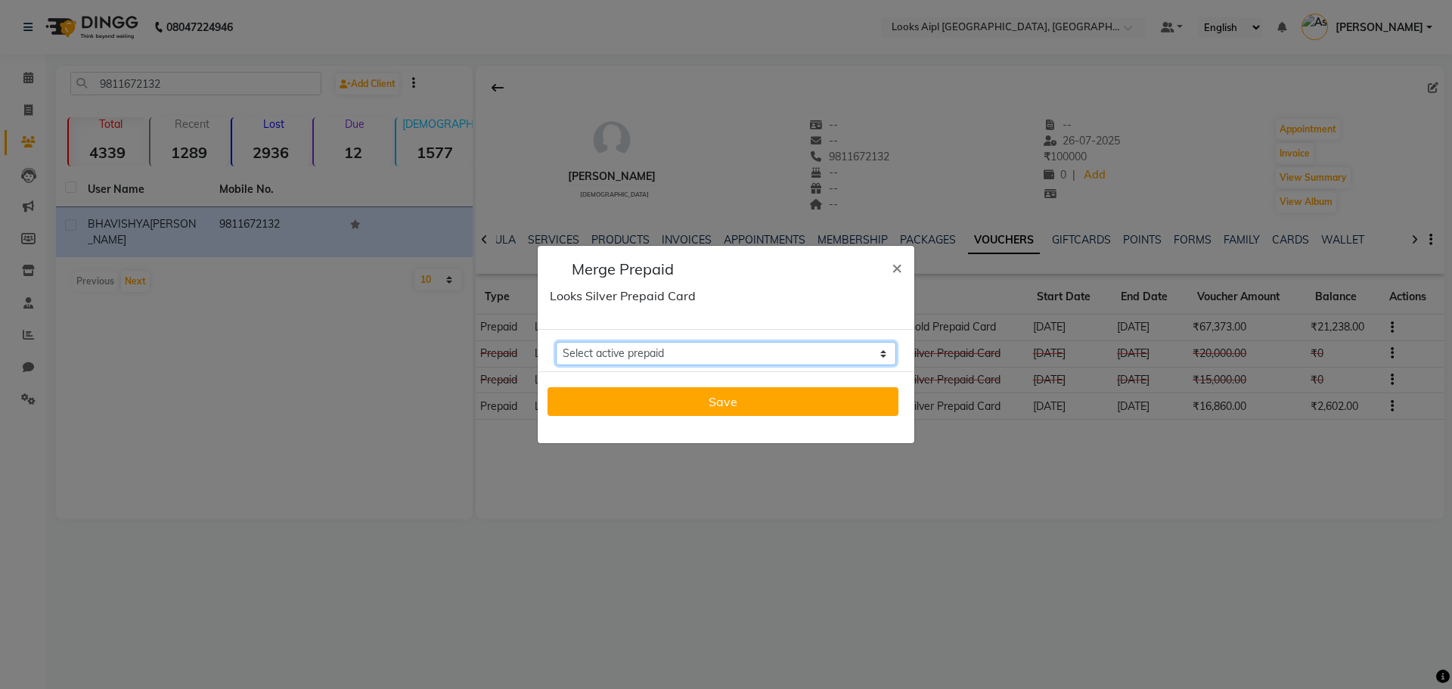
click at [669, 352] on select "Select active prepaid Looks Gold Prepaid Card Balance: 21238" at bounding box center [726, 353] width 340 height 23
select select "183560"
click at [556, 342] on select "Select active prepaid Looks Gold Prepaid Card Balance: 21238" at bounding box center [726, 353] width 340 height 23
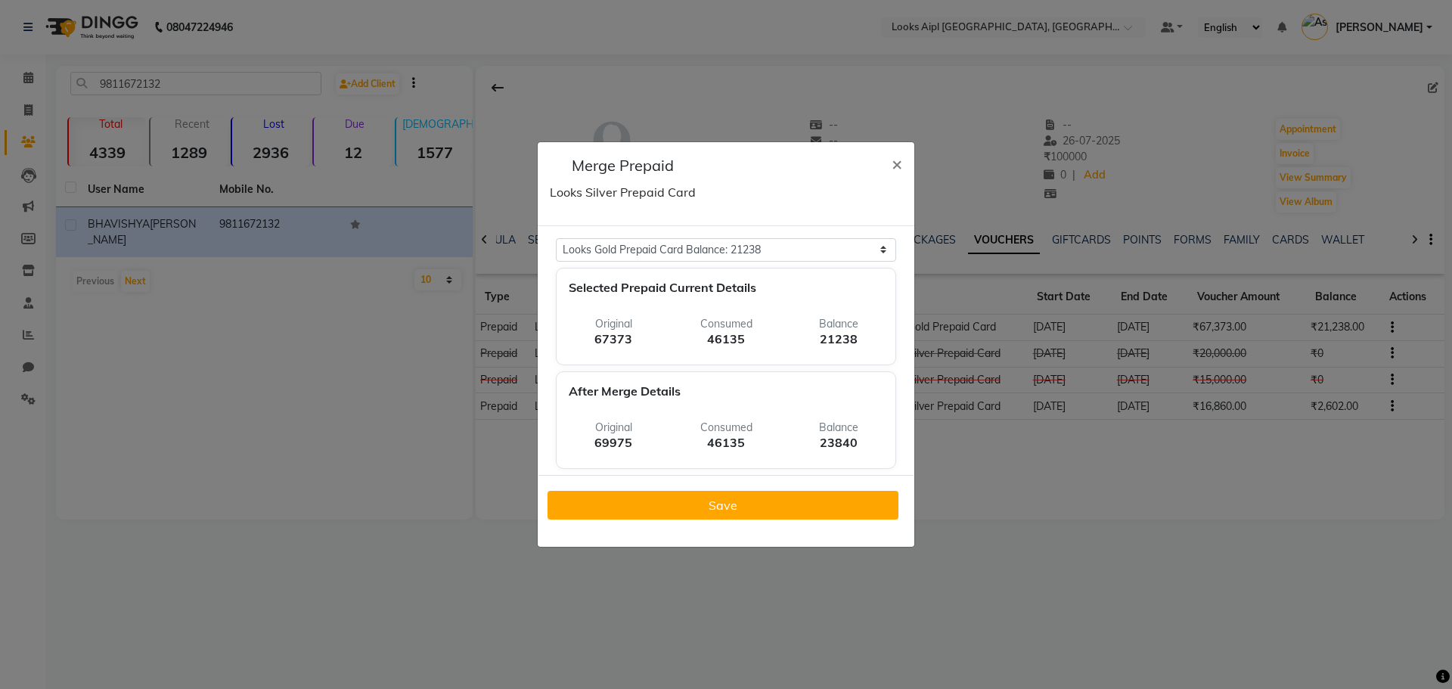
click at [710, 422] on p "Consumed" at bounding box center [726, 428] width 90 height 16
click at [711, 482] on div "Save" at bounding box center [725, 505] width 375 height 60
click at [720, 520] on div "Save" at bounding box center [725, 505] width 375 height 60
click at [725, 516] on button "Save" at bounding box center [722, 505] width 351 height 29
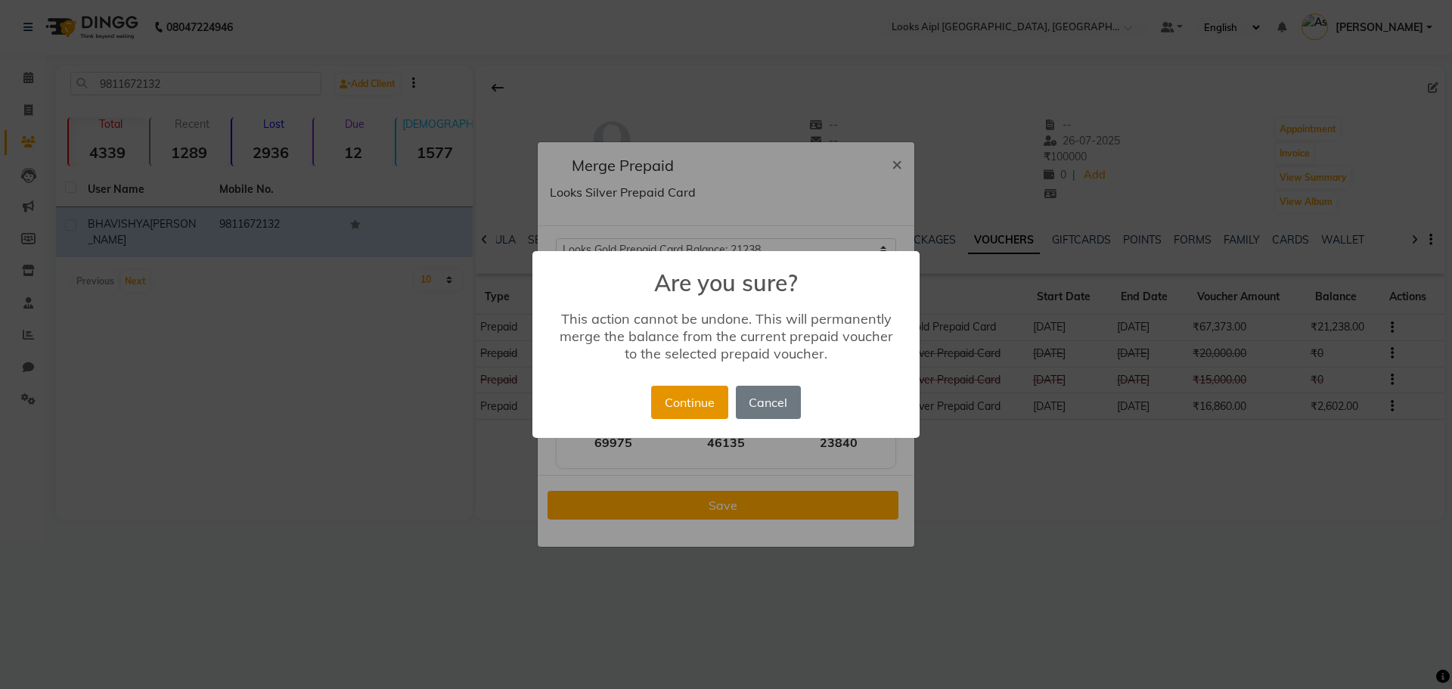
click at [708, 404] on button "Continue" at bounding box center [689, 402] width 76 height 33
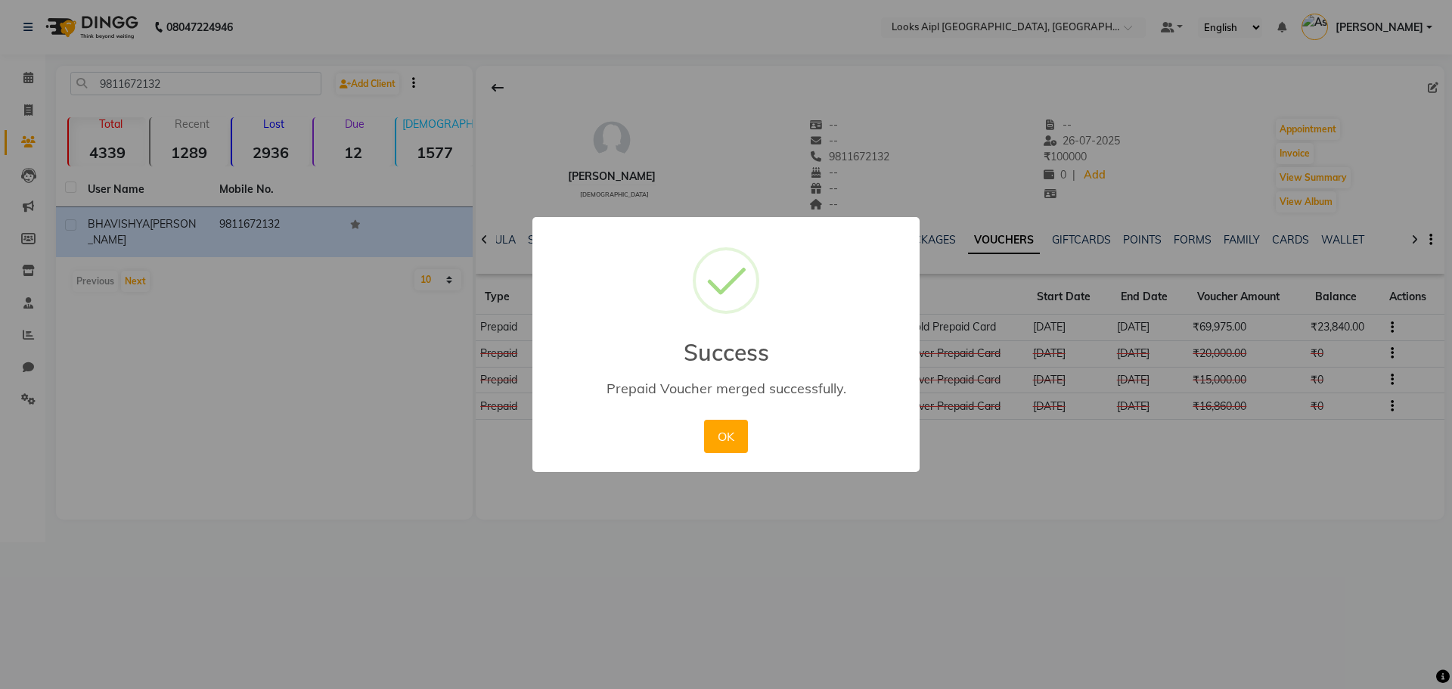
click at [1232, 393] on div "× Success Prepaid Voucher merged successfully. OK No Cancel" at bounding box center [726, 344] width 1452 height 689
